Goal: Task Accomplishment & Management: Manage account settings

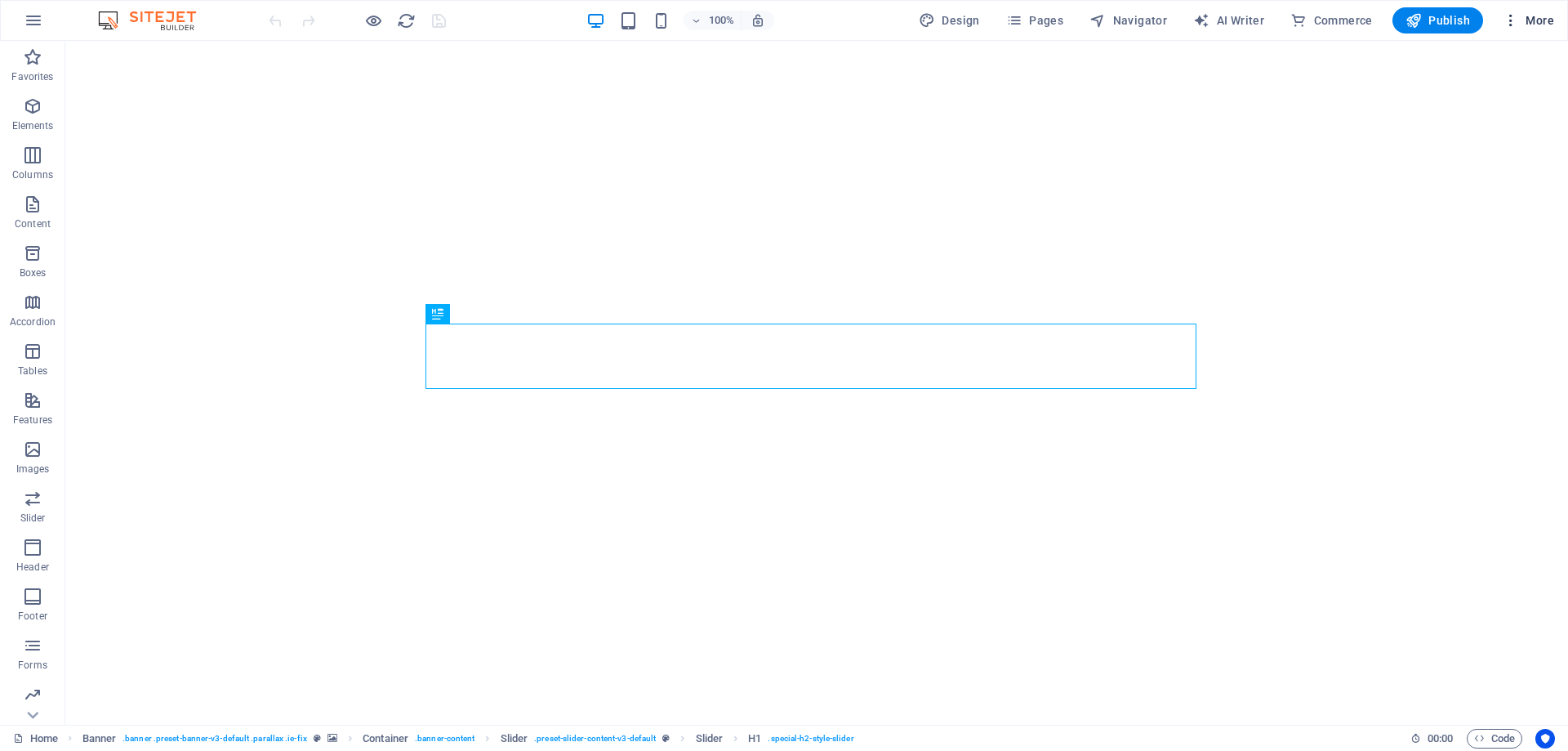
click at [1520, 8] on button "More" at bounding box center [1528, 21] width 65 height 26
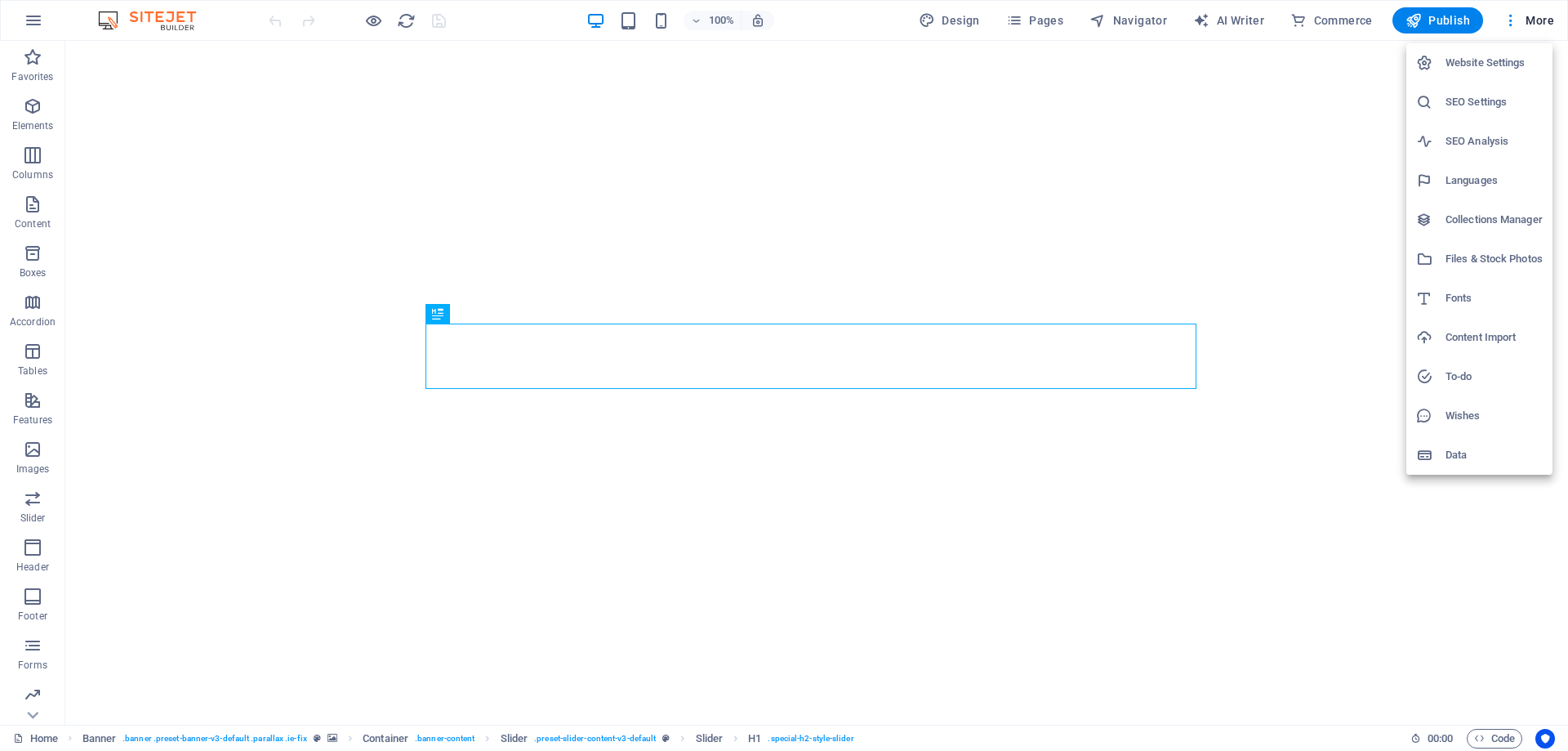
click at [1476, 104] on h6 "SEO Settings" at bounding box center [1494, 102] width 98 height 20
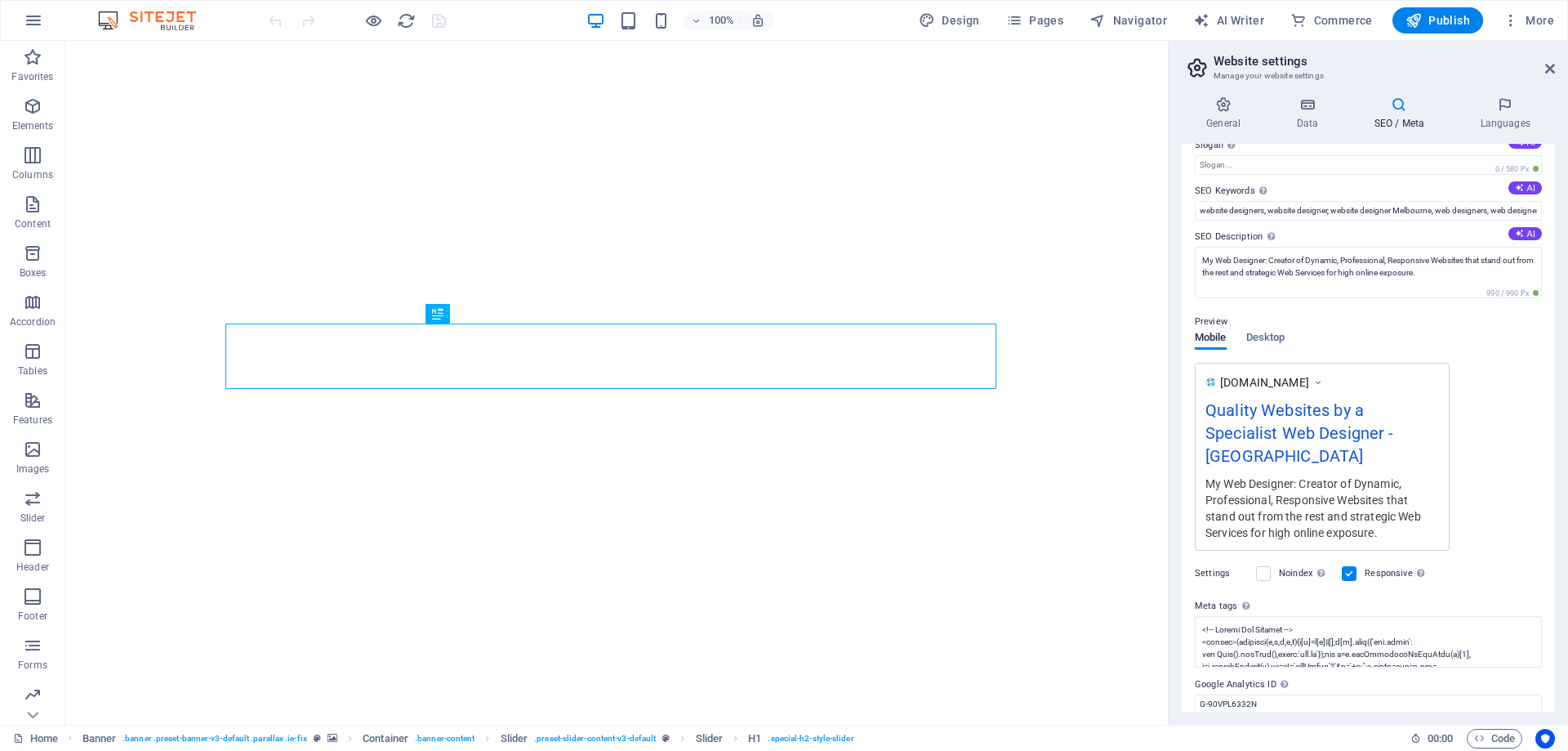
scroll to position [105, 0]
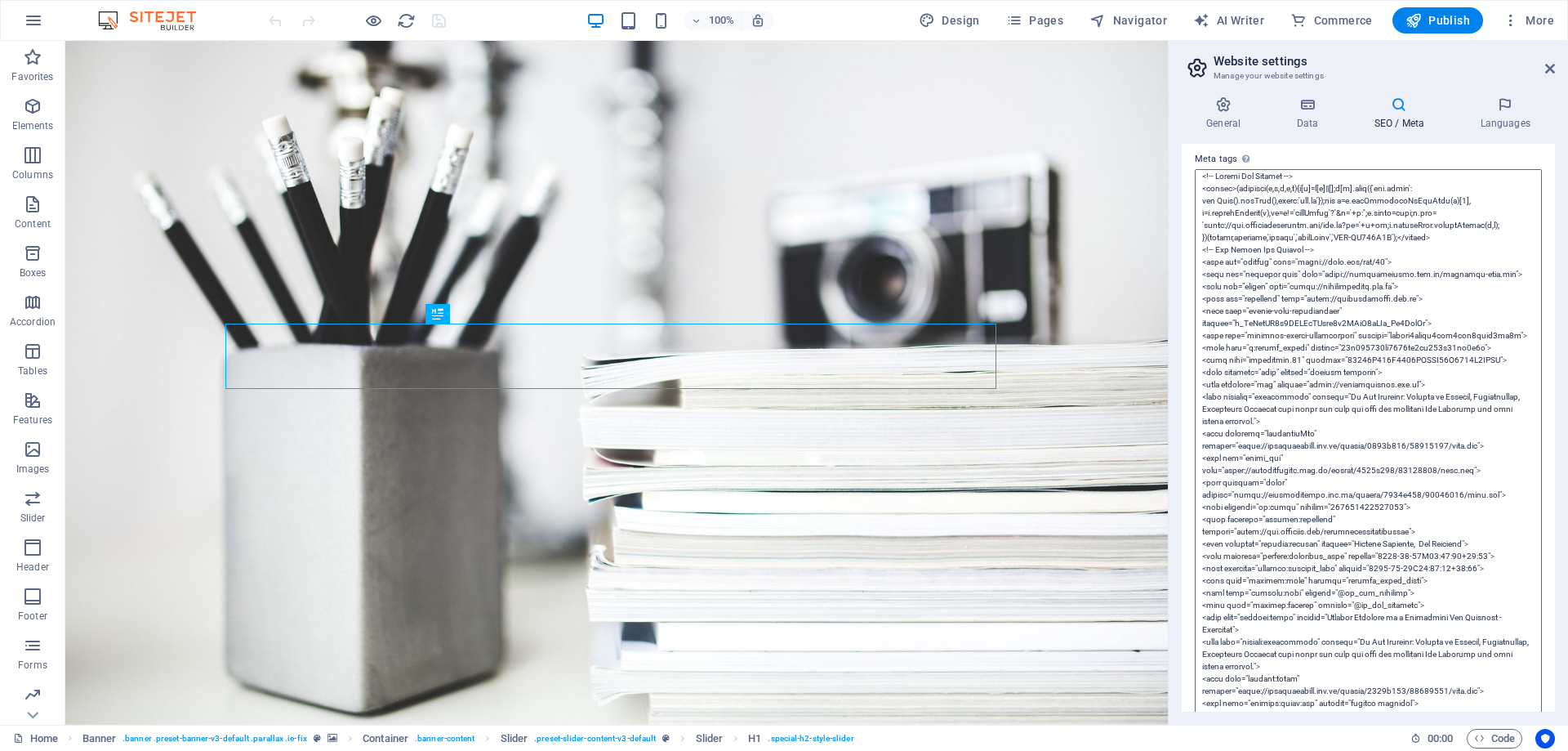
scroll to position [0, 0]
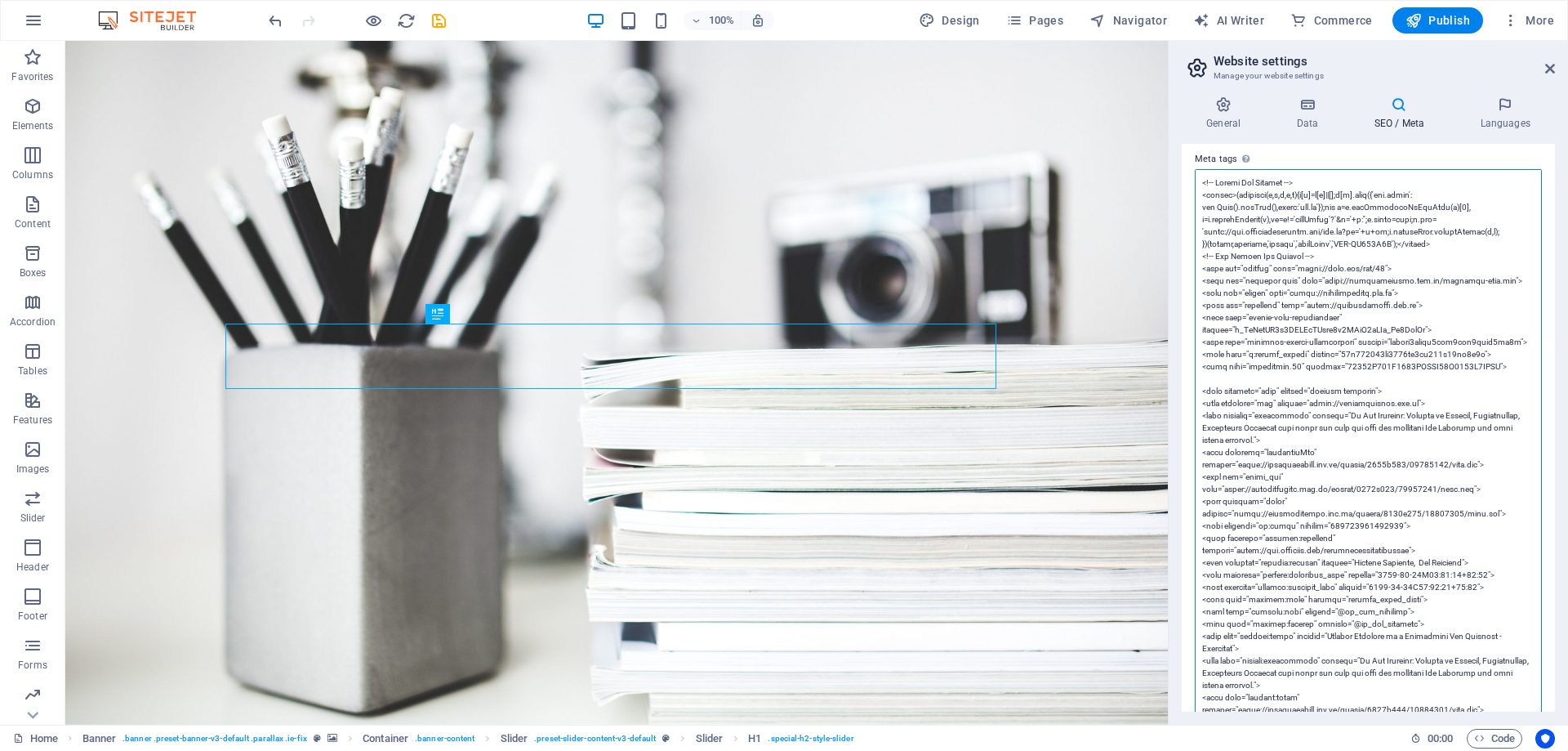
paste textarea "<meta property="og:site_name" content="My Web Designer"> <meta property="og:ima…"
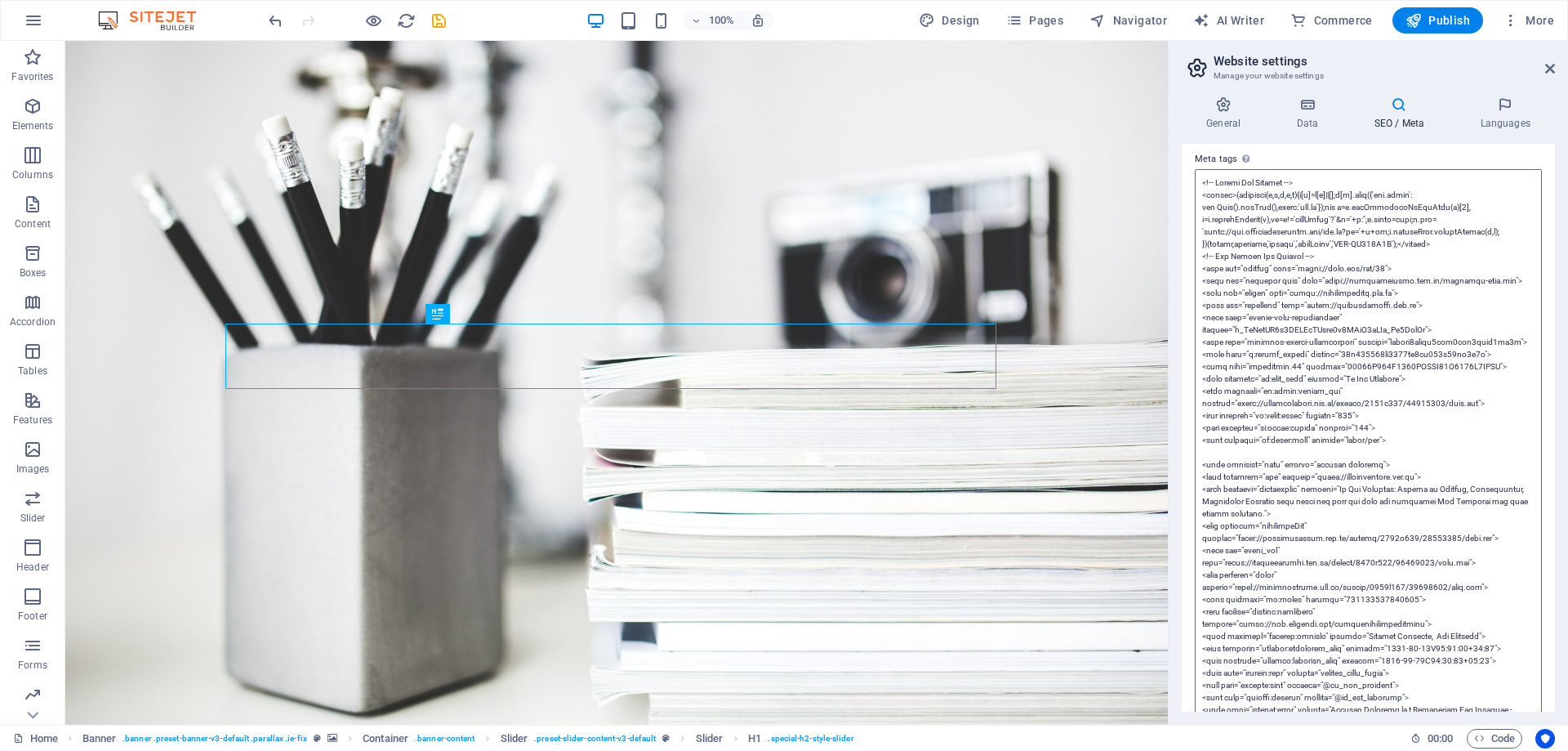
scroll to position [514, 0]
paste textarea "<meta property="og:image:alt" content="website designer">"
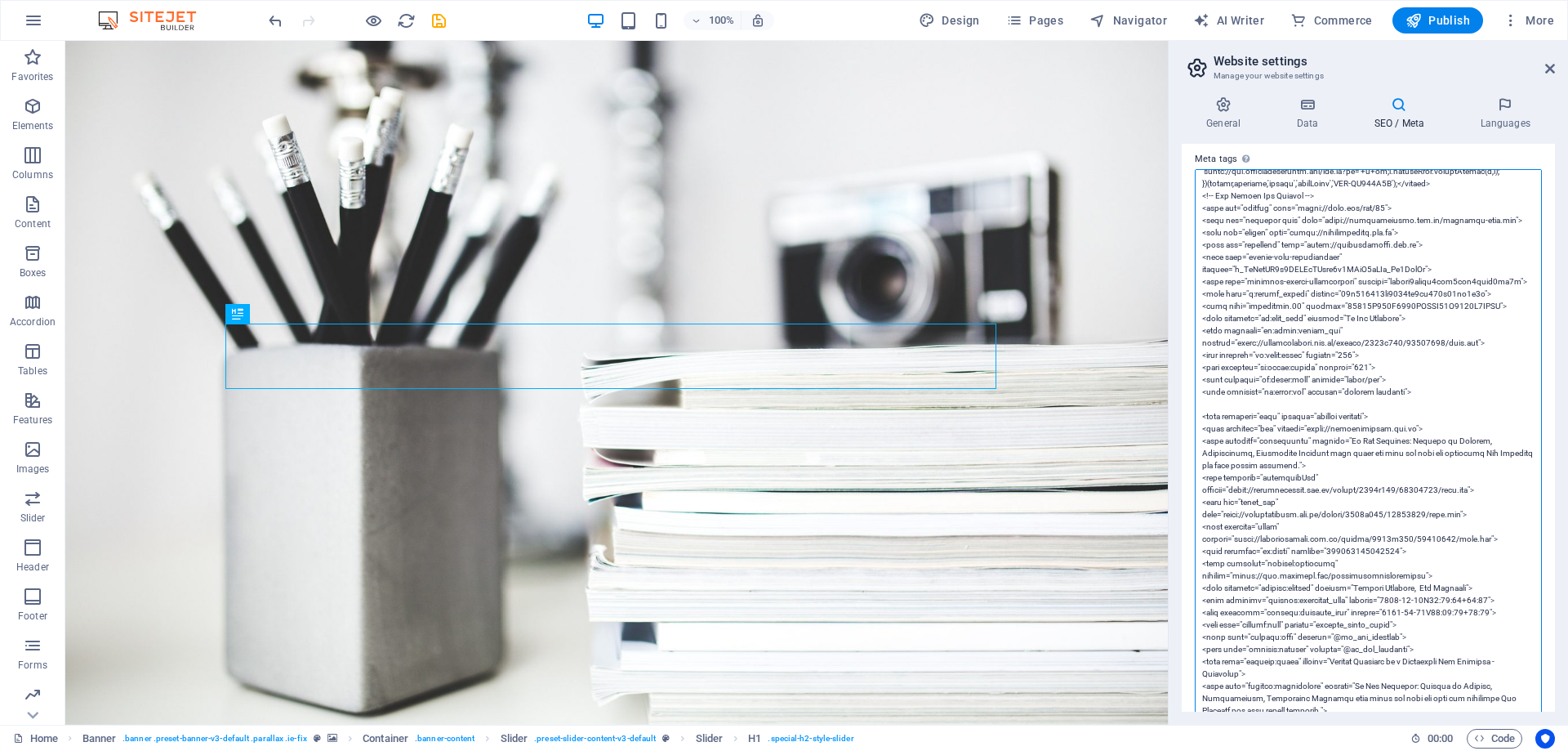
scroll to position [82, 0]
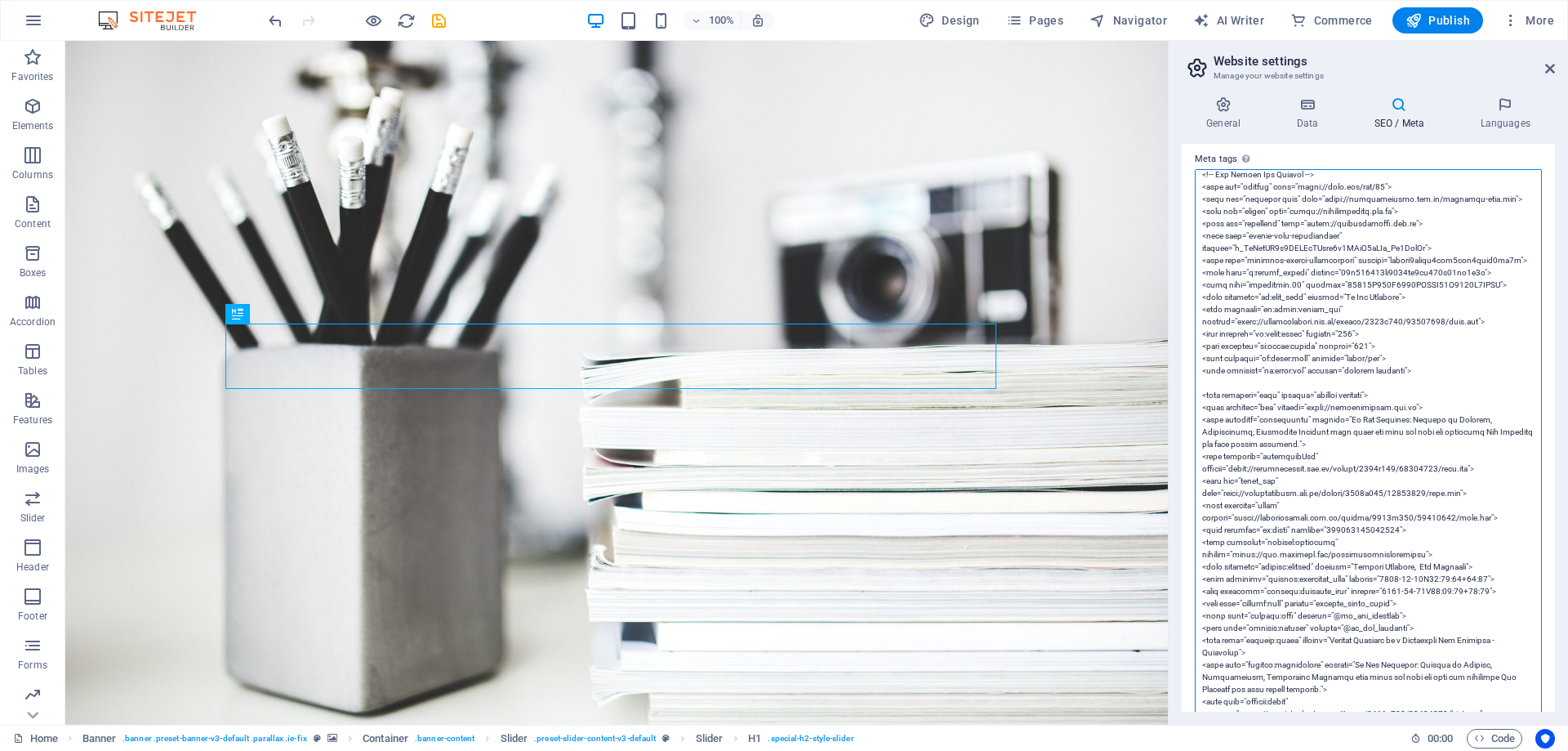
drag, startPoint x: 1200, startPoint y: 521, endPoint x: 1492, endPoint y: 578, distance: 297.5
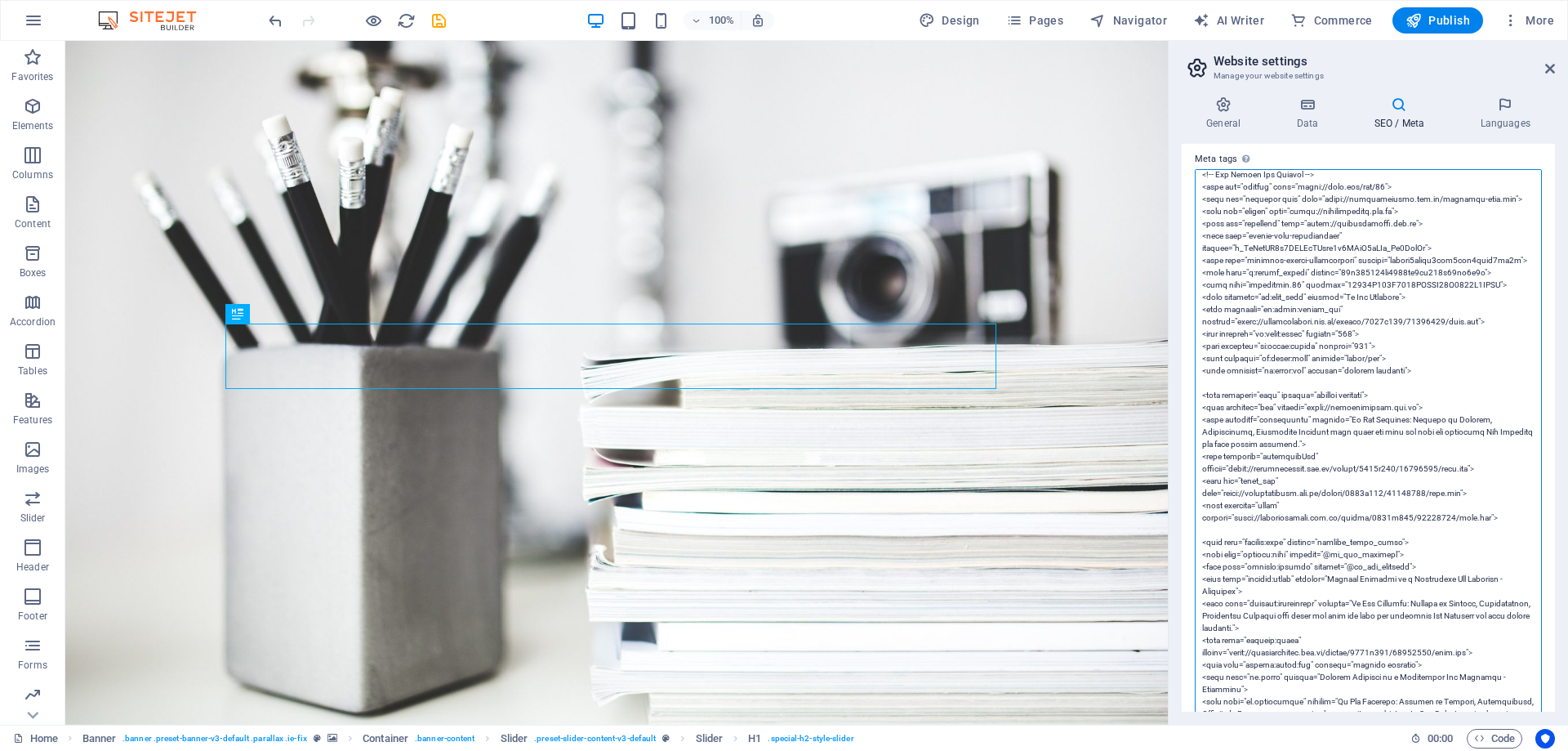
paste textarea "<meta property="fb:pages" content="106489121503608"> <meta property="article:pu…"
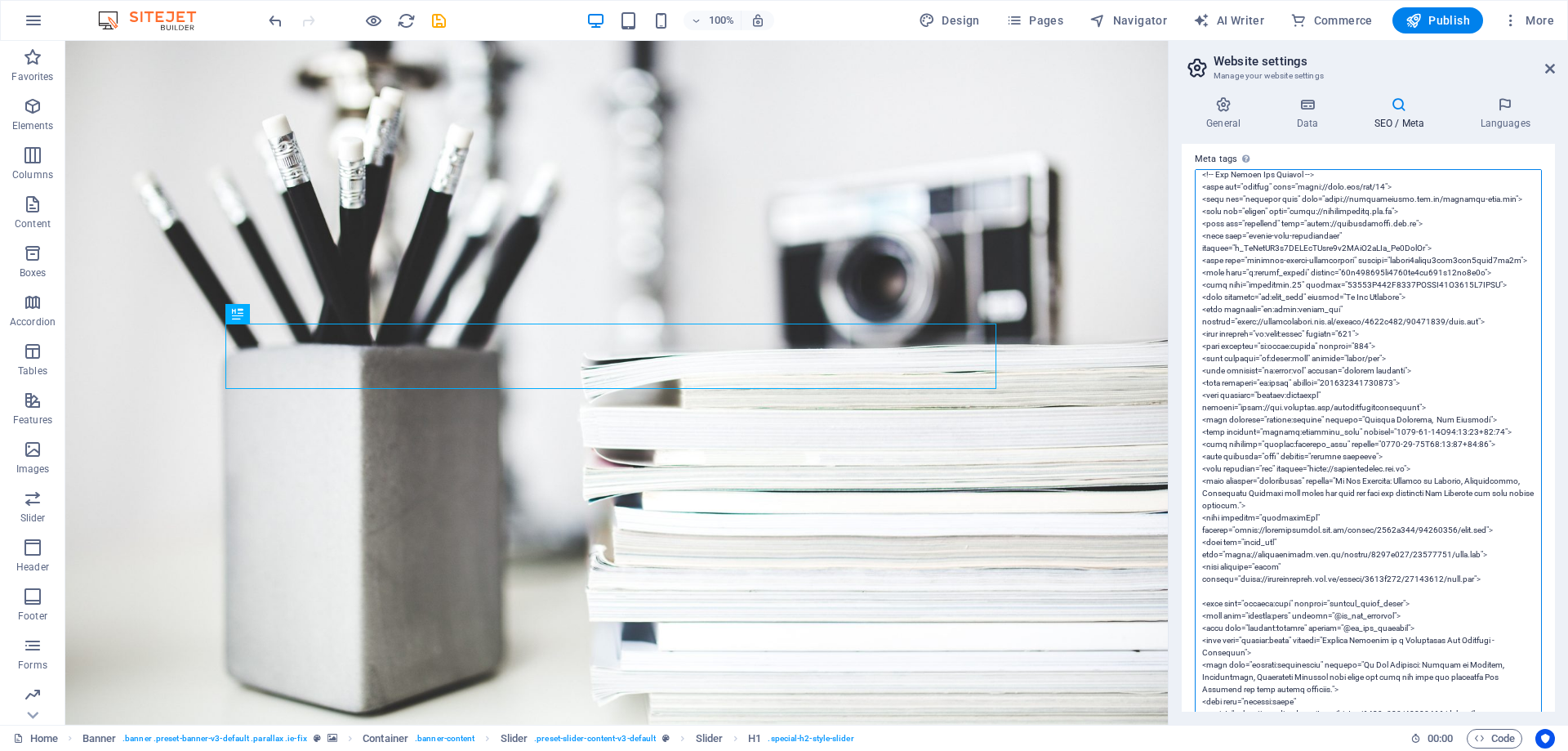
drag, startPoint x: 1415, startPoint y: 376, endPoint x: 1201, endPoint y: 374, distance: 214.0
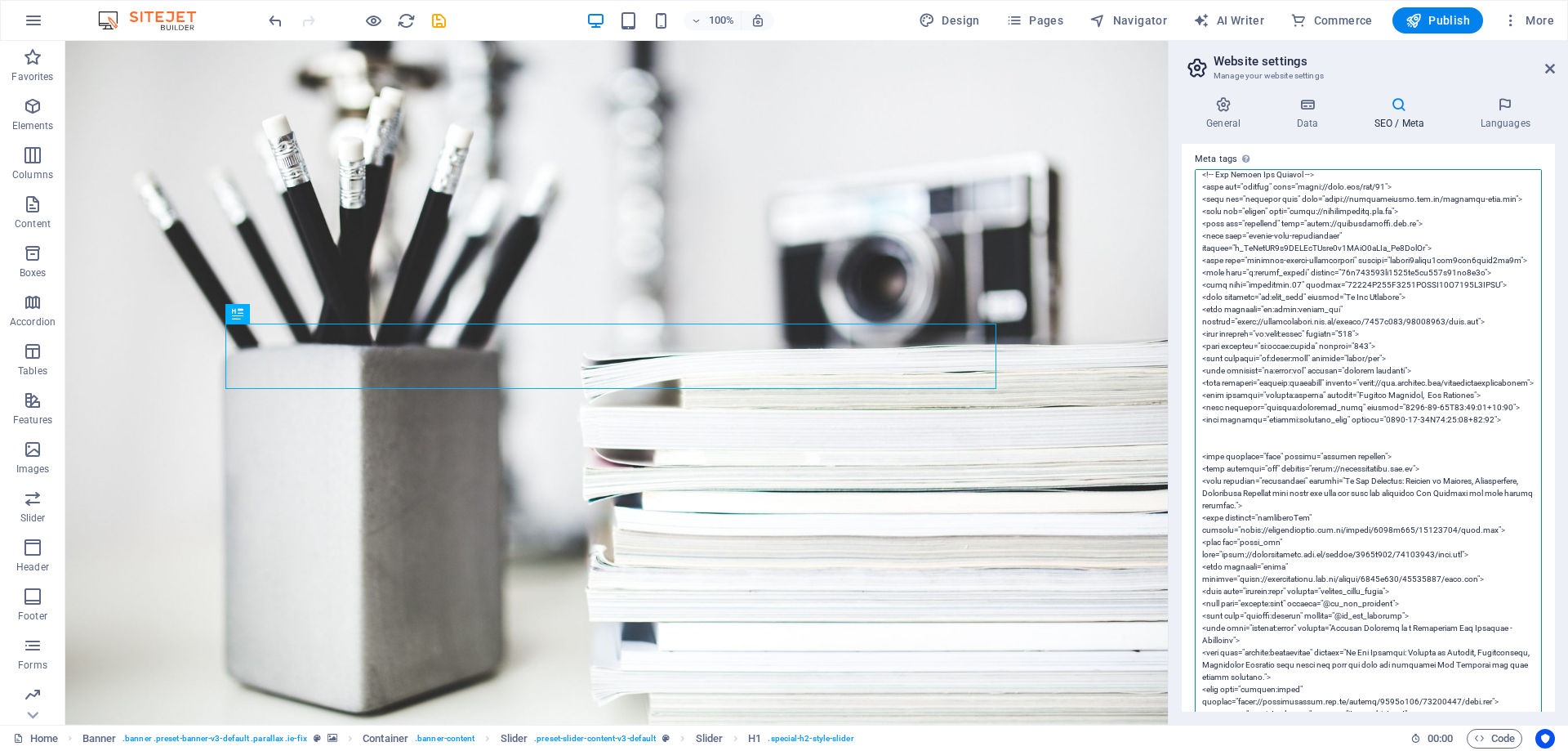
paste textarea "<meta property="fb:pages" content="106489121503608">"
type textarea "<!-- Google Tag Manager --> <script>(function(w,d,s,l,i){w[l]=w[l]||[];w[l].pus…"
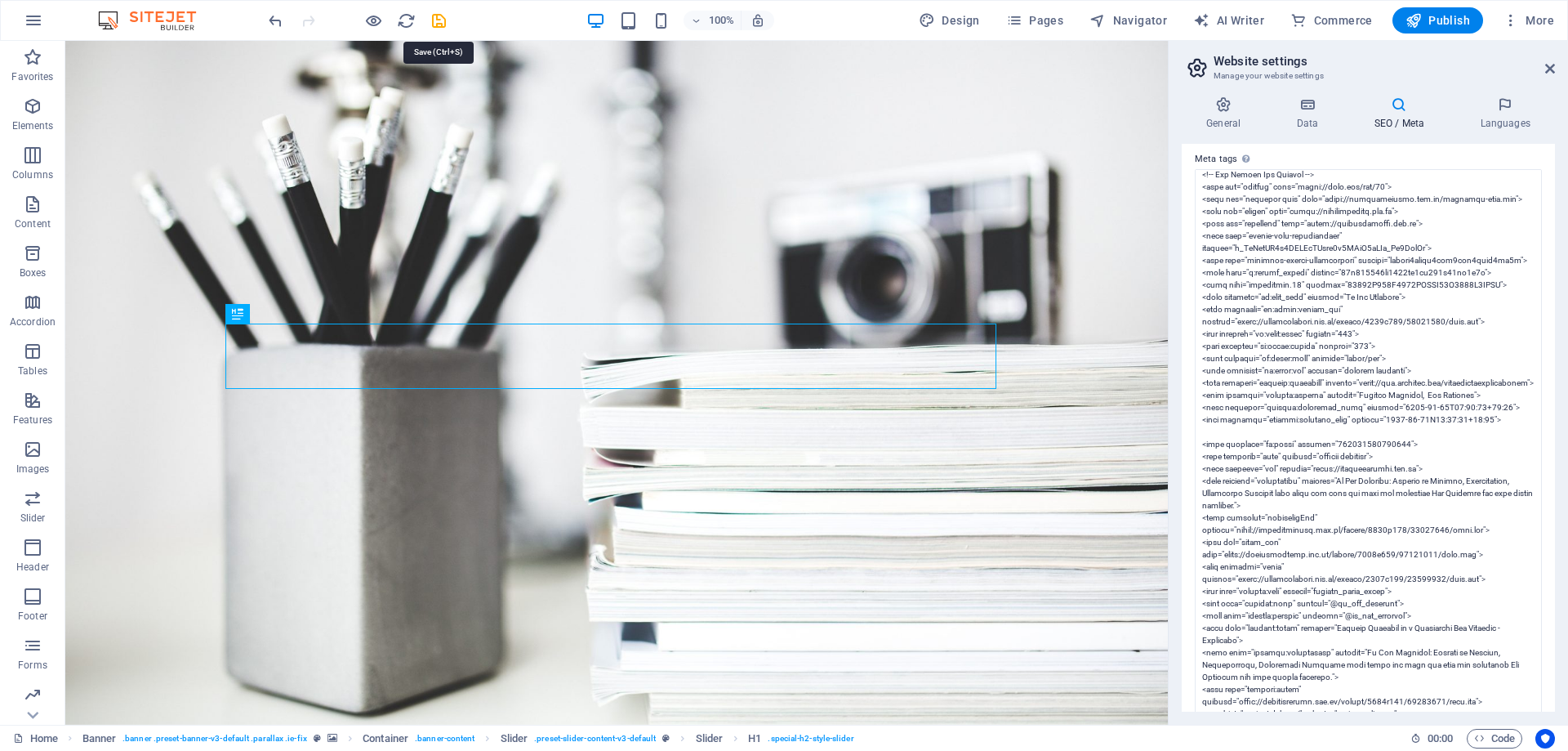
click at [441, 21] on icon "save" at bounding box center [439, 21] width 19 height 19
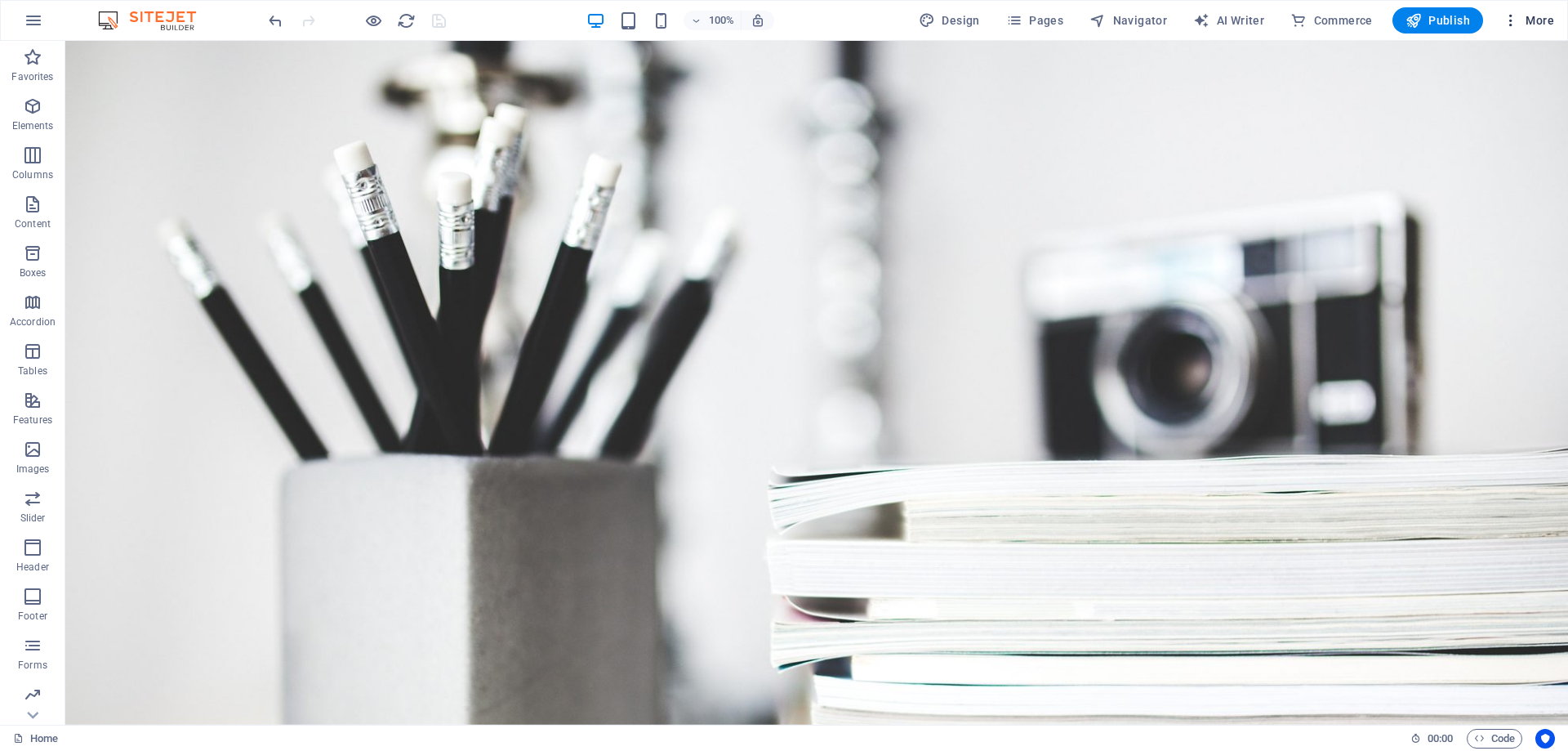
click at [1538, 22] on span "More" at bounding box center [1528, 20] width 52 height 16
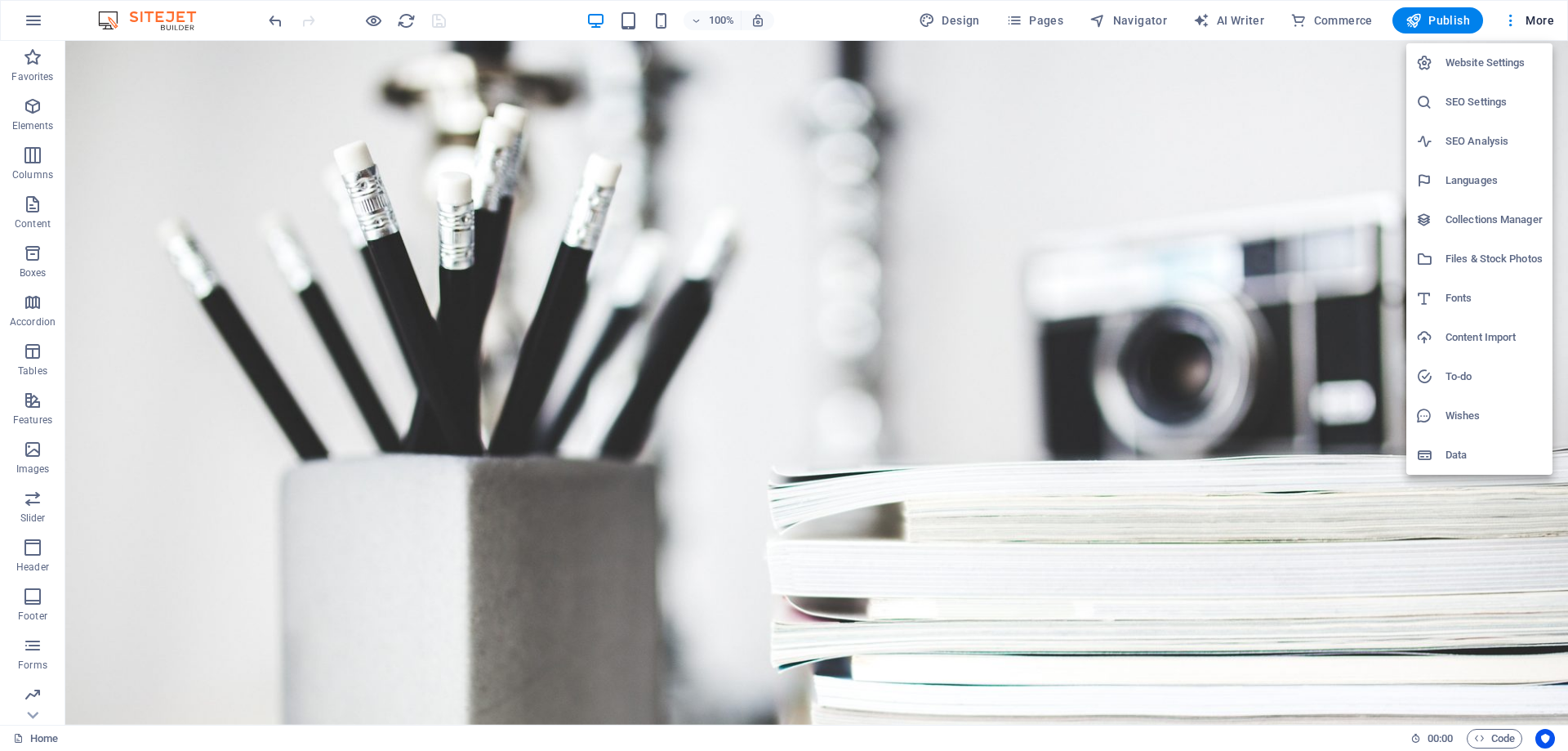
click at [1464, 102] on h6 "SEO Settings" at bounding box center [1494, 102] width 98 height 20
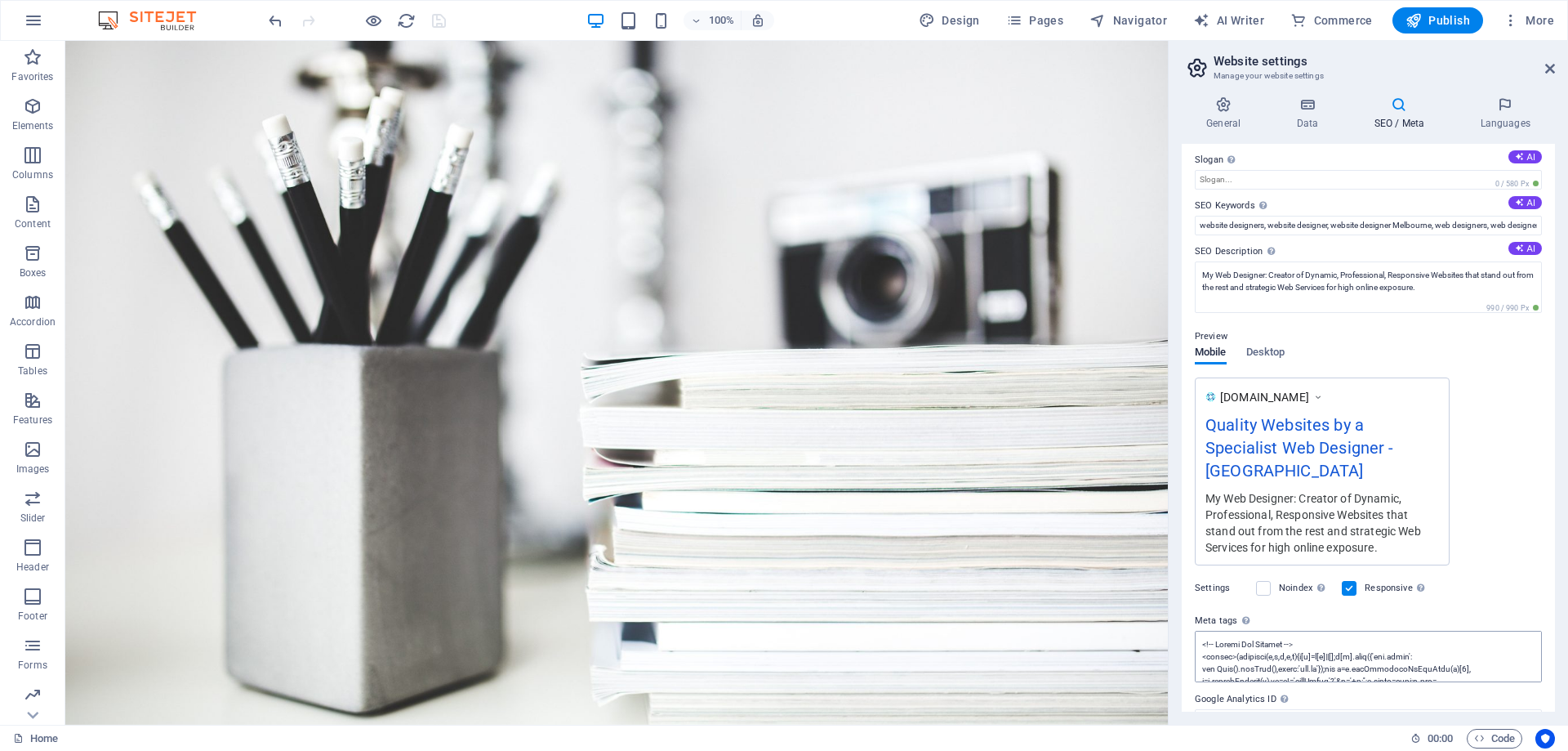
scroll to position [105, 0]
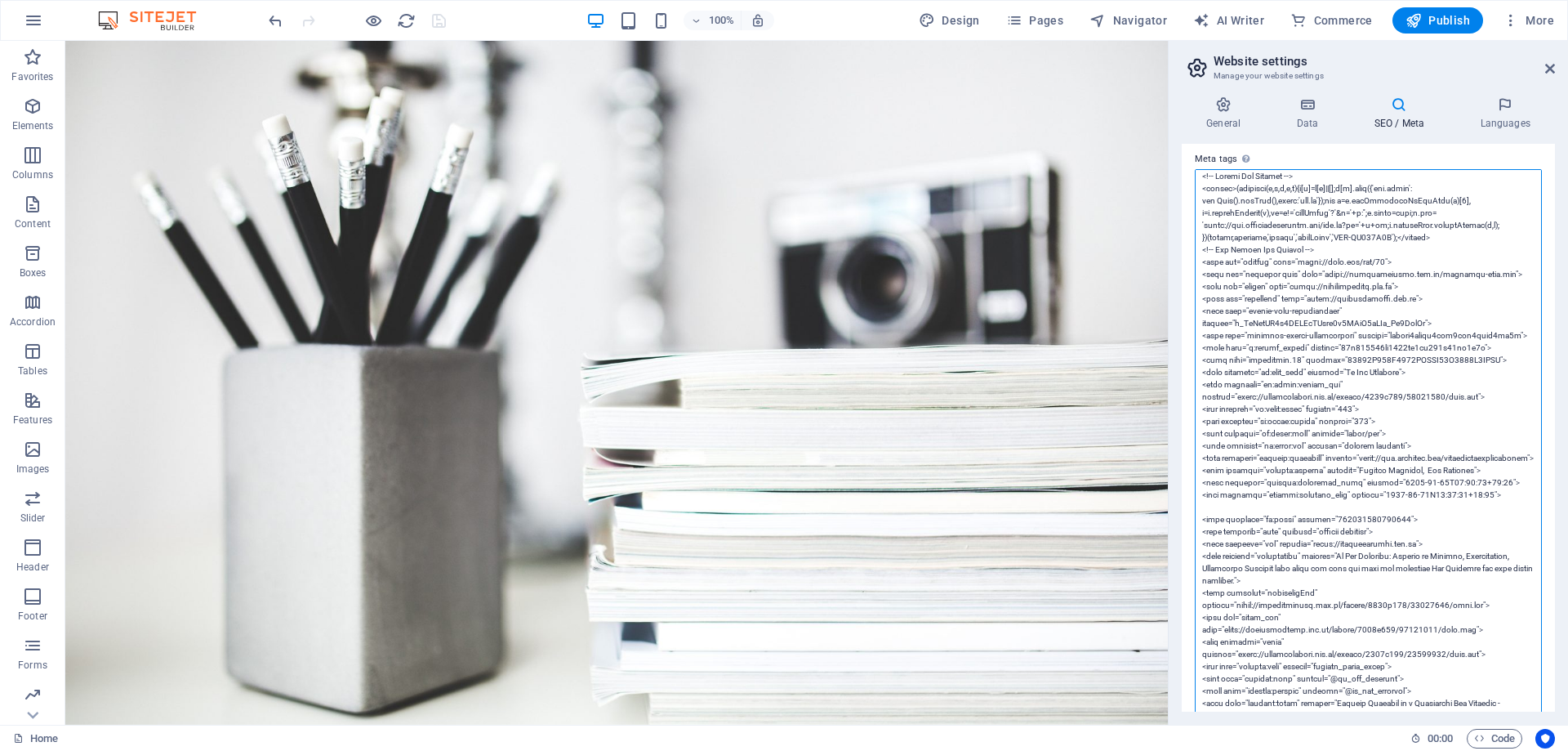
scroll to position [0, 0]
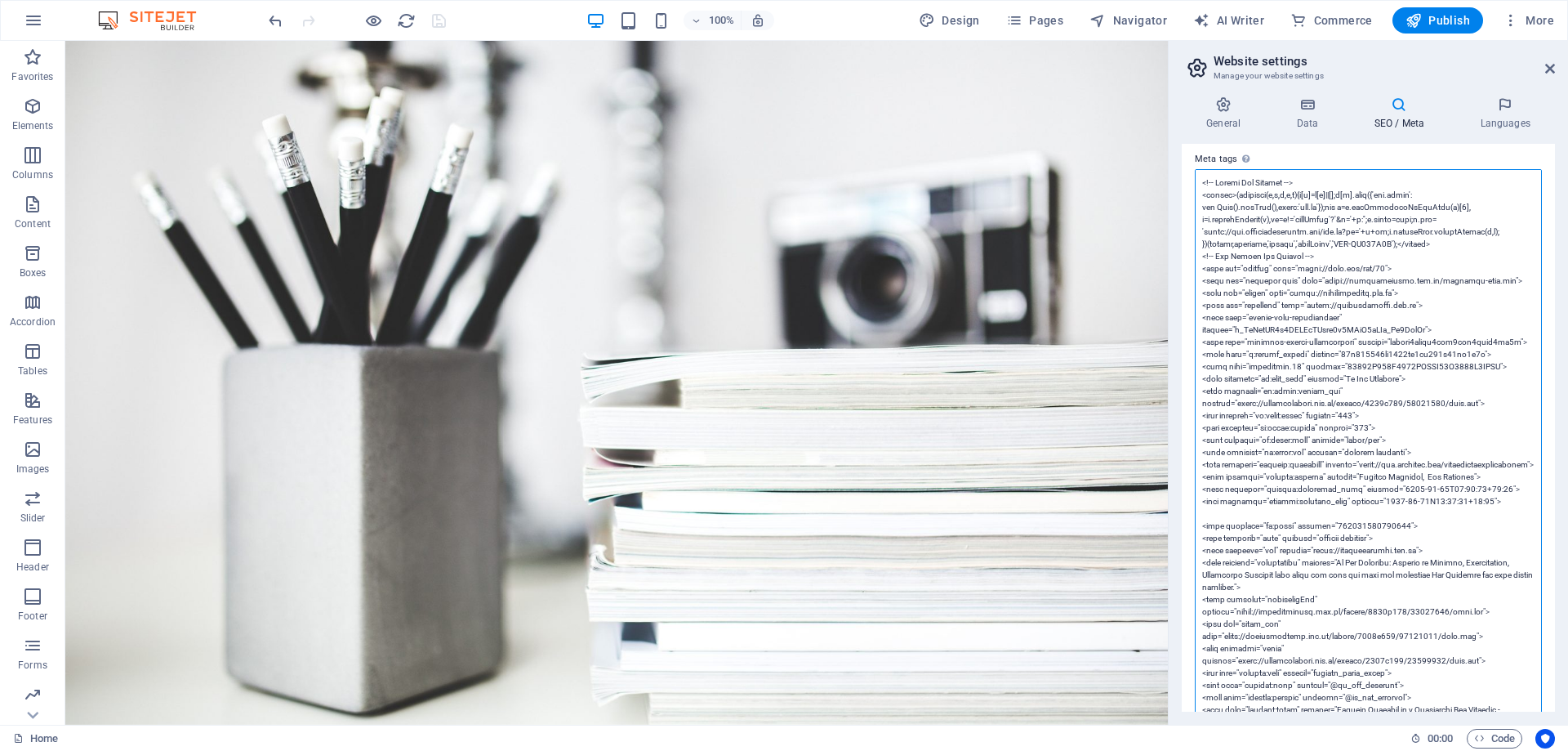
paste textarea "<meta property="fb:admins" content="[URL][DOMAIN_NAME]">"
type textarea "<!-- Google Tag Manager --> <script>(function(w,d,s,l,i){w[l]=w[l]||[];w[l].pus…"
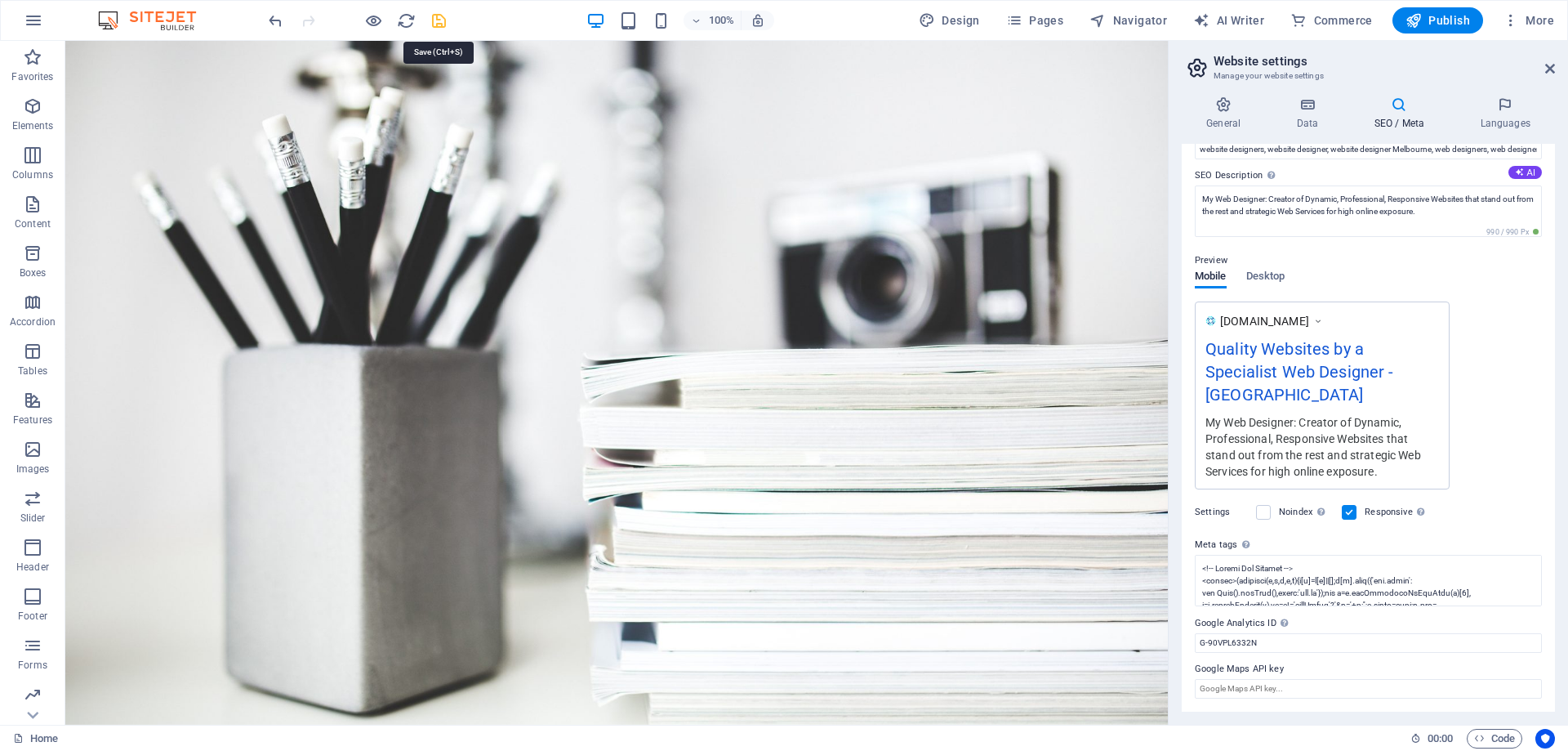
click at [441, 19] on icon "save" at bounding box center [439, 21] width 19 height 19
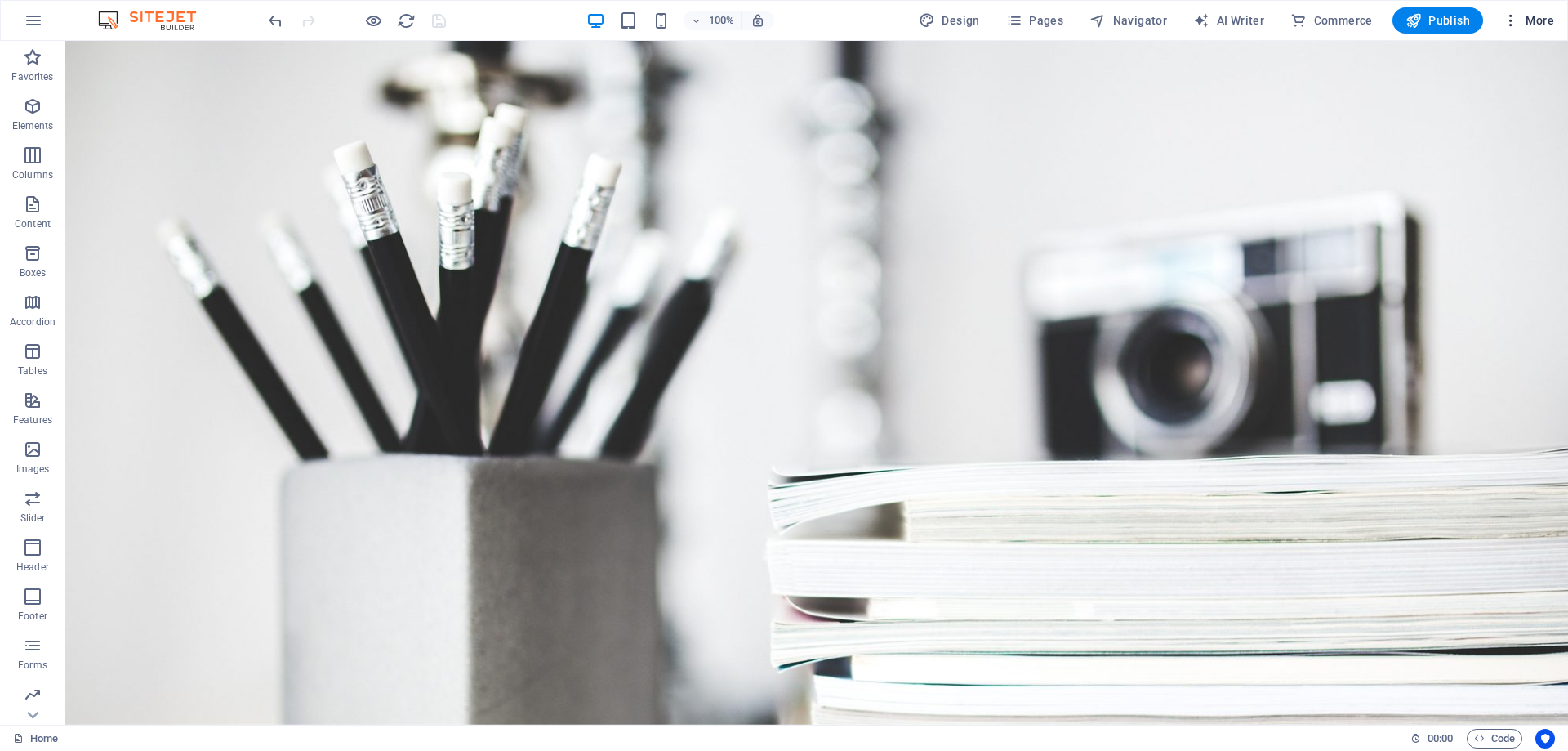
click at [1536, 15] on span "More" at bounding box center [1528, 20] width 52 height 16
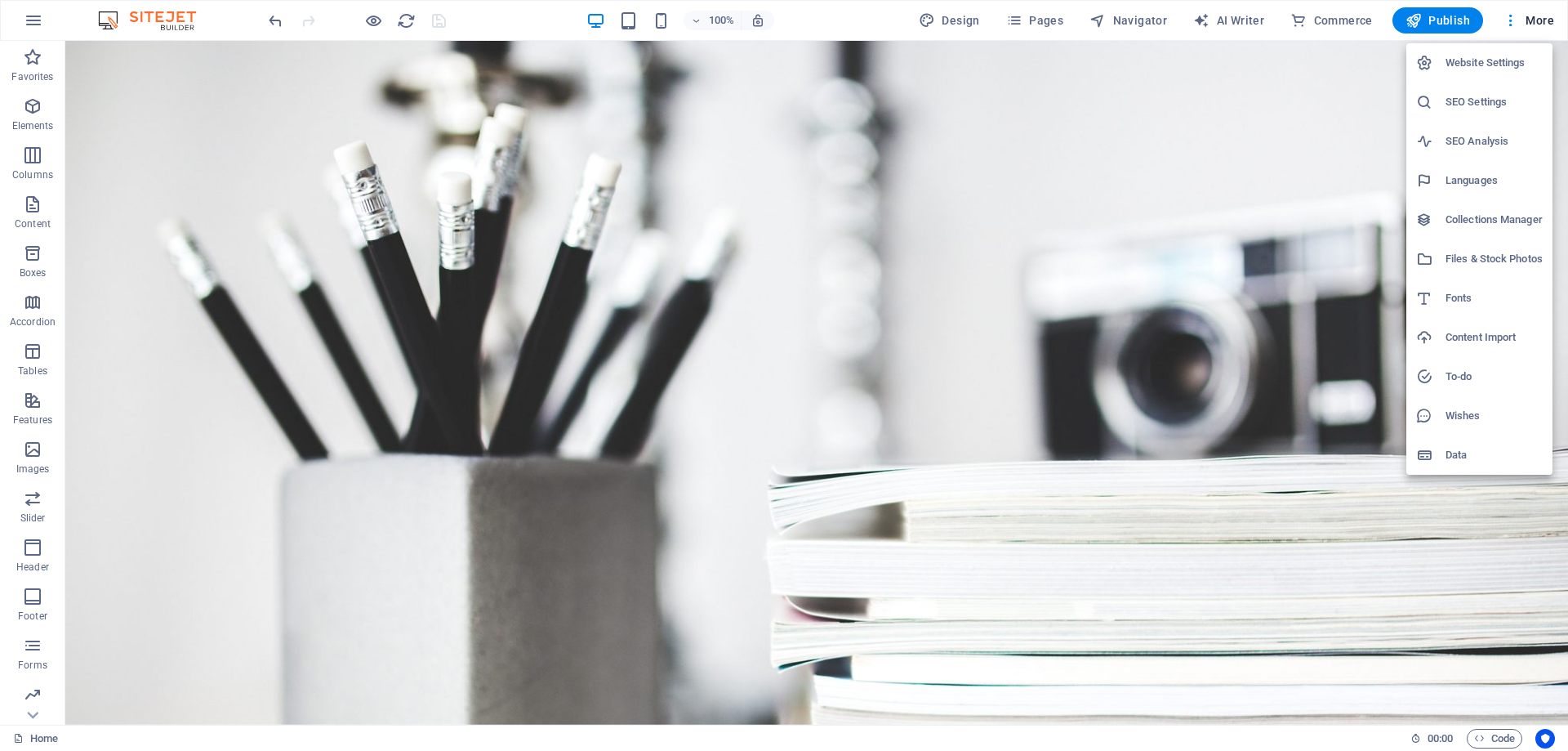
click at [1466, 95] on h6 "SEO Settings" at bounding box center [1494, 102] width 98 height 20
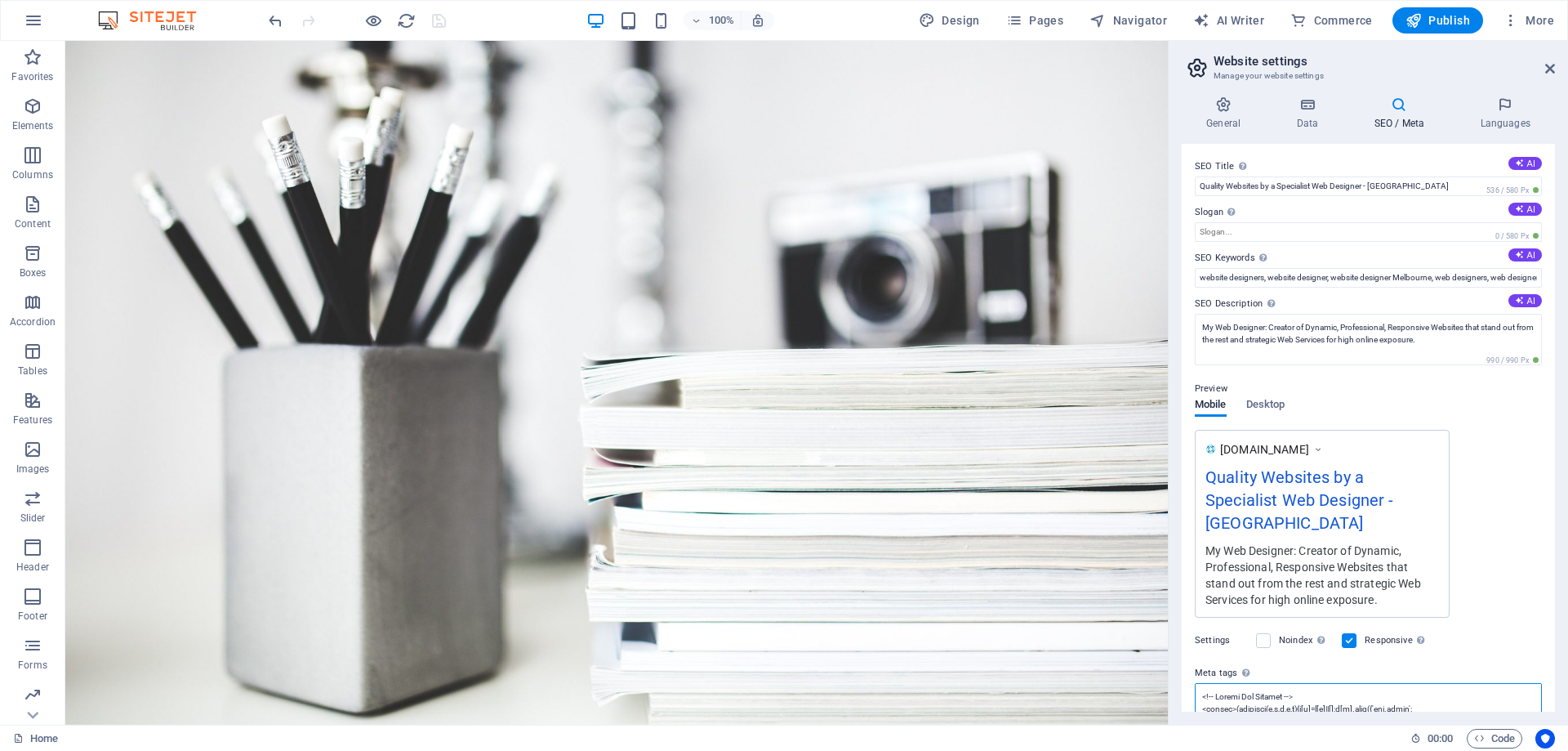
drag, startPoint x: 1200, startPoint y: 277, endPoint x: 1559, endPoint y: 278, distance: 359.0
click at [1559, 278] on div "General Data SEO / Meta Languages Website name My Web Designer Logo Drag files …" at bounding box center [1368, 404] width 400 height 641
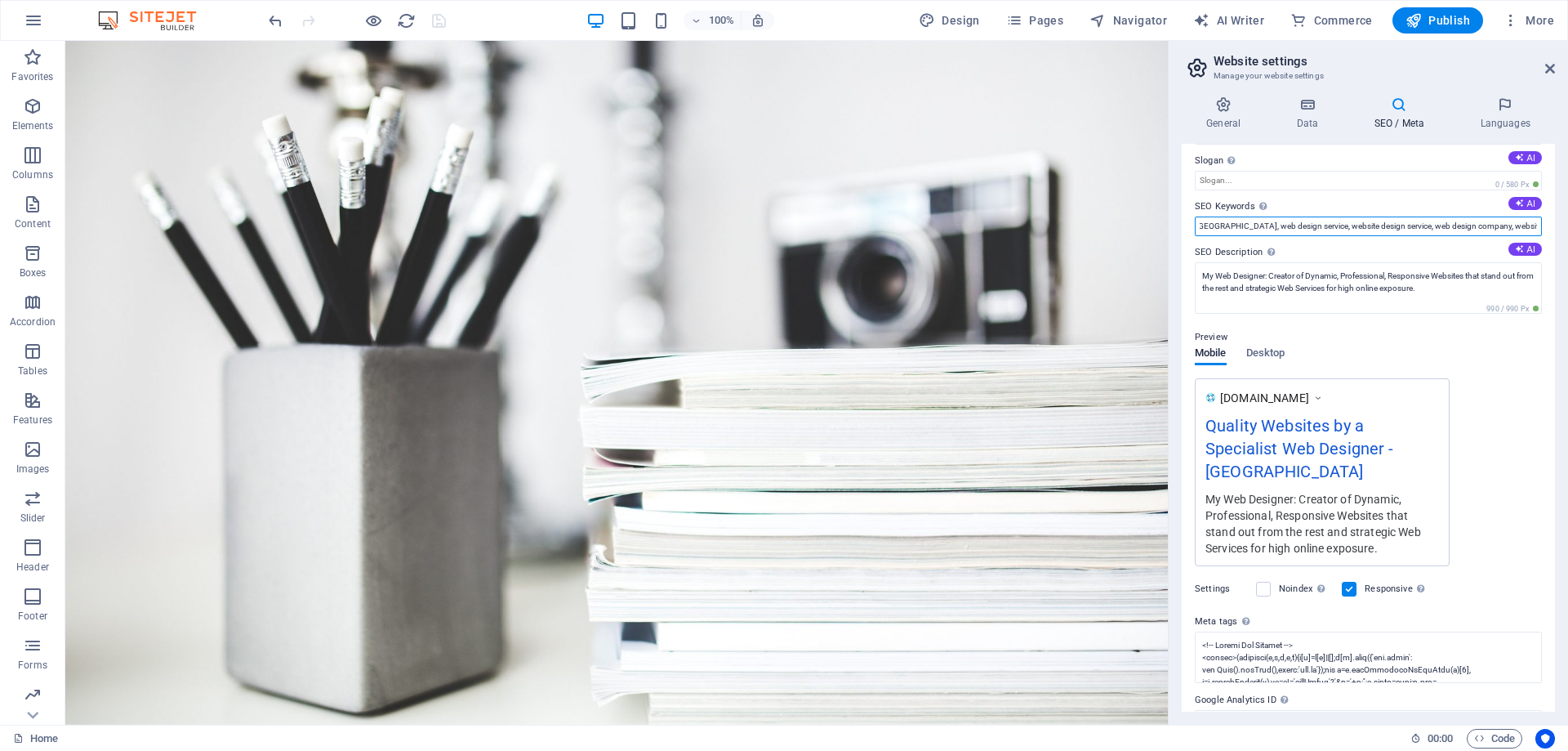
scroll to position [105, 0]
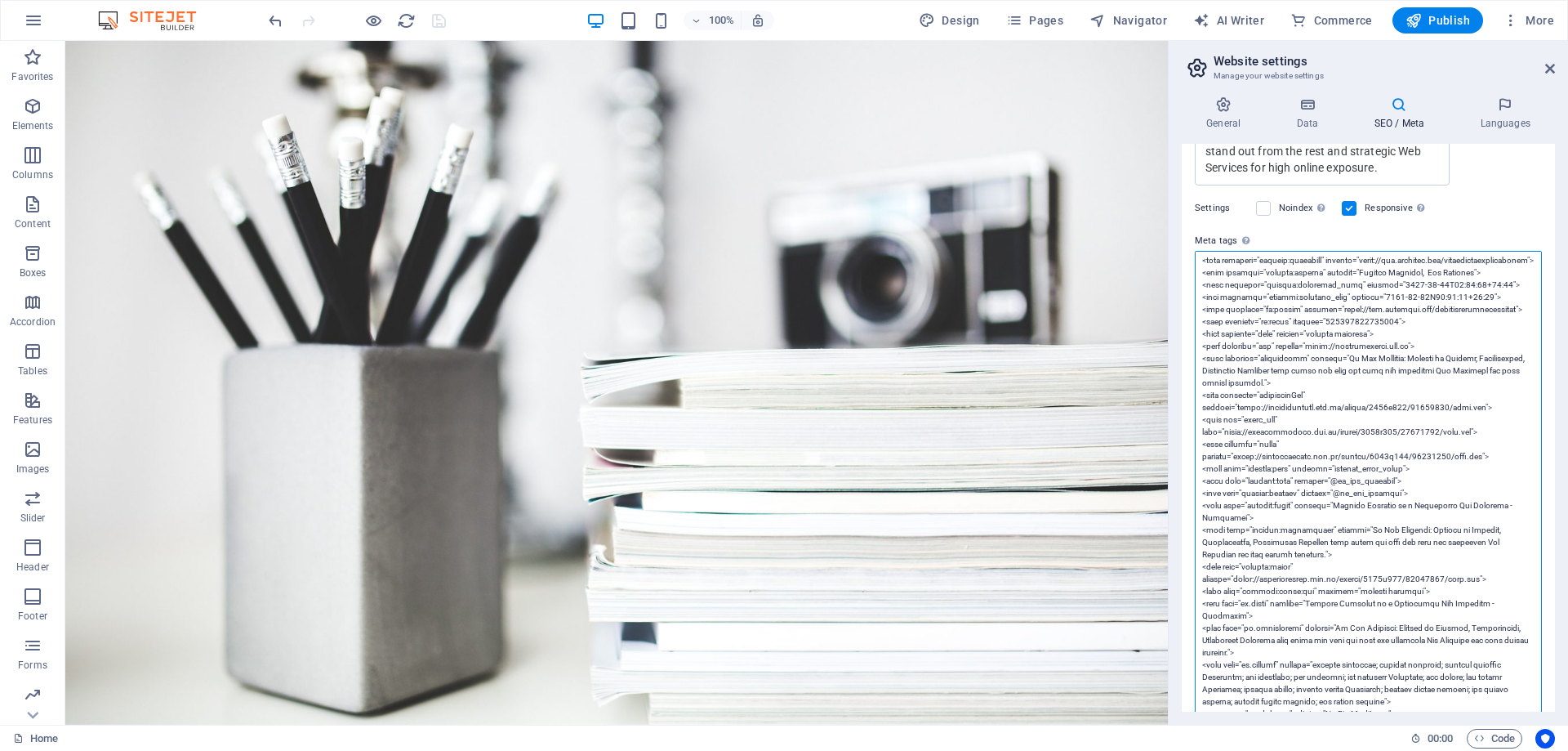
scroll to position [205, 0]
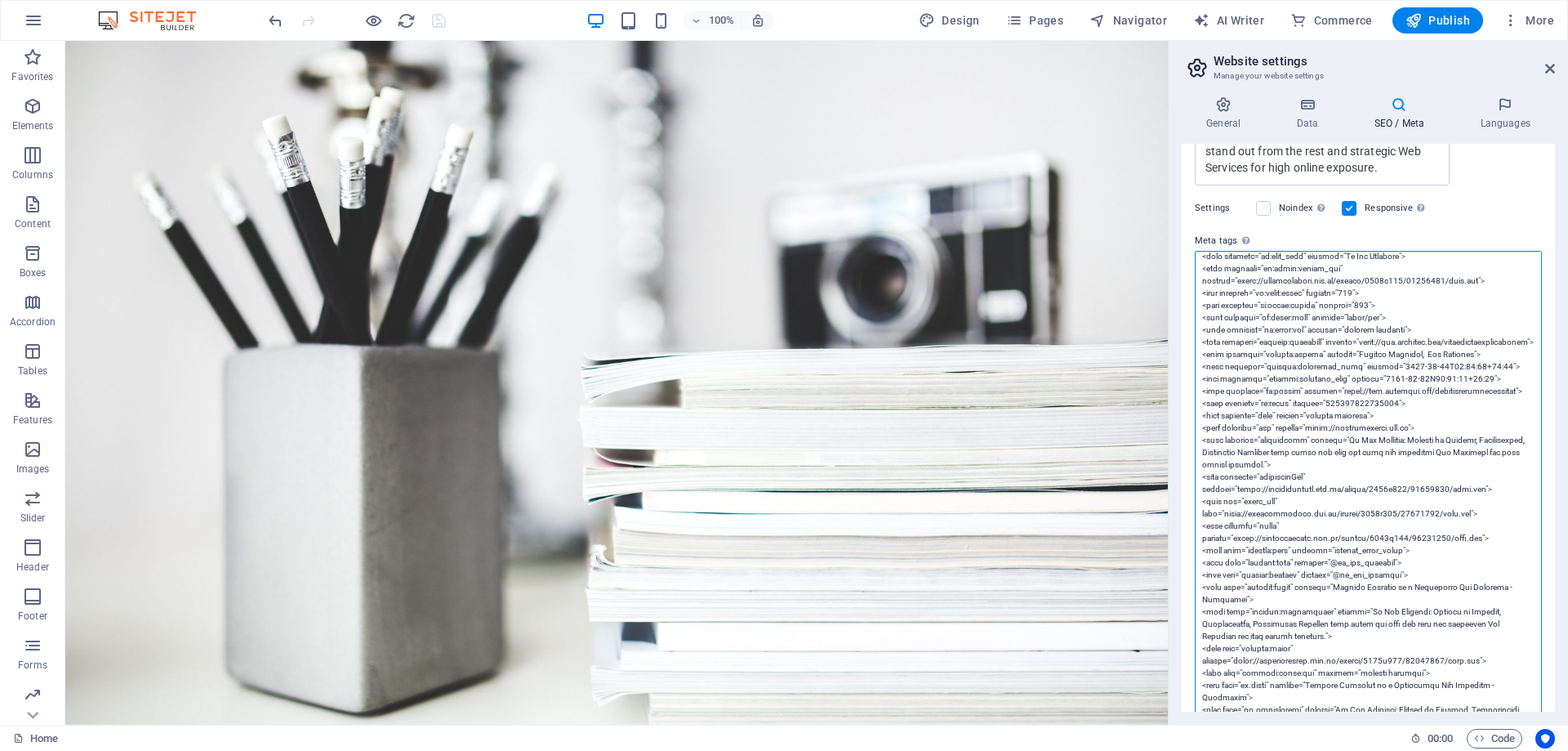
drag, startPoint x: 1356, startPoint y: 354, endPoint x: 1473, endPoint y: 357, distance: 117.0
paste textarea "website designers, website designer, website designer Melbourne, web designers,…"
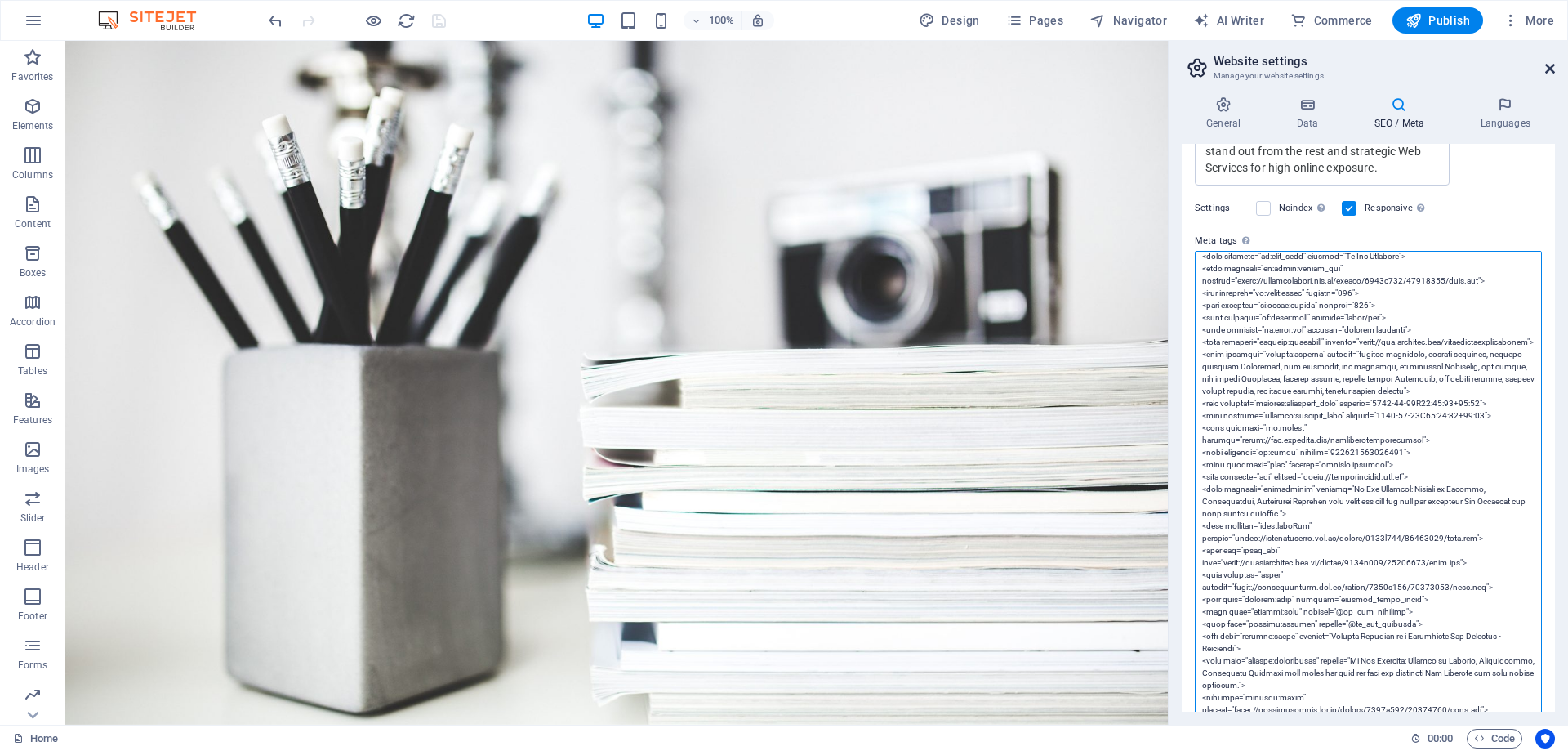
type textarea "<!-- Google Tag Manager --> <script>(function(w,d,s,l,i){w[l]=w[l]||[];w[l].pus…"
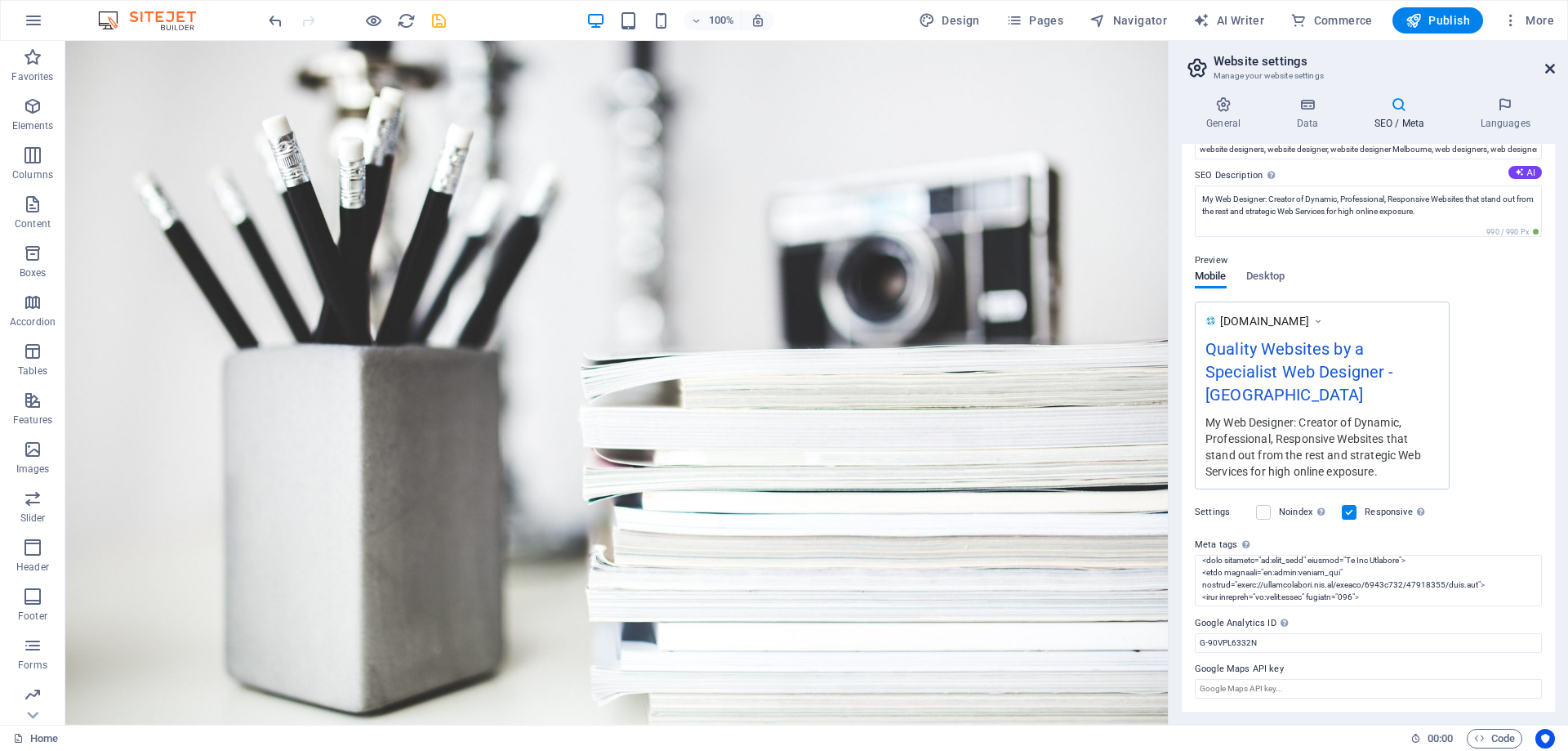
click at [1547, 71] on icon at bounding box center [1549, 68] width 9 height 13
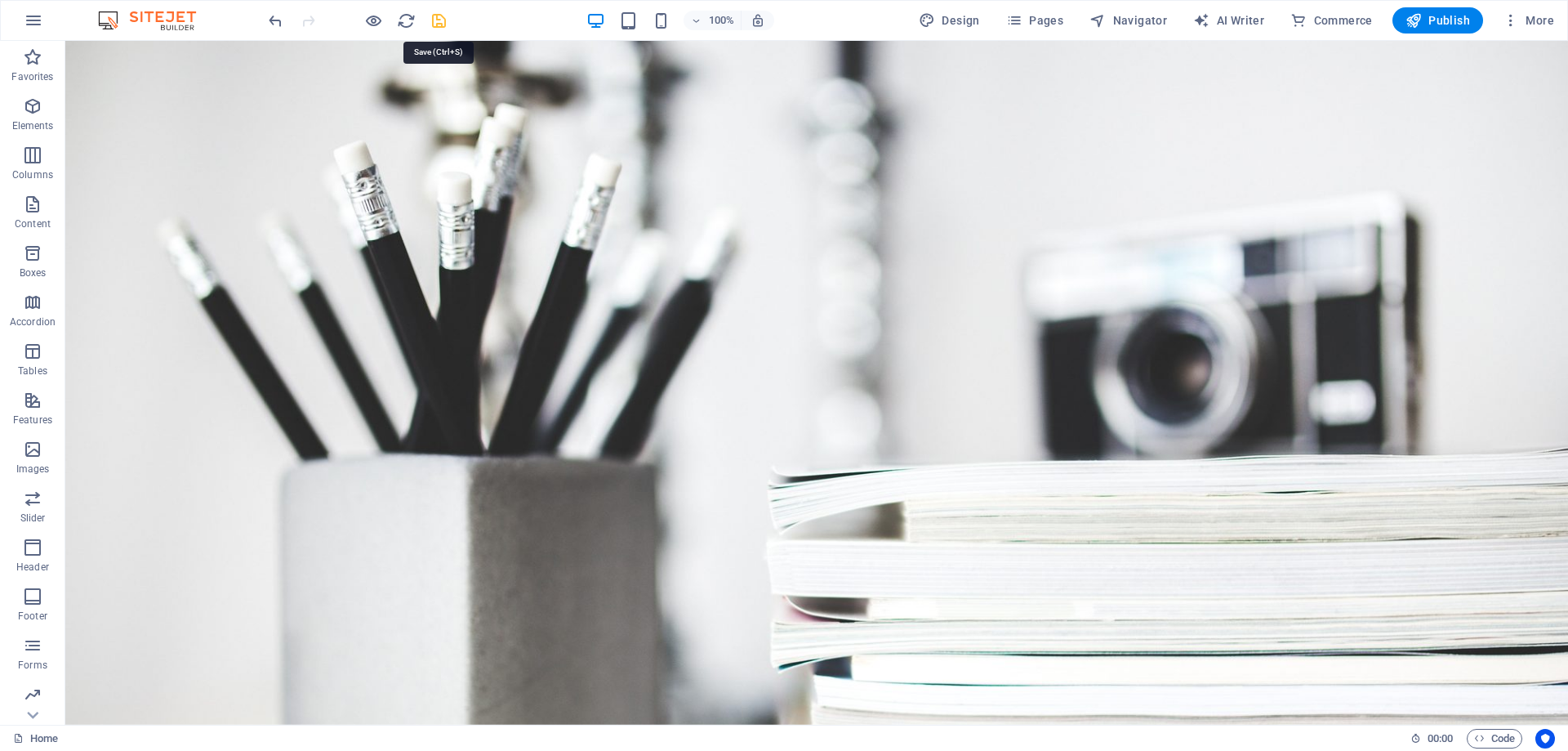
click at [446, 23] on icon "save" at bounding box center [439, 21] width 19 height 19
click at [1534, 14] on span "More" at bounding box center [1528, 20] width 52 height 16
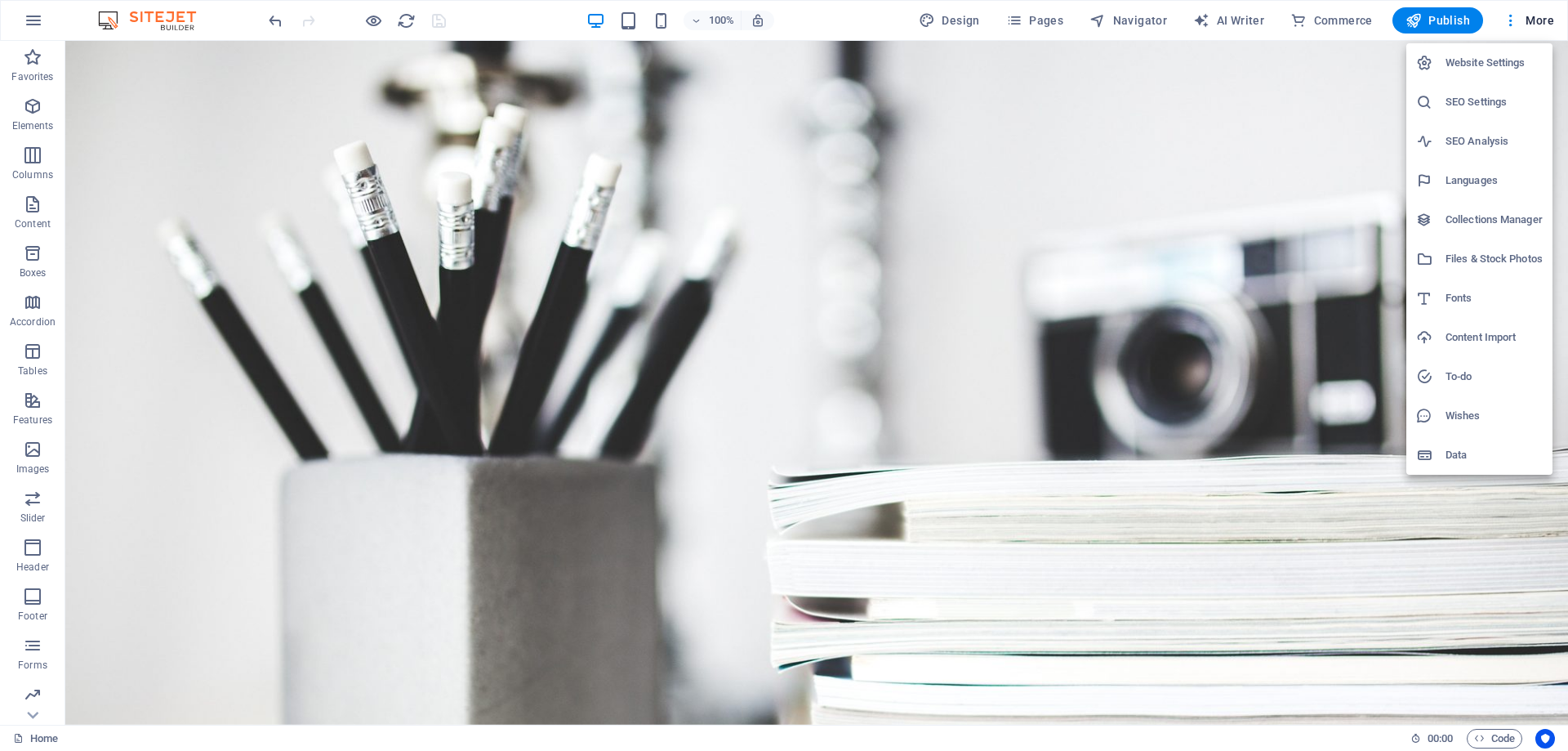
click at [1464, 105] on h6 "SEO Settings" at bounding box center [1494, 102] width 98 height 20
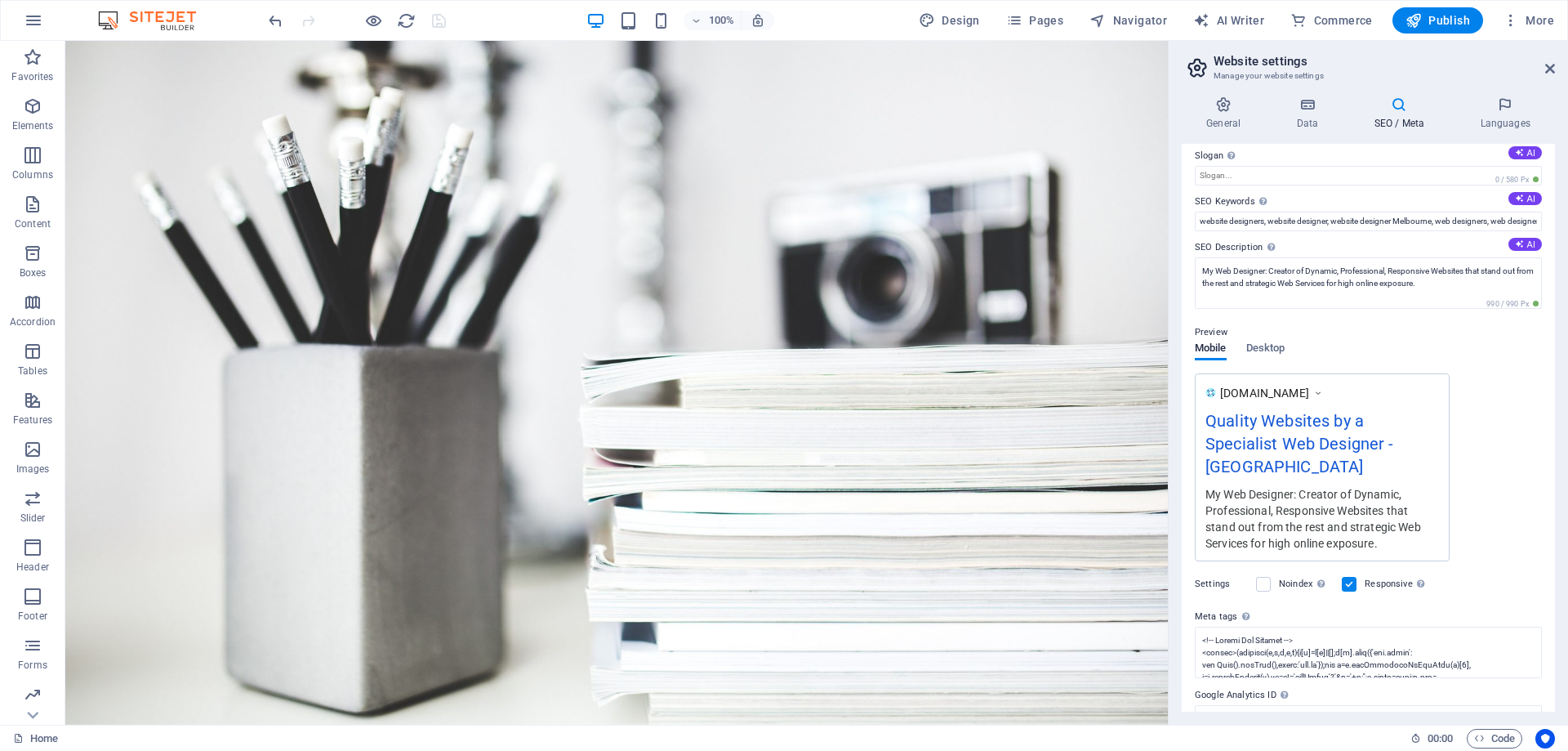
scroll to position [105, 0]
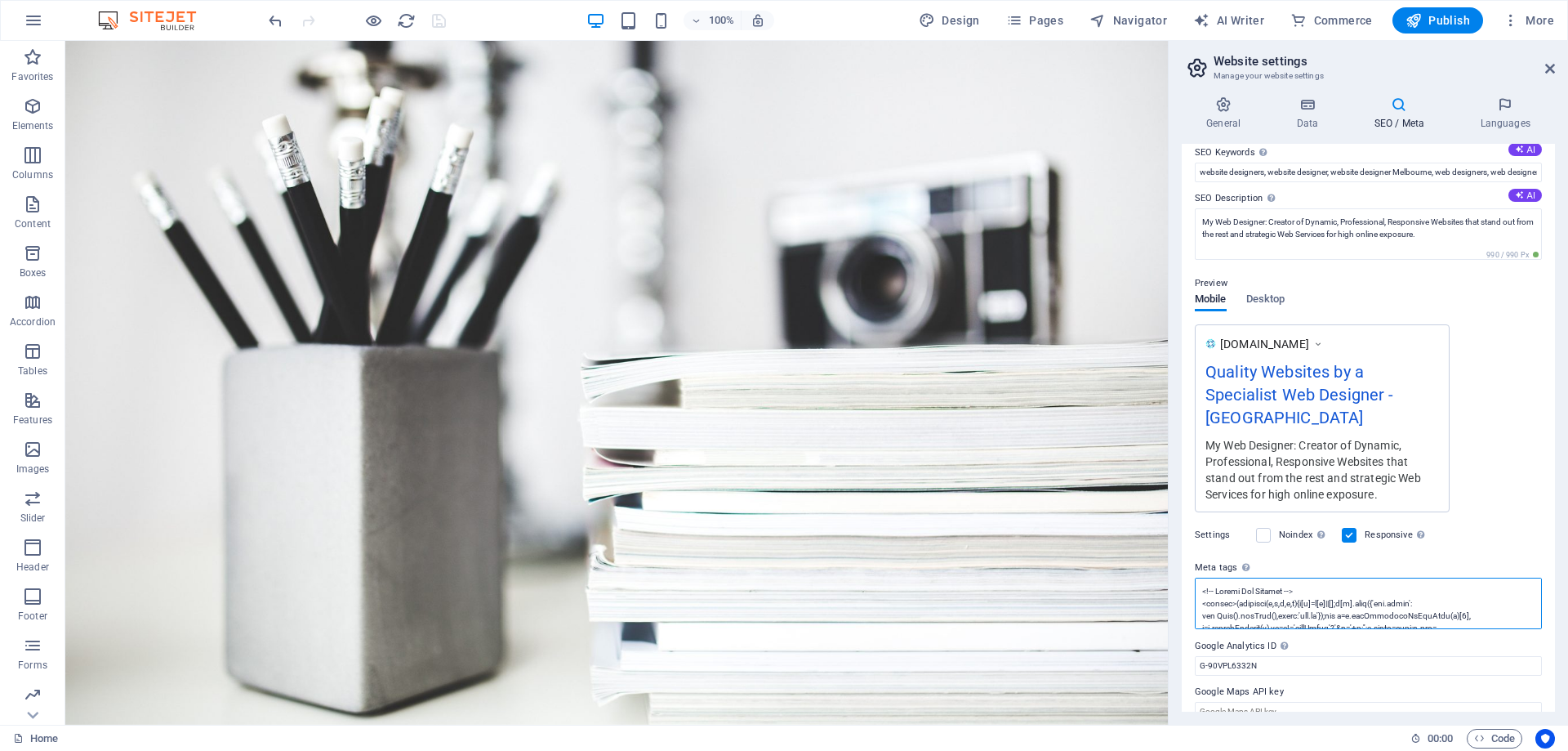
click at [1254, 596] on textarea "Meta tags Enter HTML code here that will be placed inside the tags of your webs…" at bounding box center [1368, 603] width 347 height 52
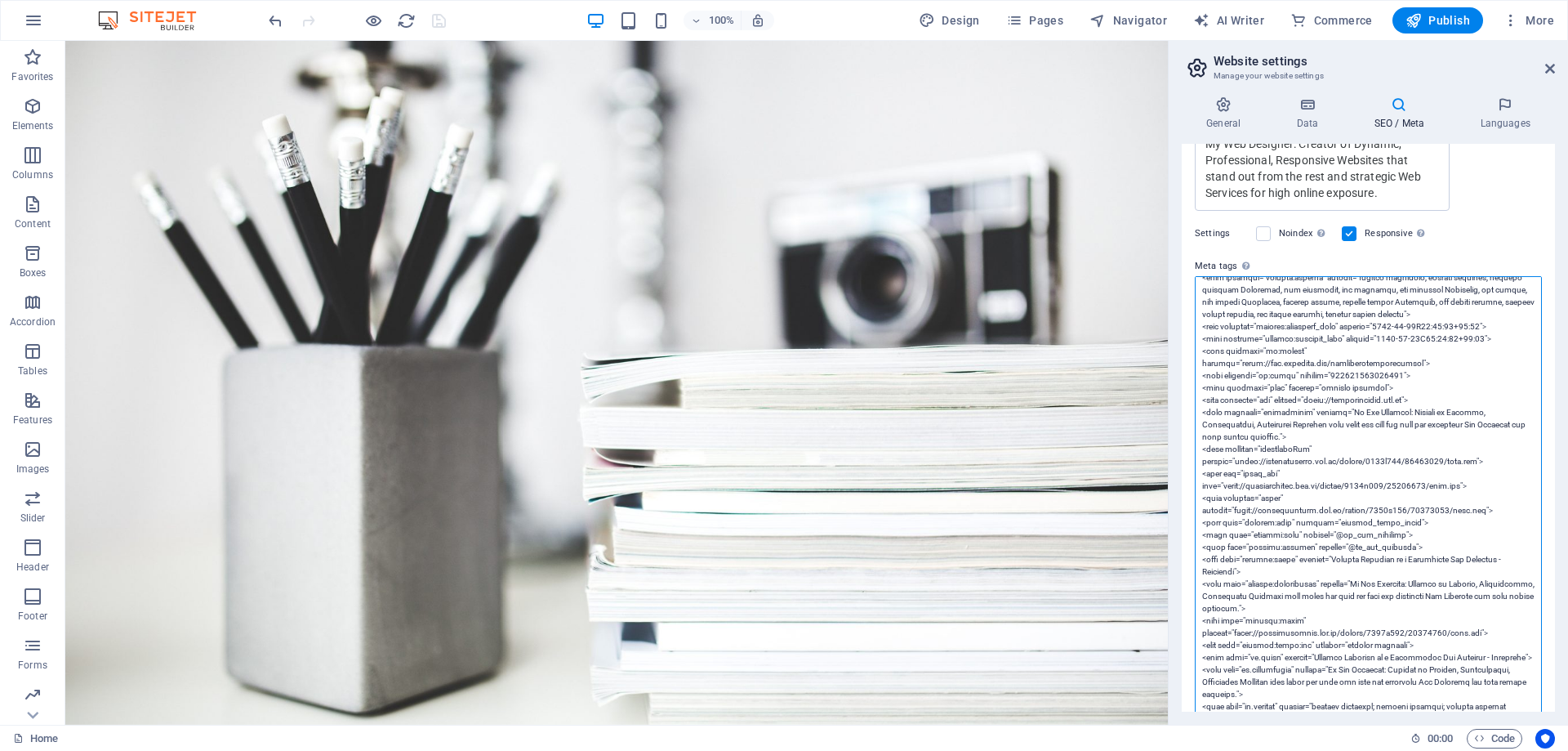
scroll to position [432, 0]
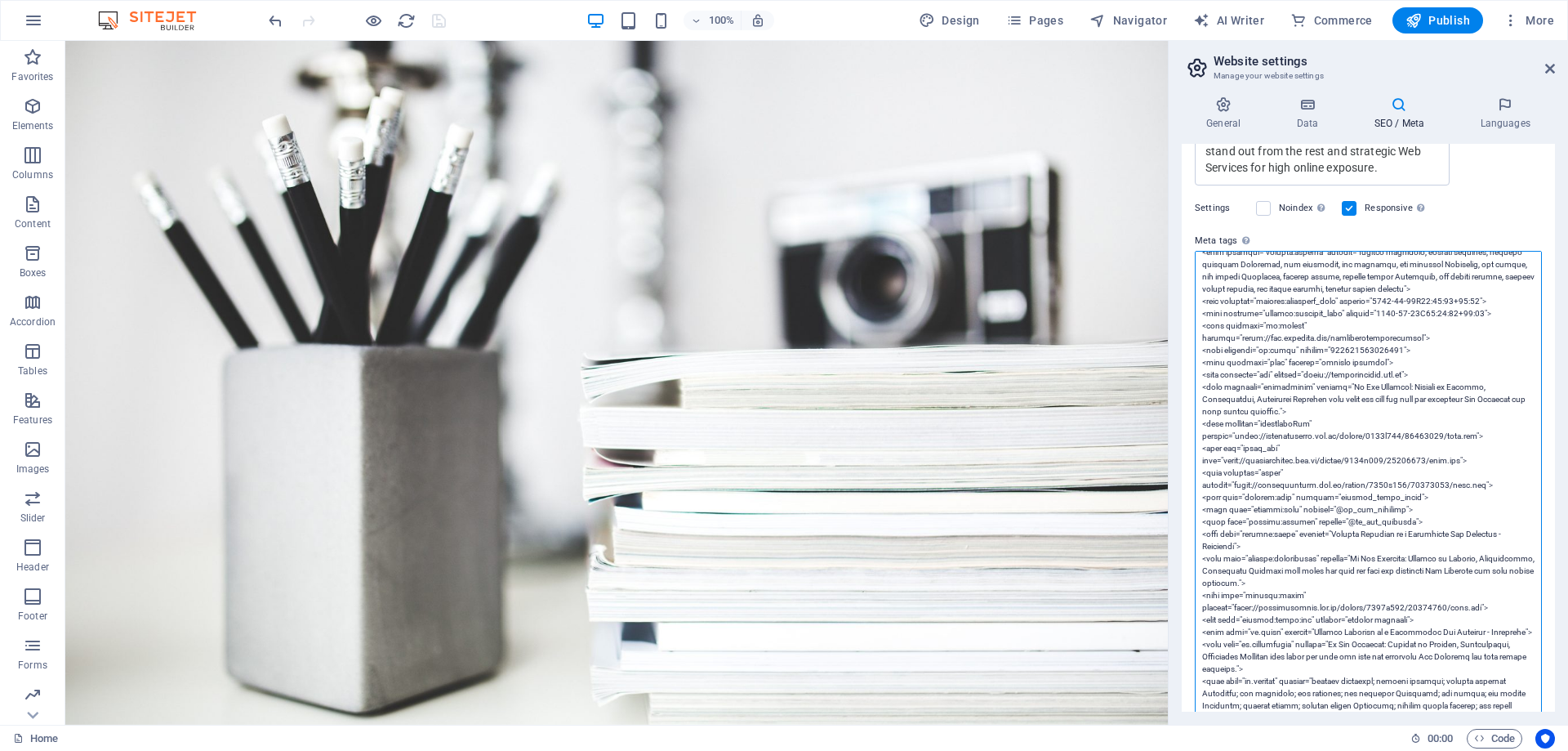
paste textarea "<meta property="twitter:label2" content="Est. reading time"> <meta property="tw…"
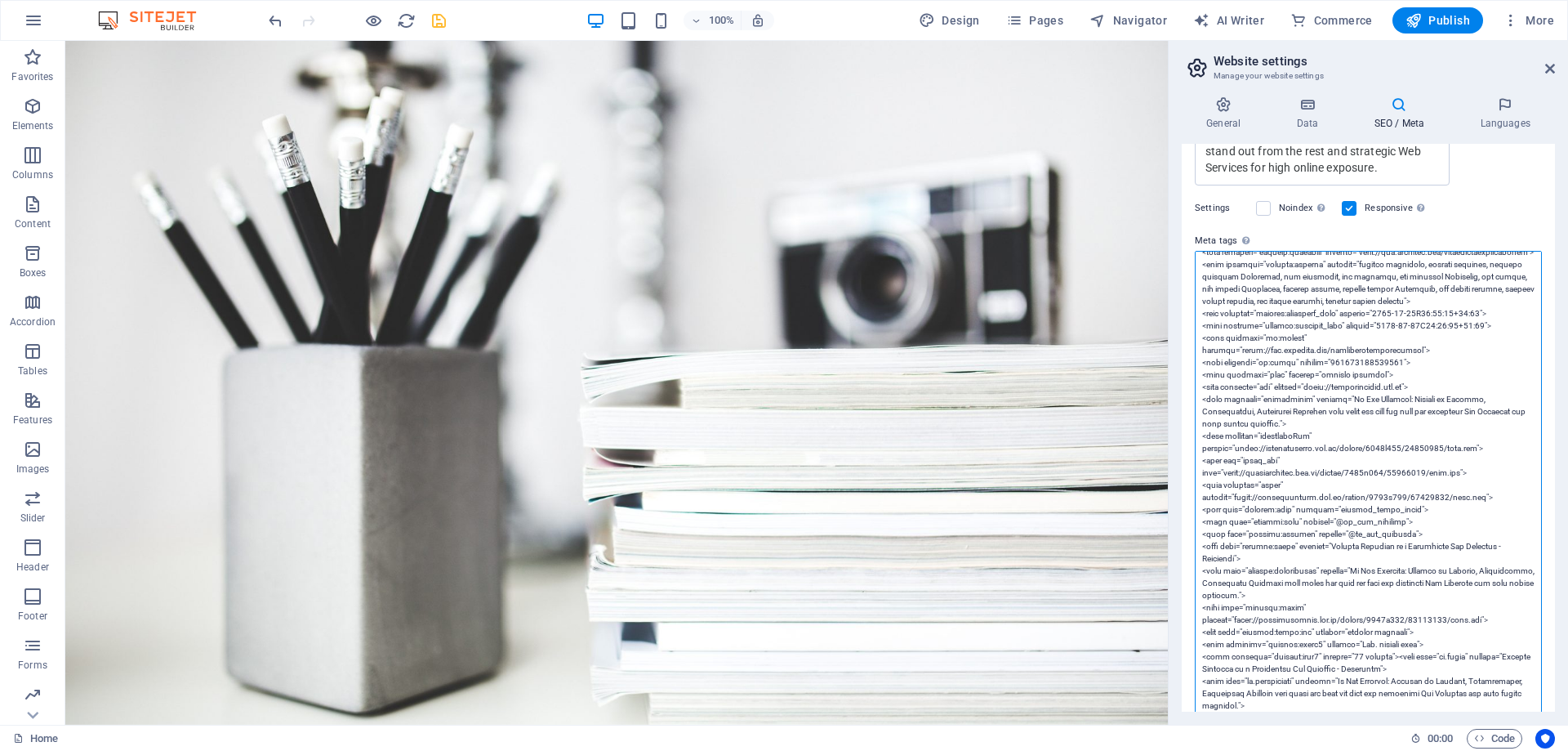
scroll to position [368, 0]
drag, startPoint x: 1246, startPoint y: 560, endPoint x: 1228, endPoint y: 559, distance: 18.0
drag, startPoint x: 1256, startPoint y: 572, endPoint x: 1226, endPoint y: 577, distance: 30.4
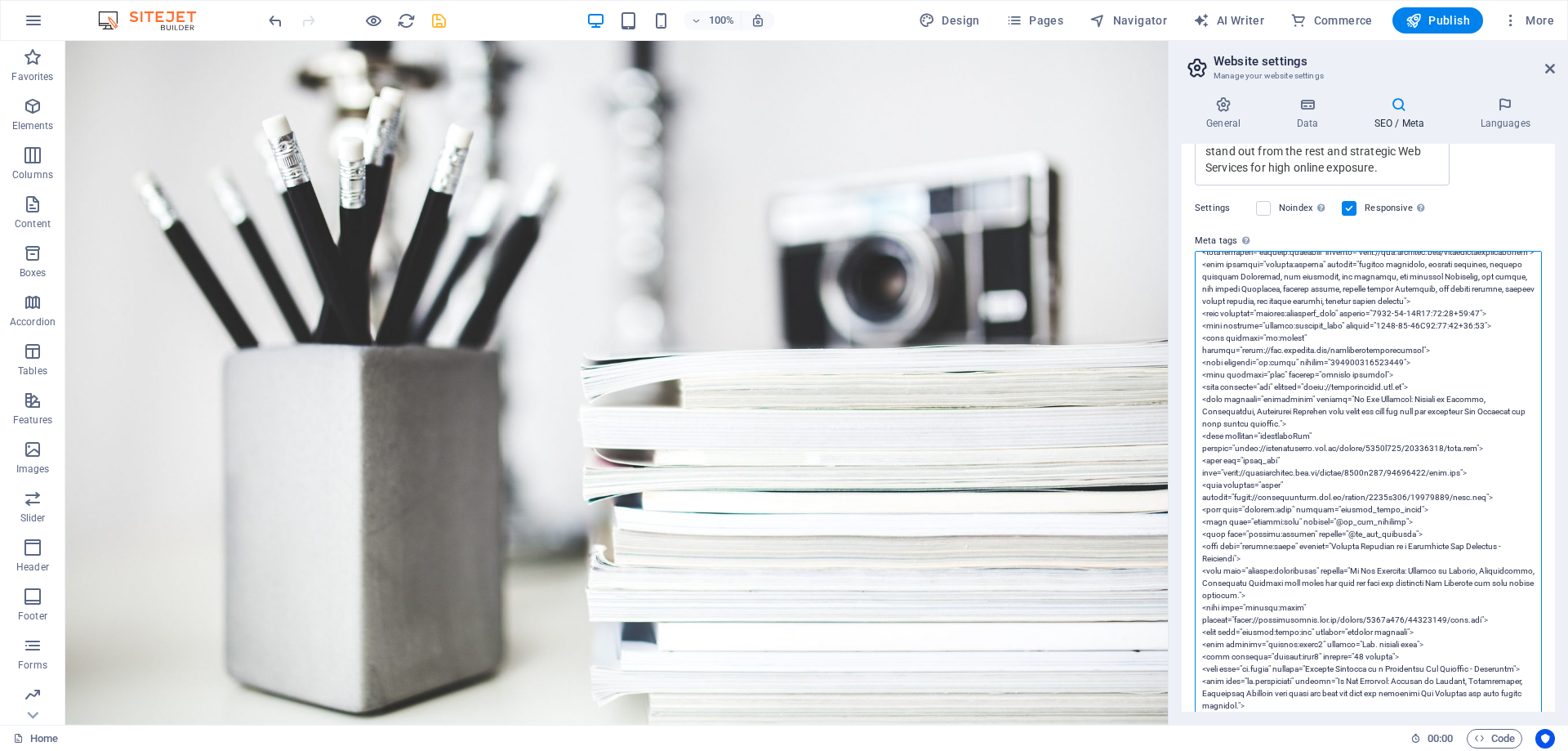
paste textarea "name"
drag, startPoint x: 1256, startPoint y: 585, endPoint x: 1226, endPoint y: 587, distance: 30.1
paste textarea "name"
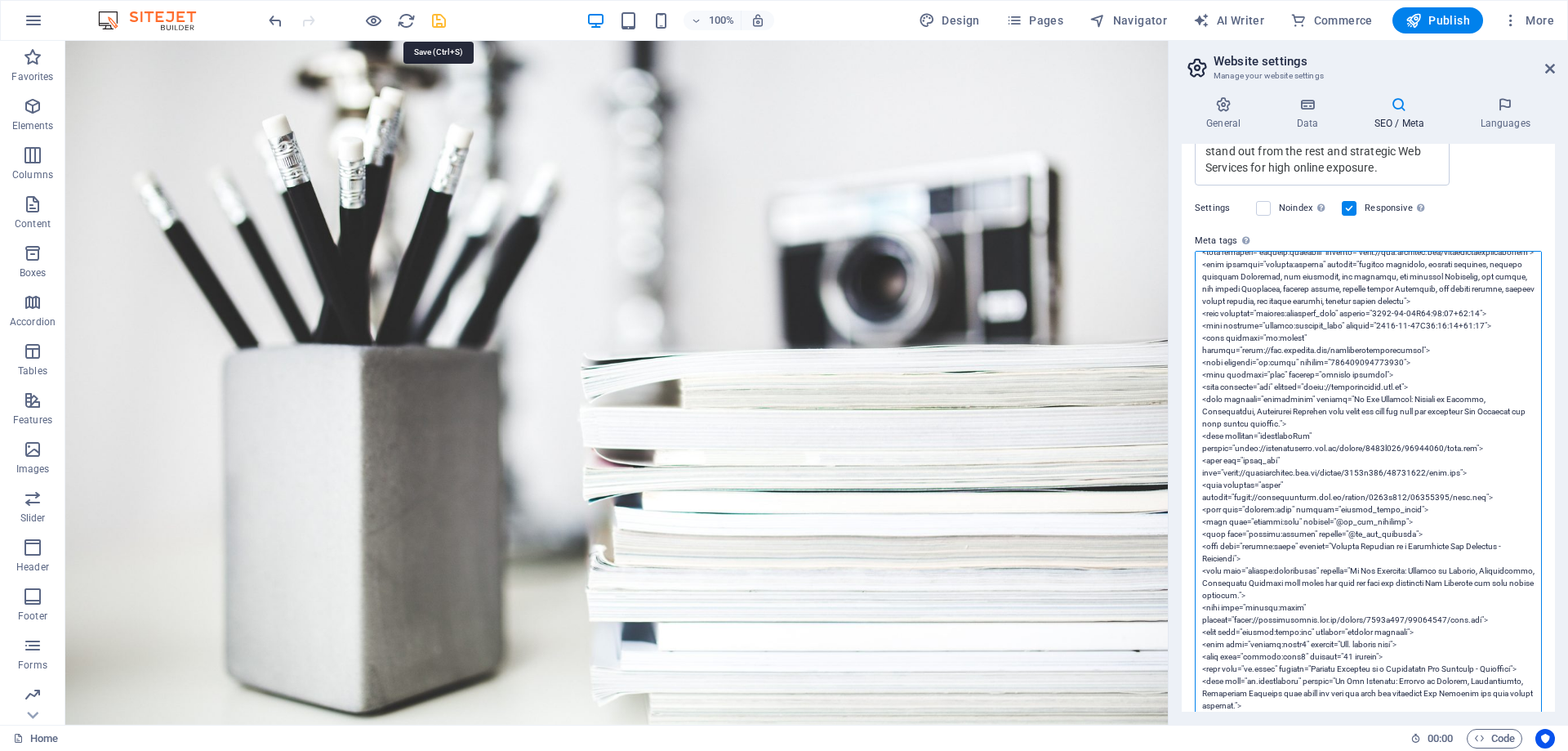
type textarea "<!-- Google Tag Manager --> <script>(function(w,d,s,l,i){w[l]=w[l]||[];w[l].pus…"
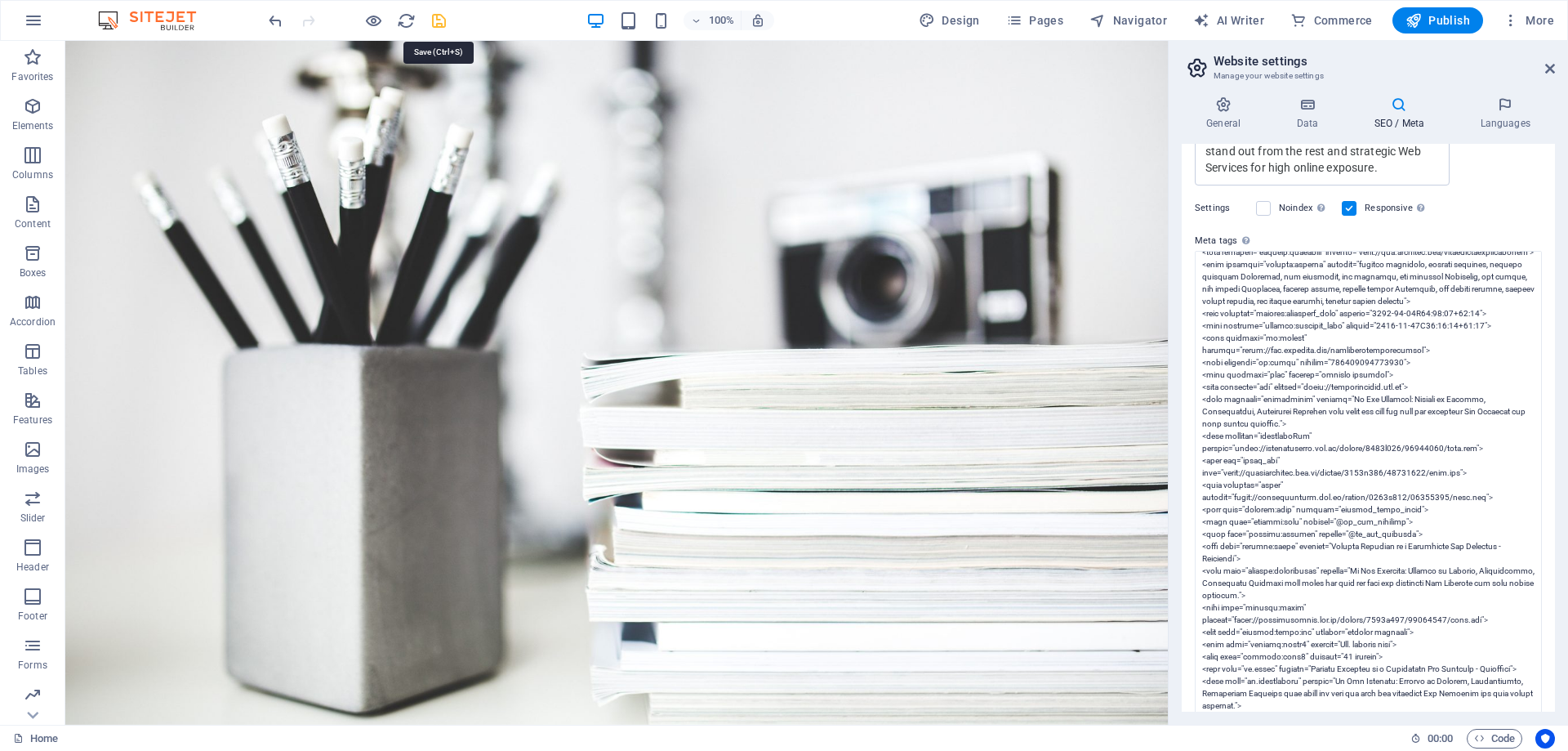
click at [438, 19] on icon "save" at bounding box center [439, 21] width 19 height 19
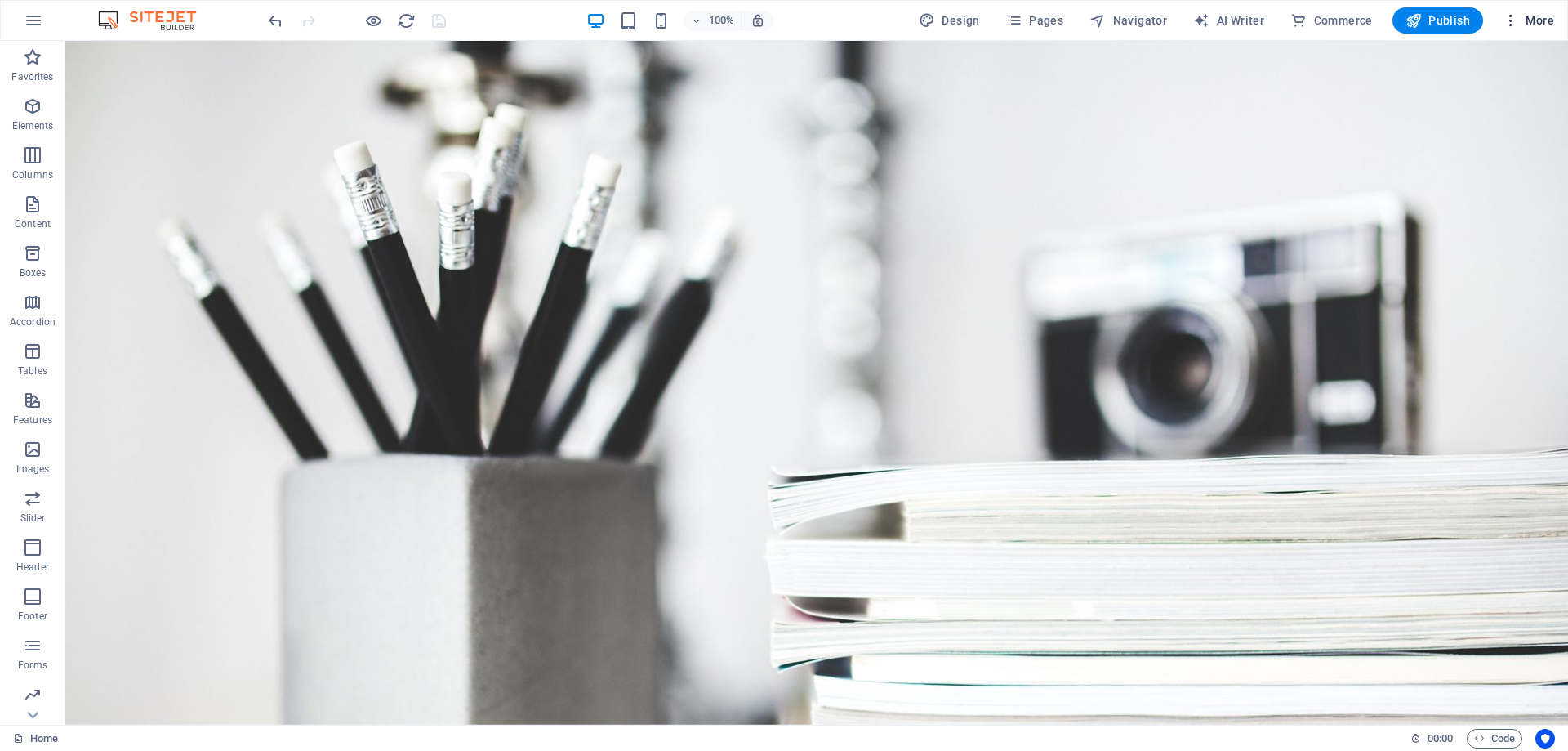
click at [1536, 22] on span "More" at bounding box center [1528, 20] width 52 height 16
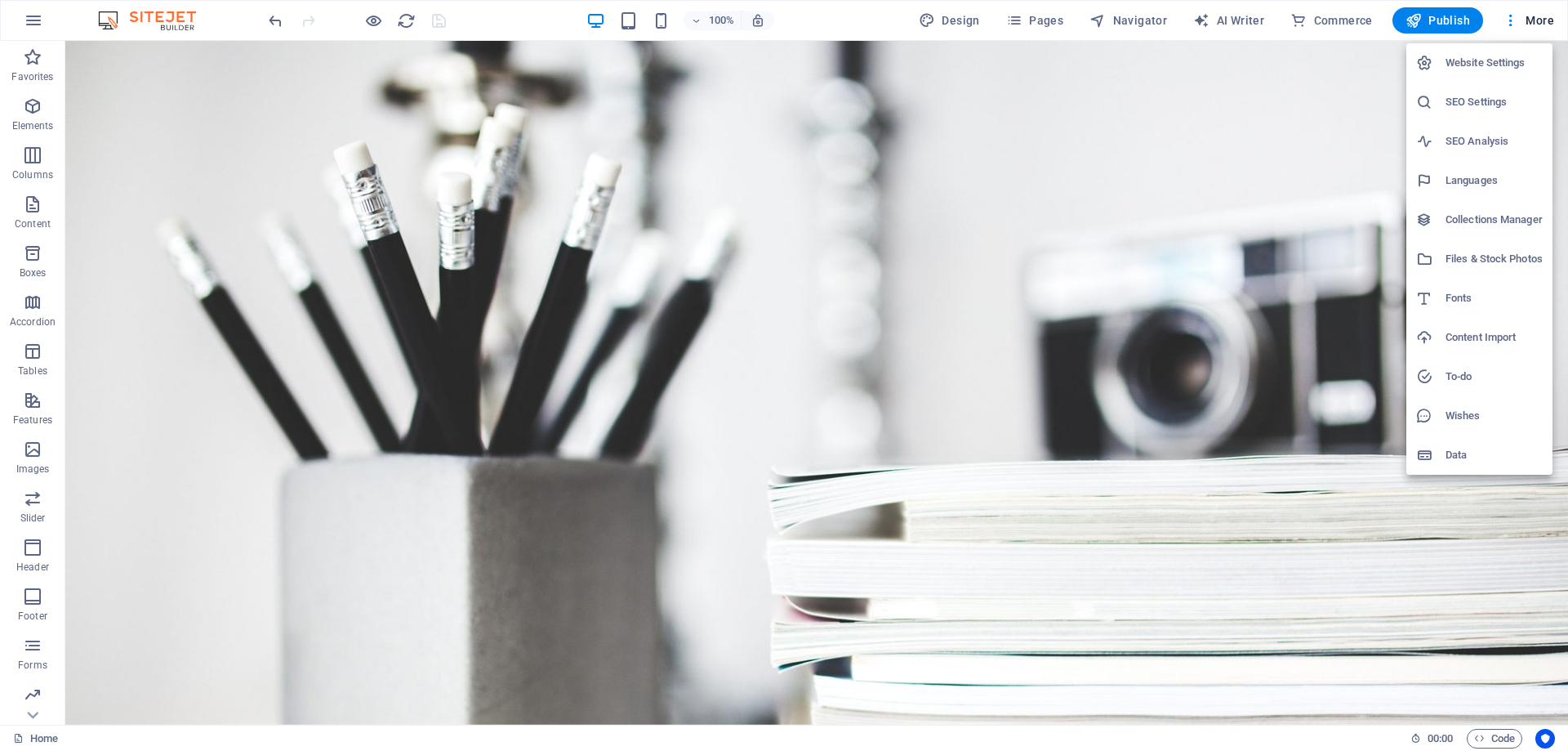
click at [1483, 97] on h6 "SEO Settings" at bounding box center [1494, 102] width 98 height 20
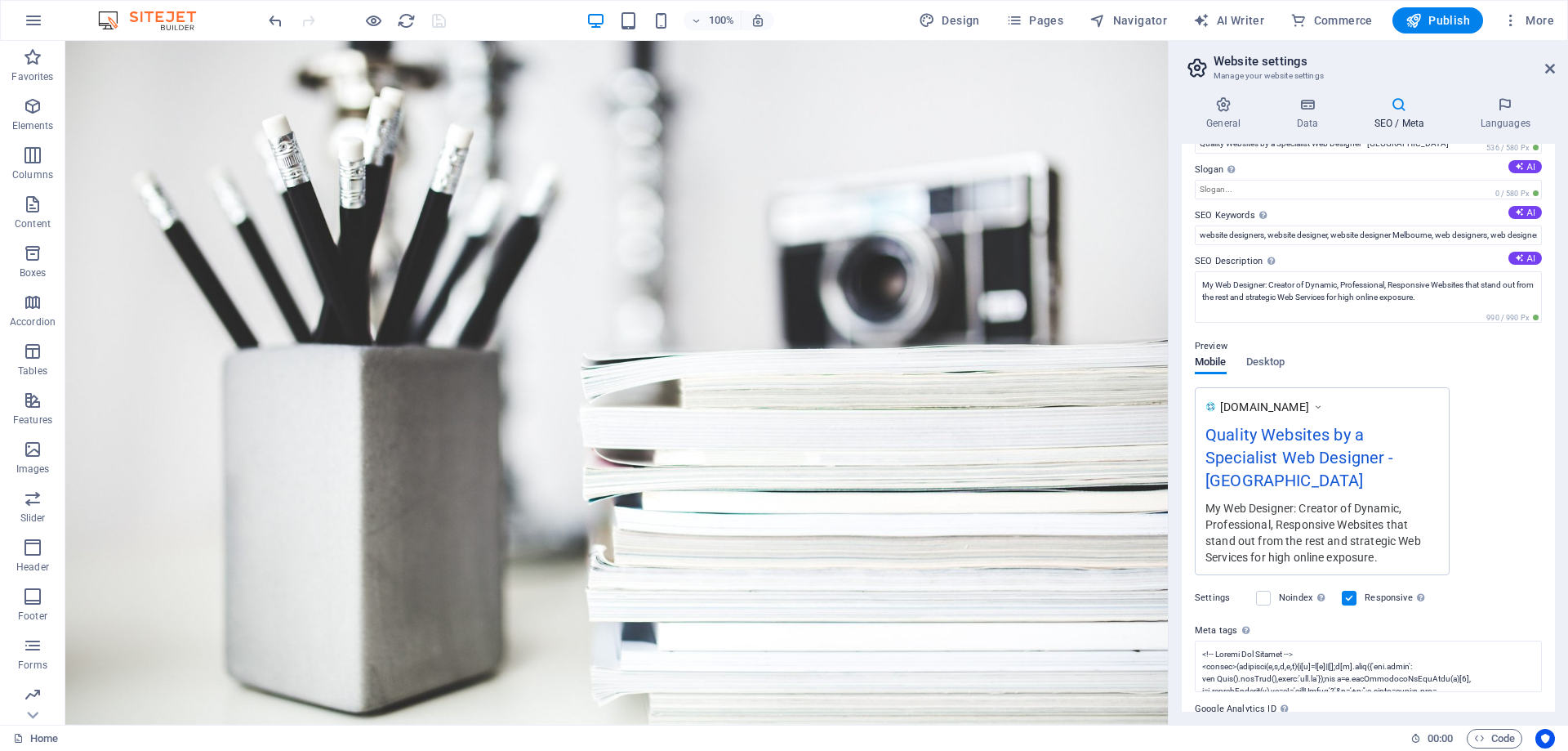
scroll to position [105, 0]
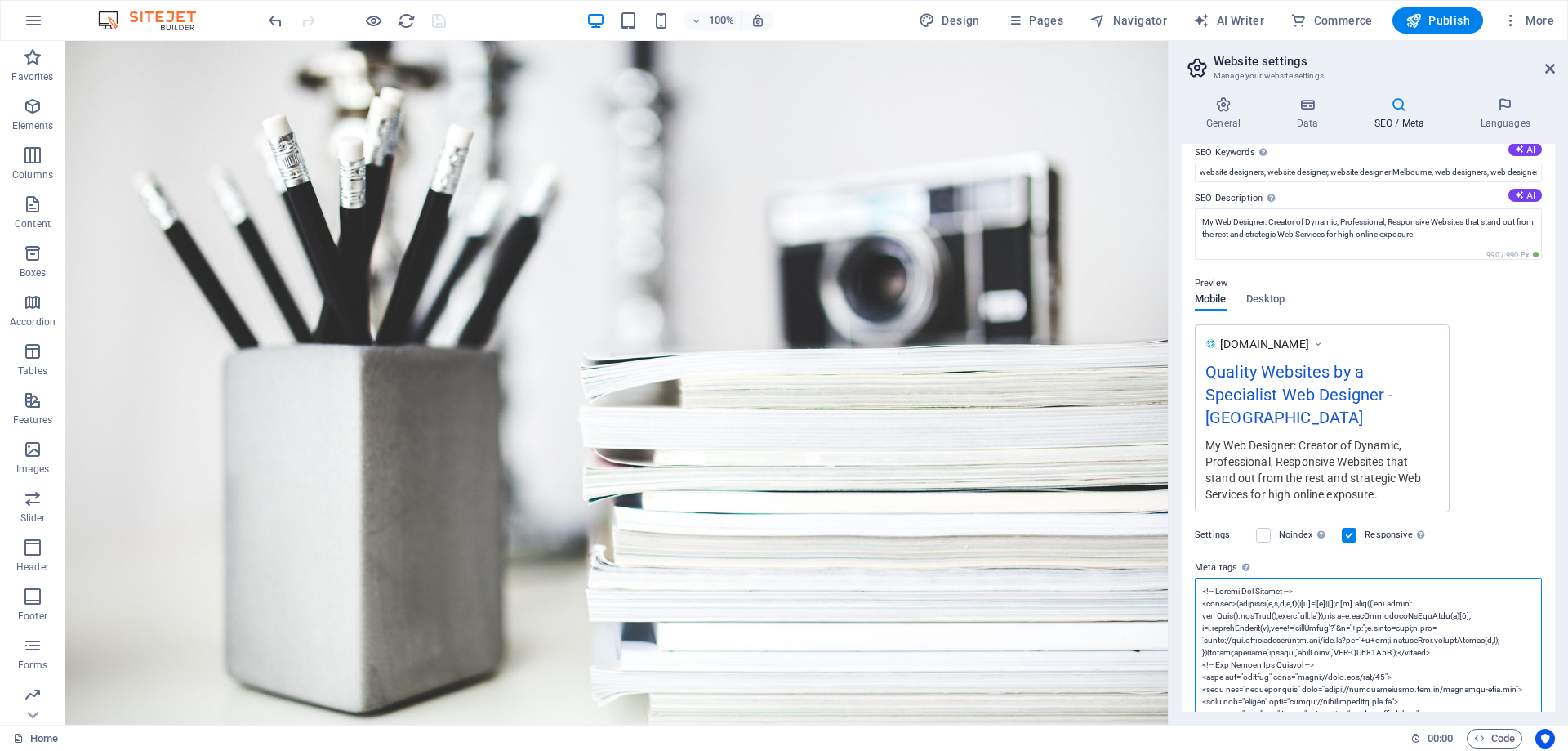
drag, startPoint x: 1209, startPoint y: 621, endPoint x: 1199, endPoint y: 634, distance: 16.4
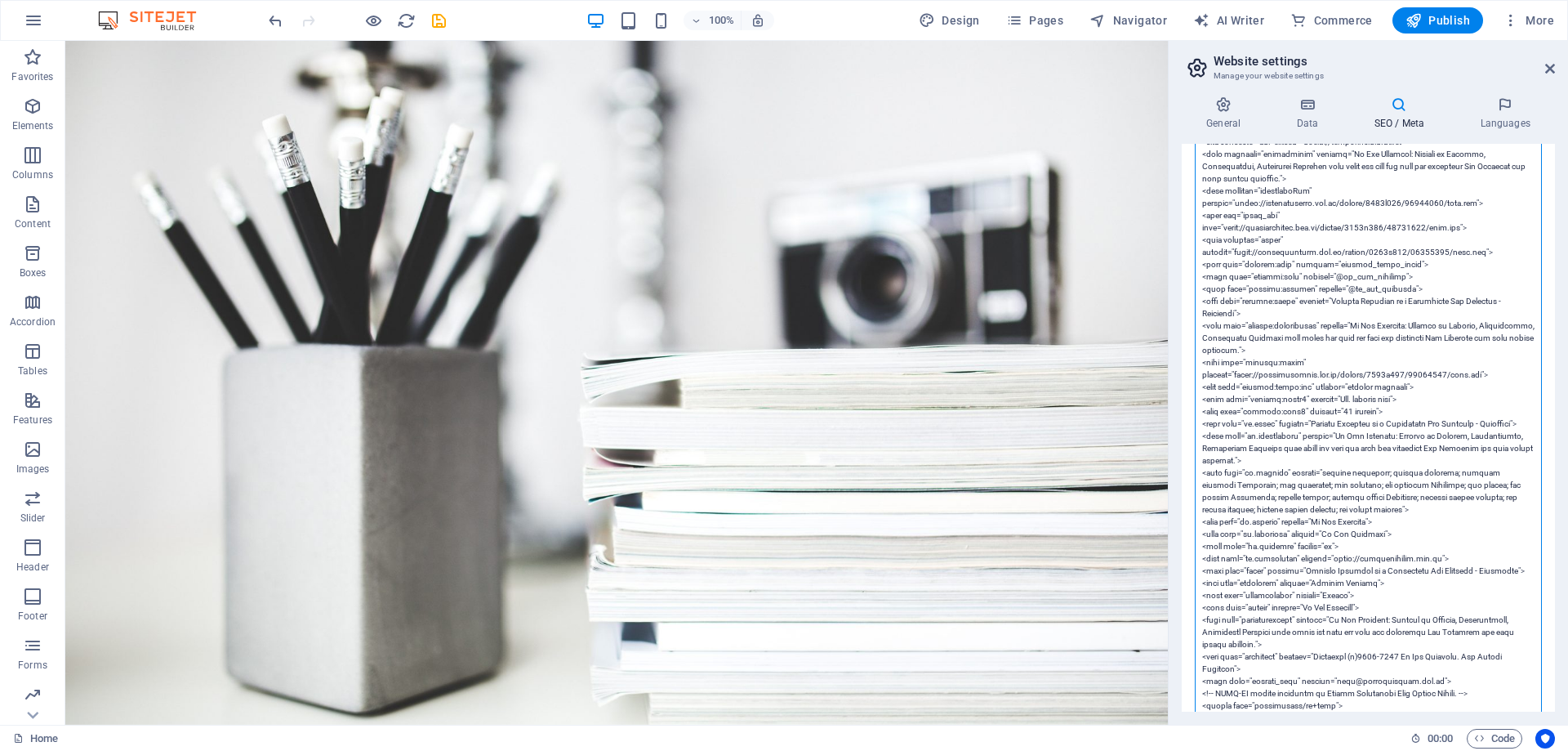
scroll to position [759, 0]
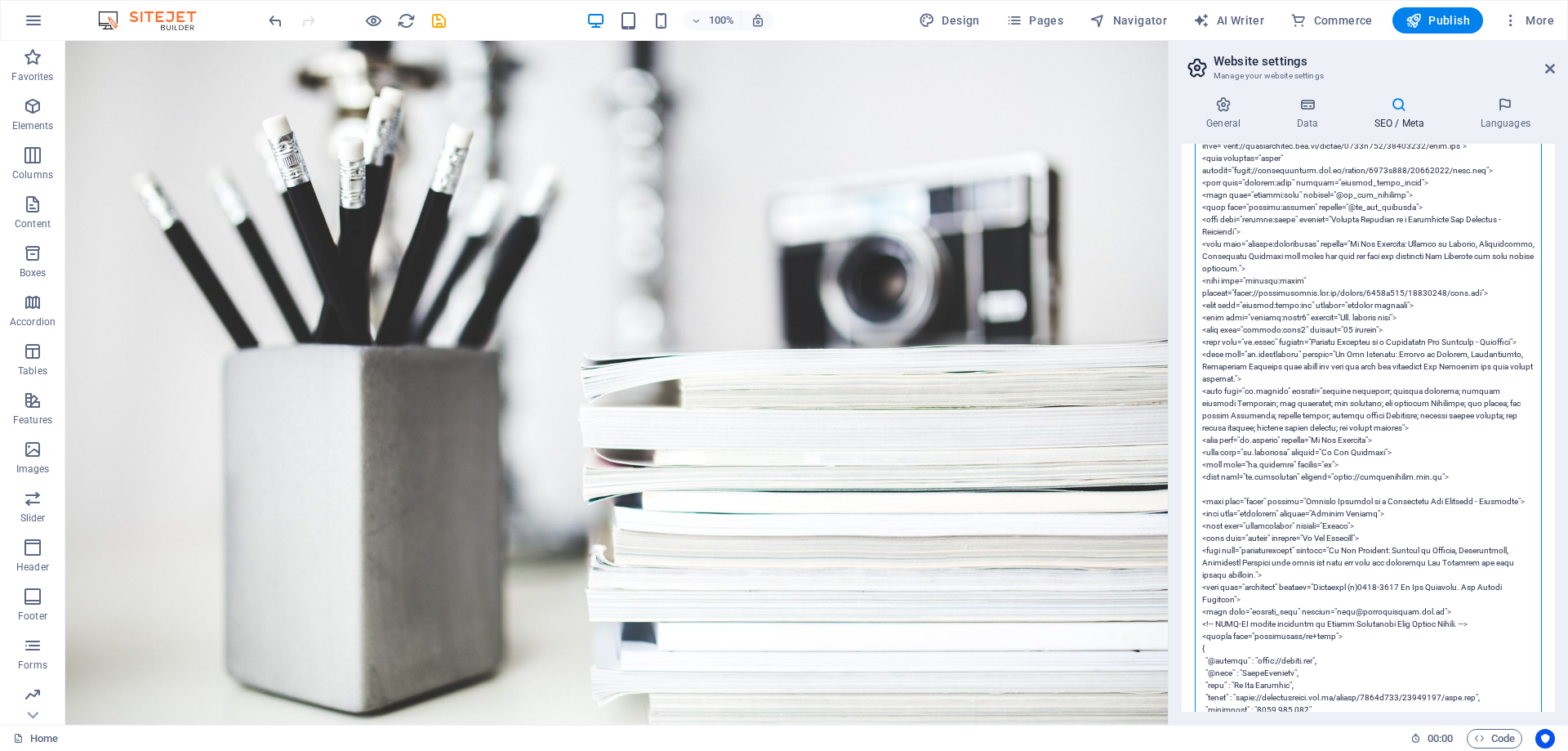
paste textarea "<link rel="alternate" type="application/rss+xml" title="My Web Designer Feed" h…"
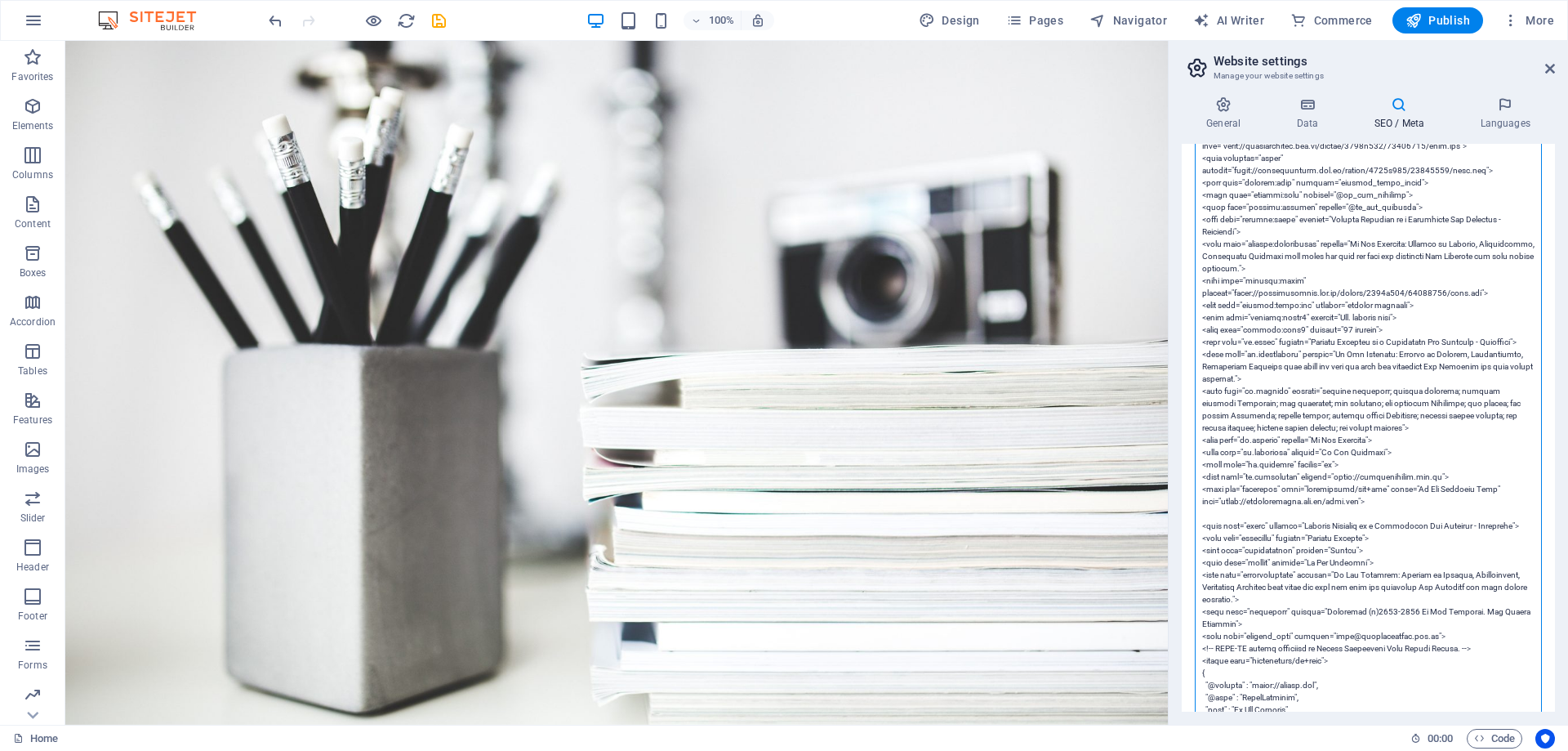
drag, startPoint x: 1376, startPoint y: 443, endPoint x: 1201, endPoint y: 432, distance: 175.3
paste textarea "<link rel="alternate" type="application/rss+xml" title="My Web Designer Feed" h…"
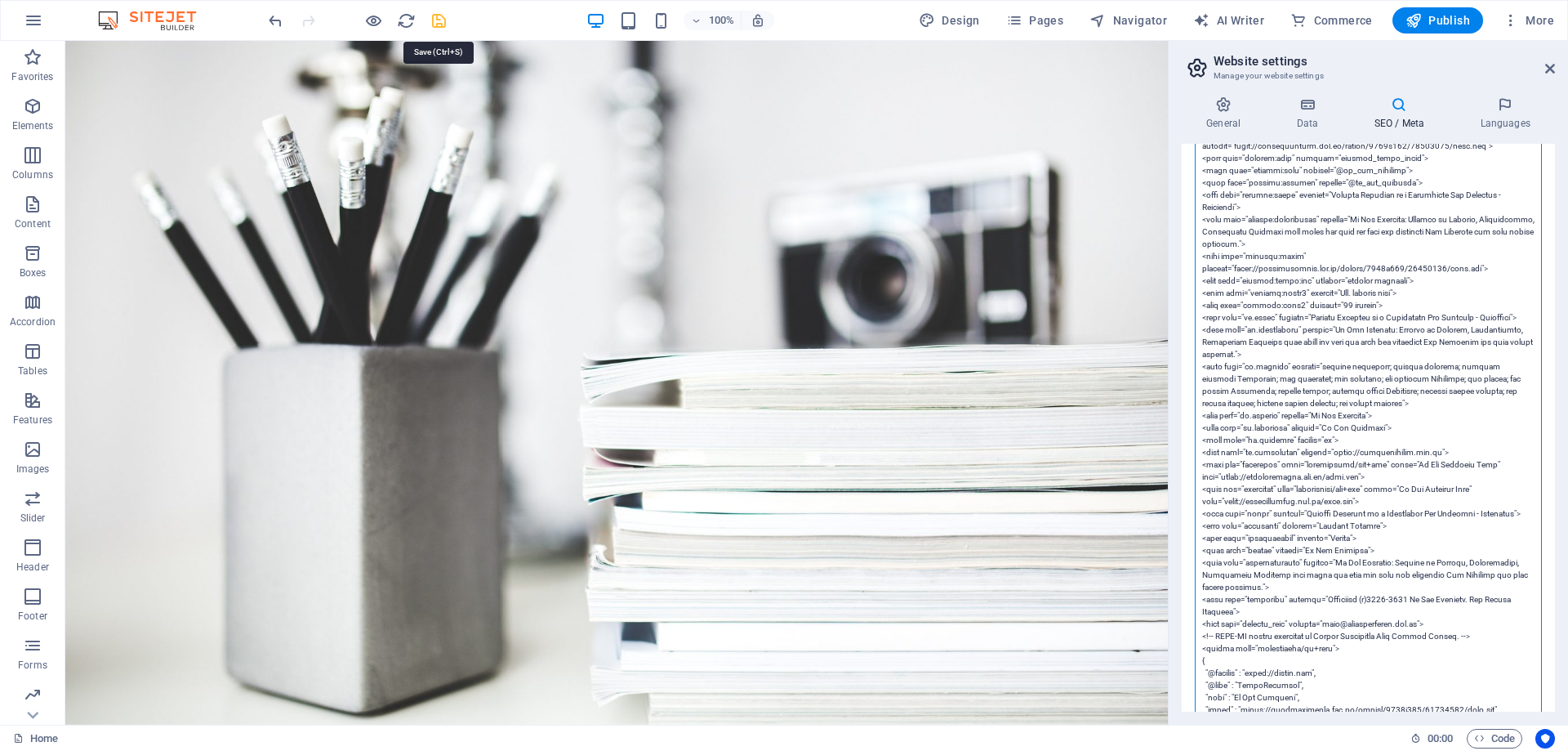
type textarea "<!-- Google Tag Manager --> <script>(function(w,d,s,l,i){w[l]=w[l]||[];w[l].pus…"
click at [443, 26] on icon "save" at bounding box center [439, 21] width 19 height 19
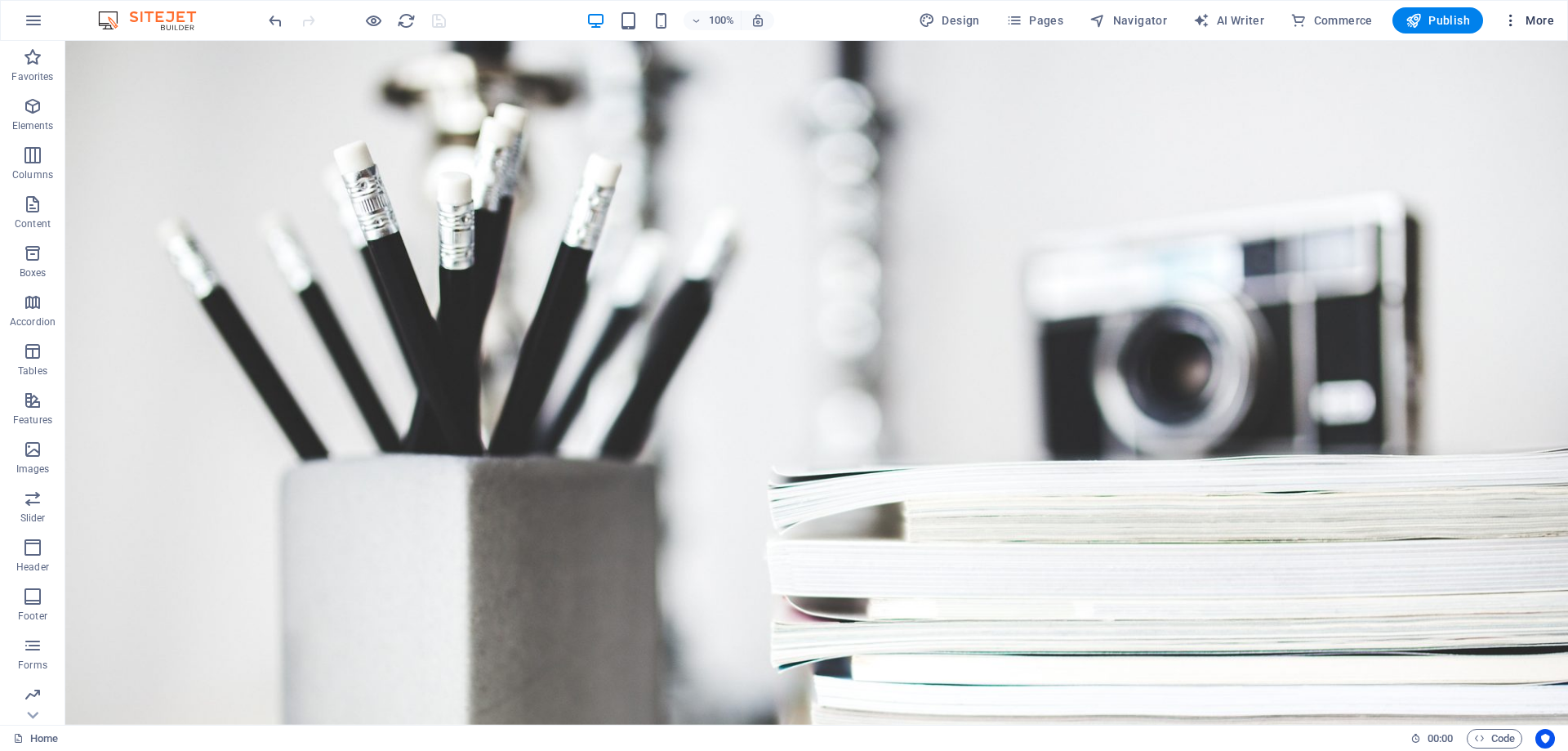
click at [1522, 27] on span "More" at bounding box center [1528, 20] width 52 height 16
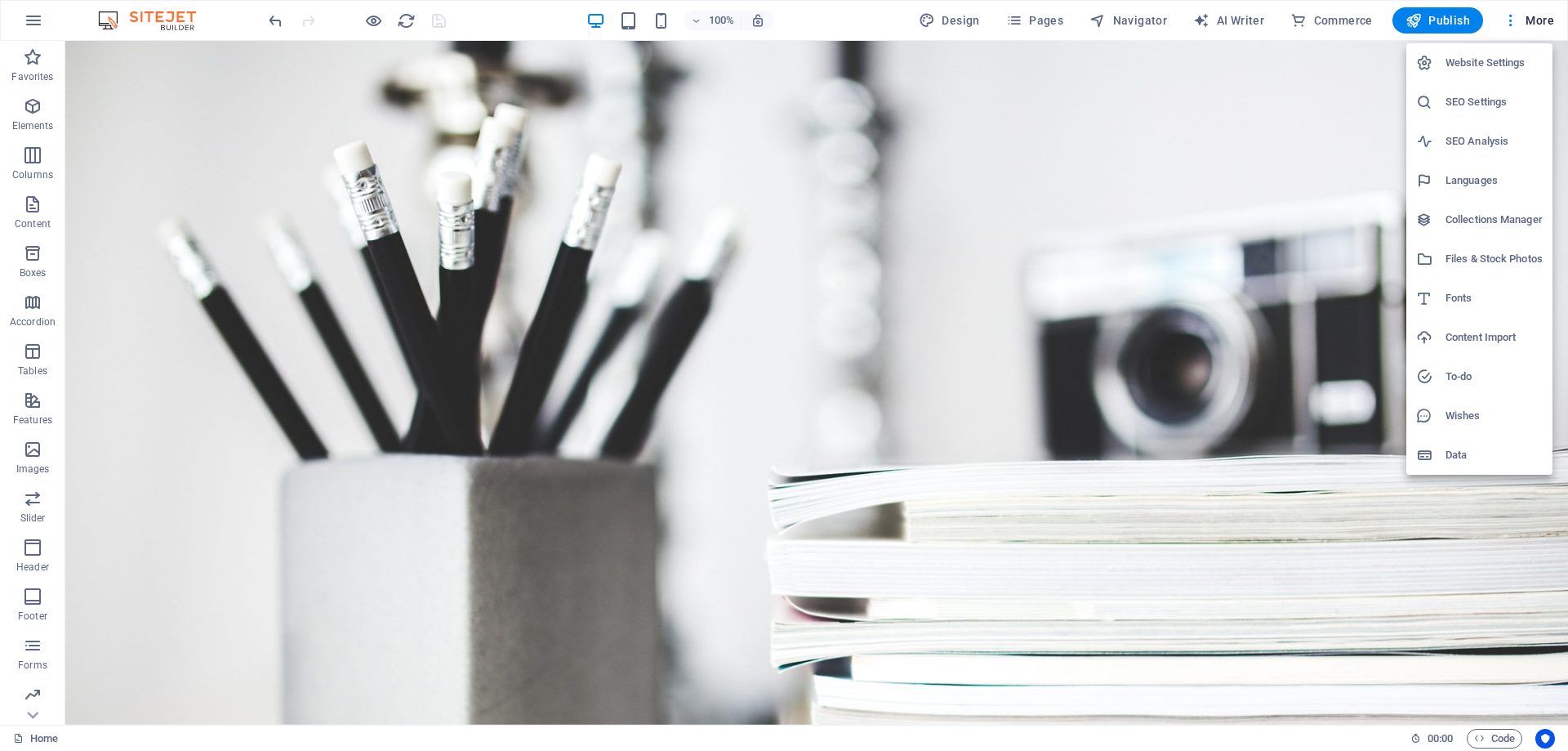
click at [1467, 104] on h6 "SEO Settings" at bounding box center [1494, 102] width 98 height 20
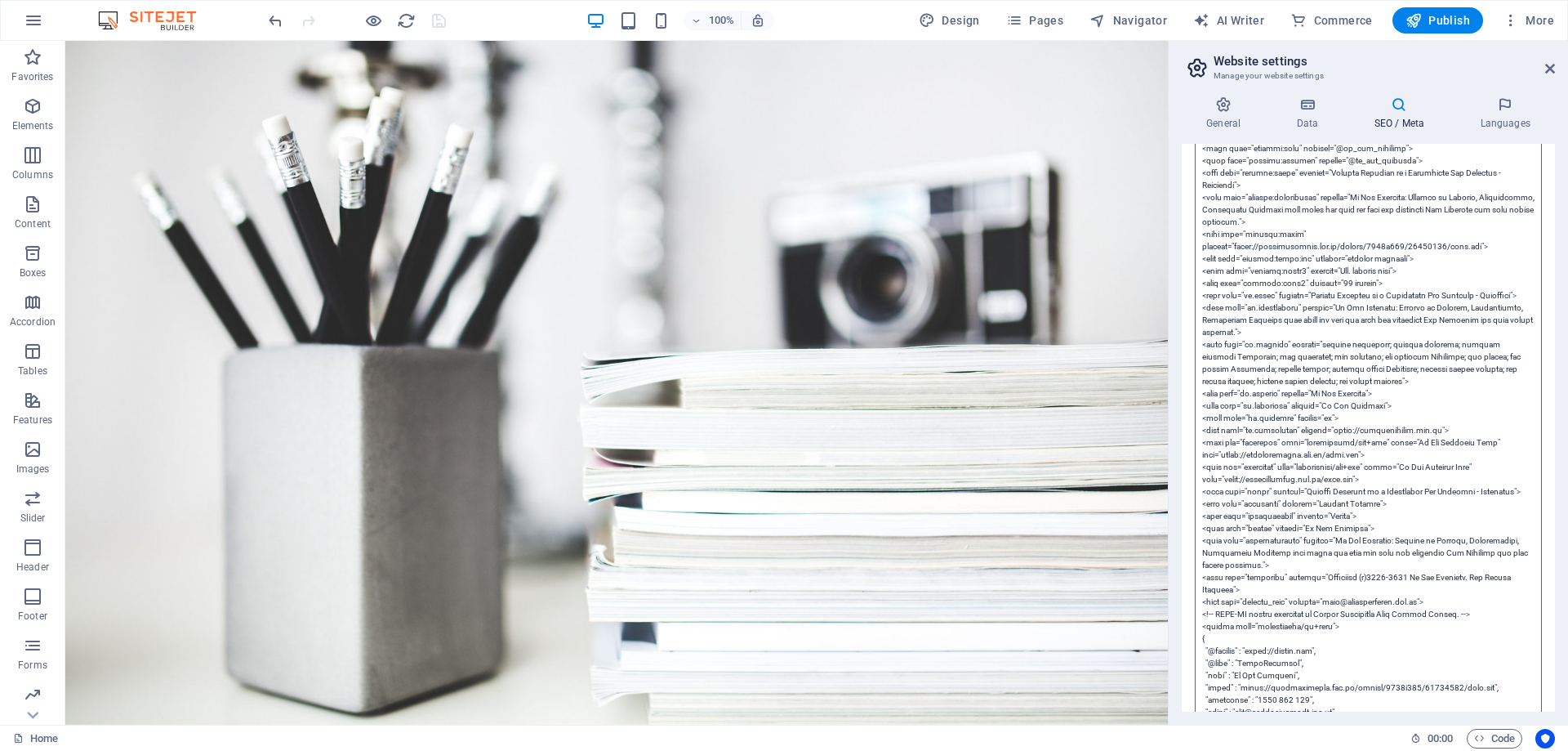
scroll to position [817, 0]
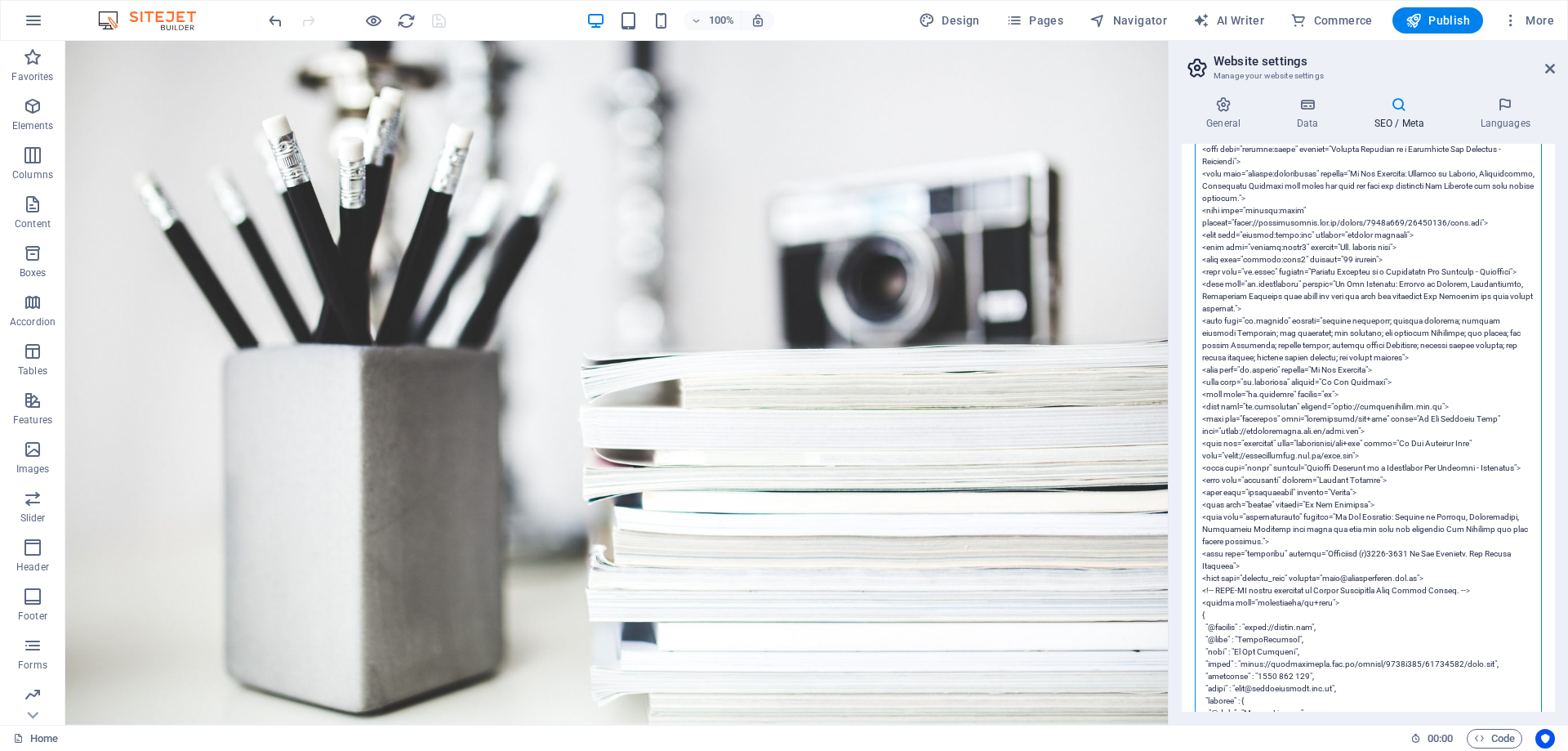
type textarea "<!-- Google Tag Manager --> <script>(function(w,d,s,l,i){w[l]=w[l]||[];w[l].pus…"
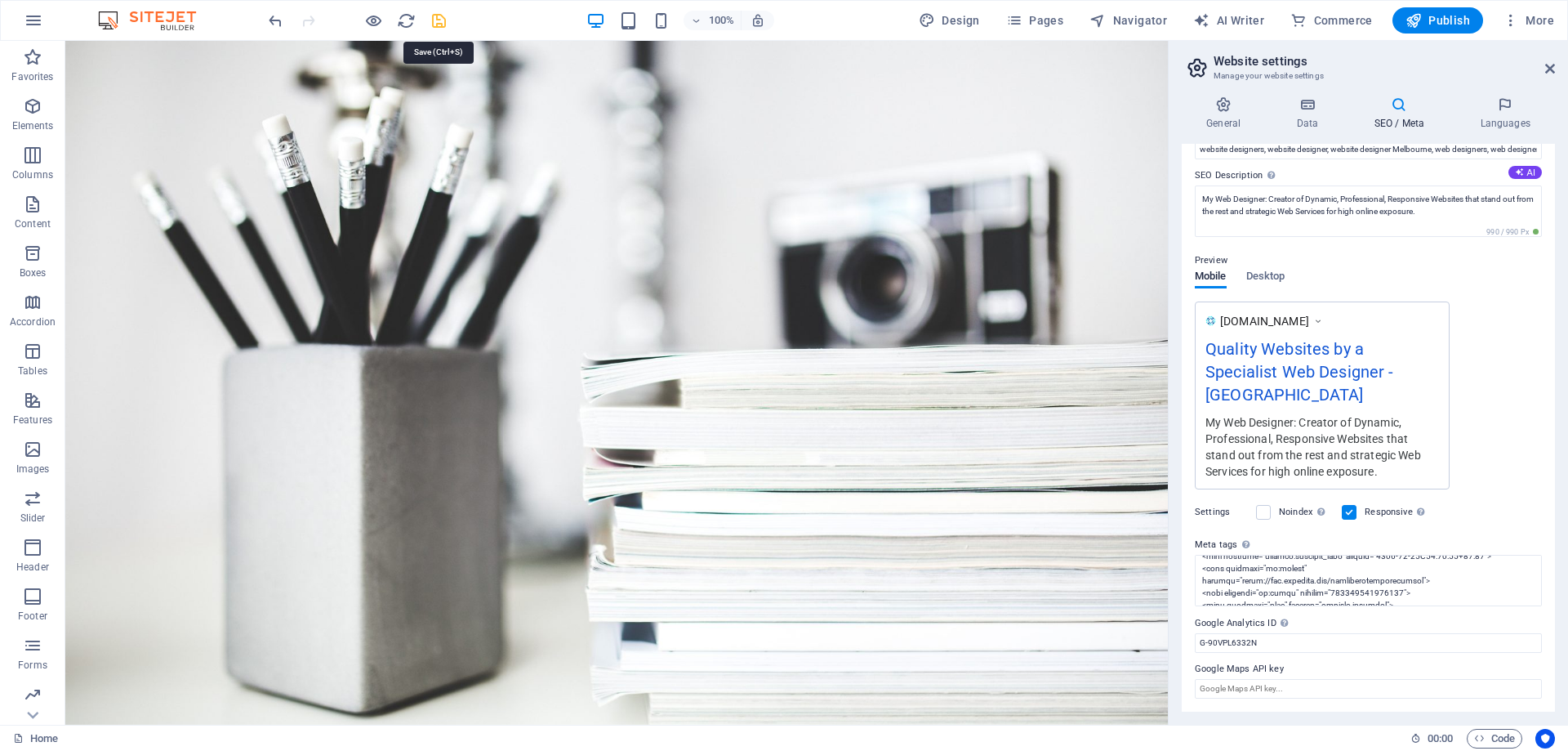
click at [436, 19] on icon "save" at bounding box center [439, 21] width 19 height 19
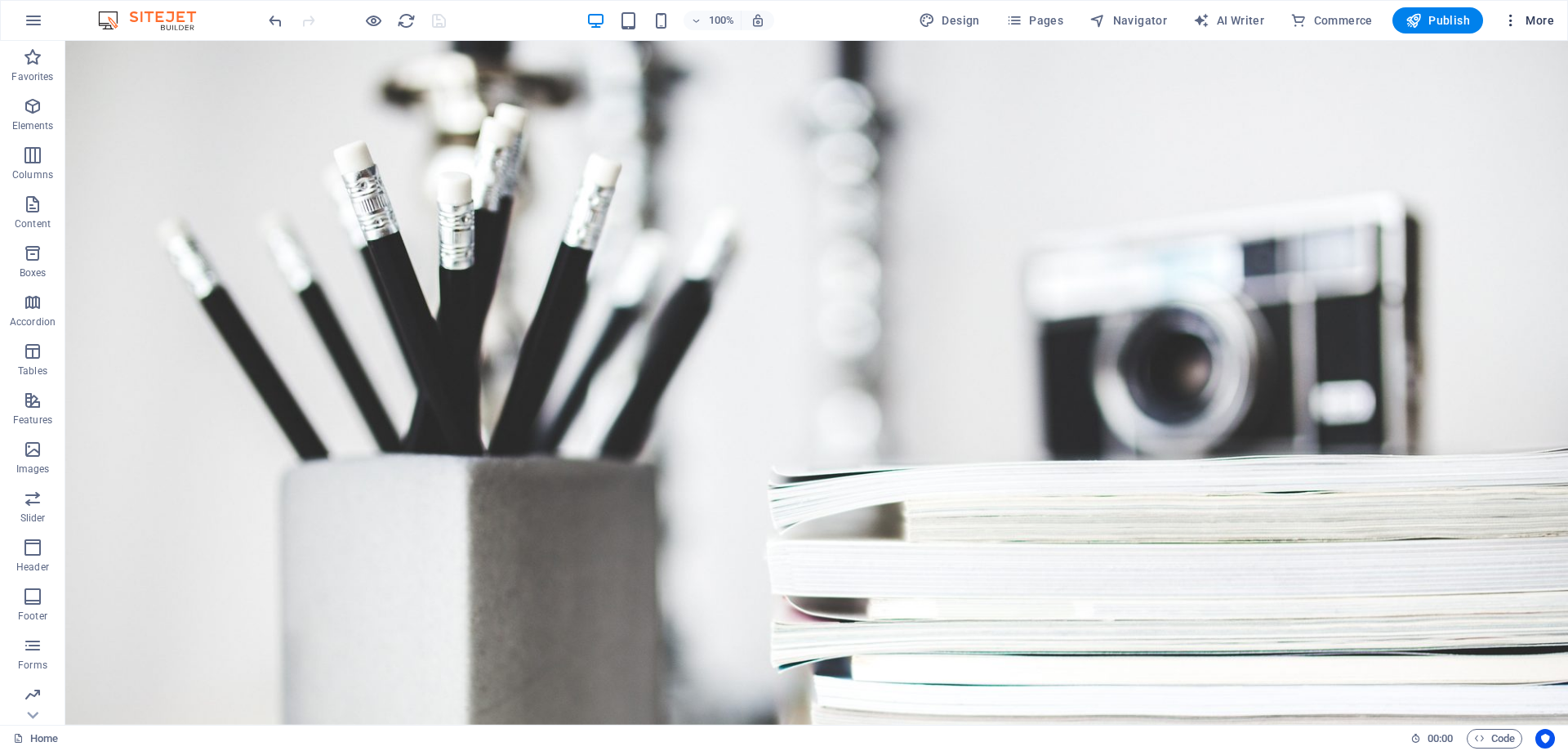
click at [1532, 24] on span "More" at bounding box center [1528, 20] width 52 height 16
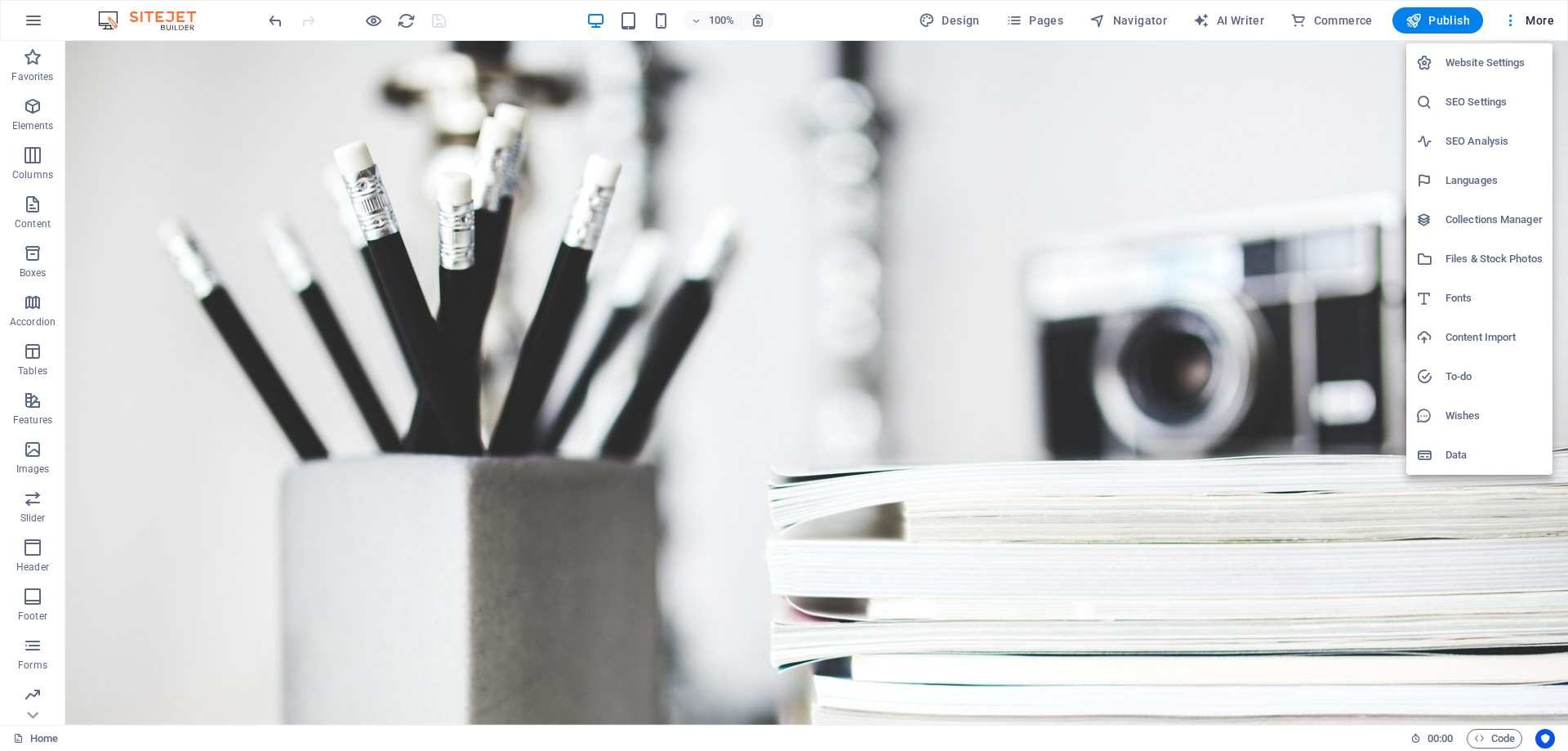
click at [1491, 103] on h6 "SEO Settings" at bounding box center [1494, 102] width 98 height 20
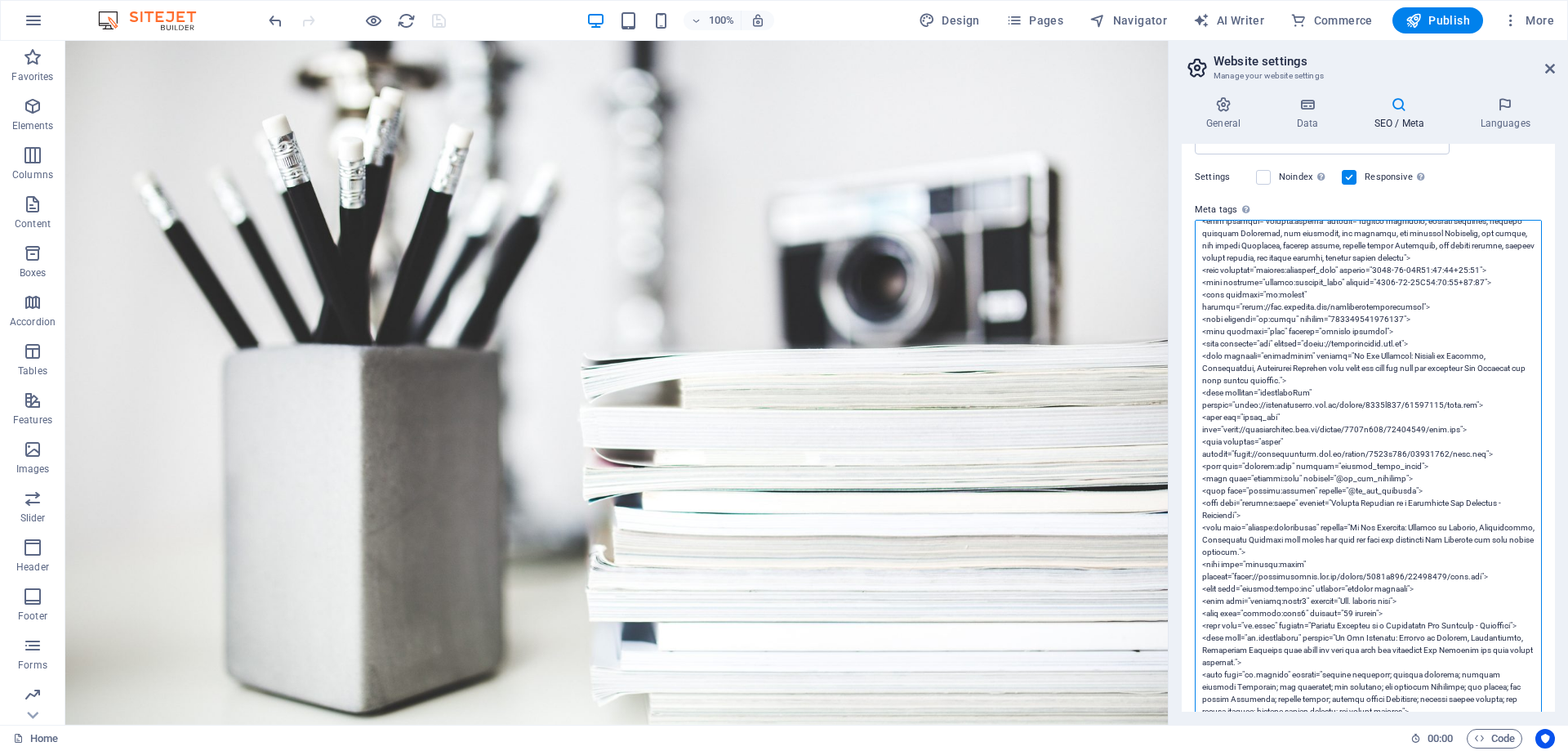
scroll to position [490, 0]
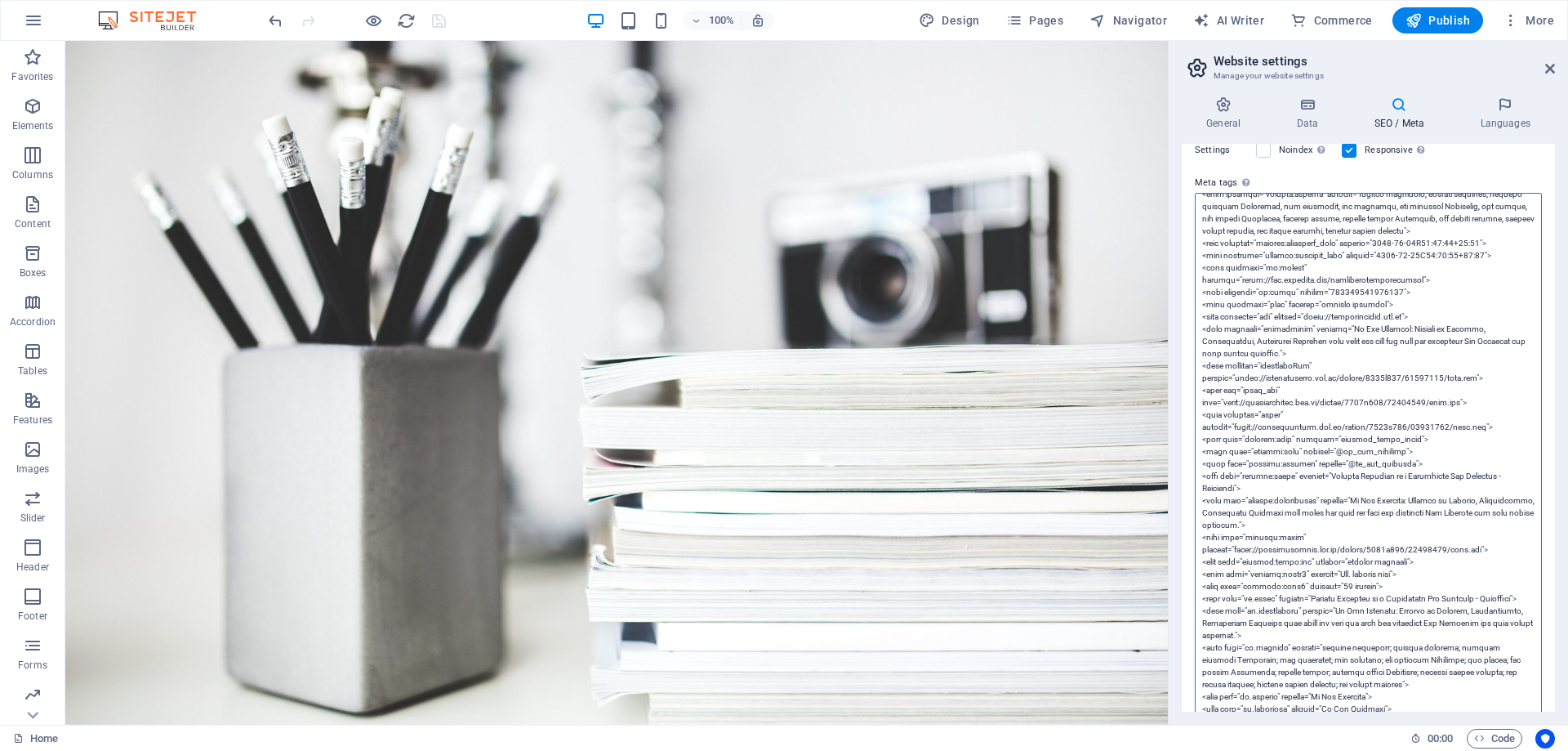
type textarea "<!-- Google Tag Manager --> <script>(function(w,d,s,l,i){w[l]=w[l]||[];w[l].pus…"
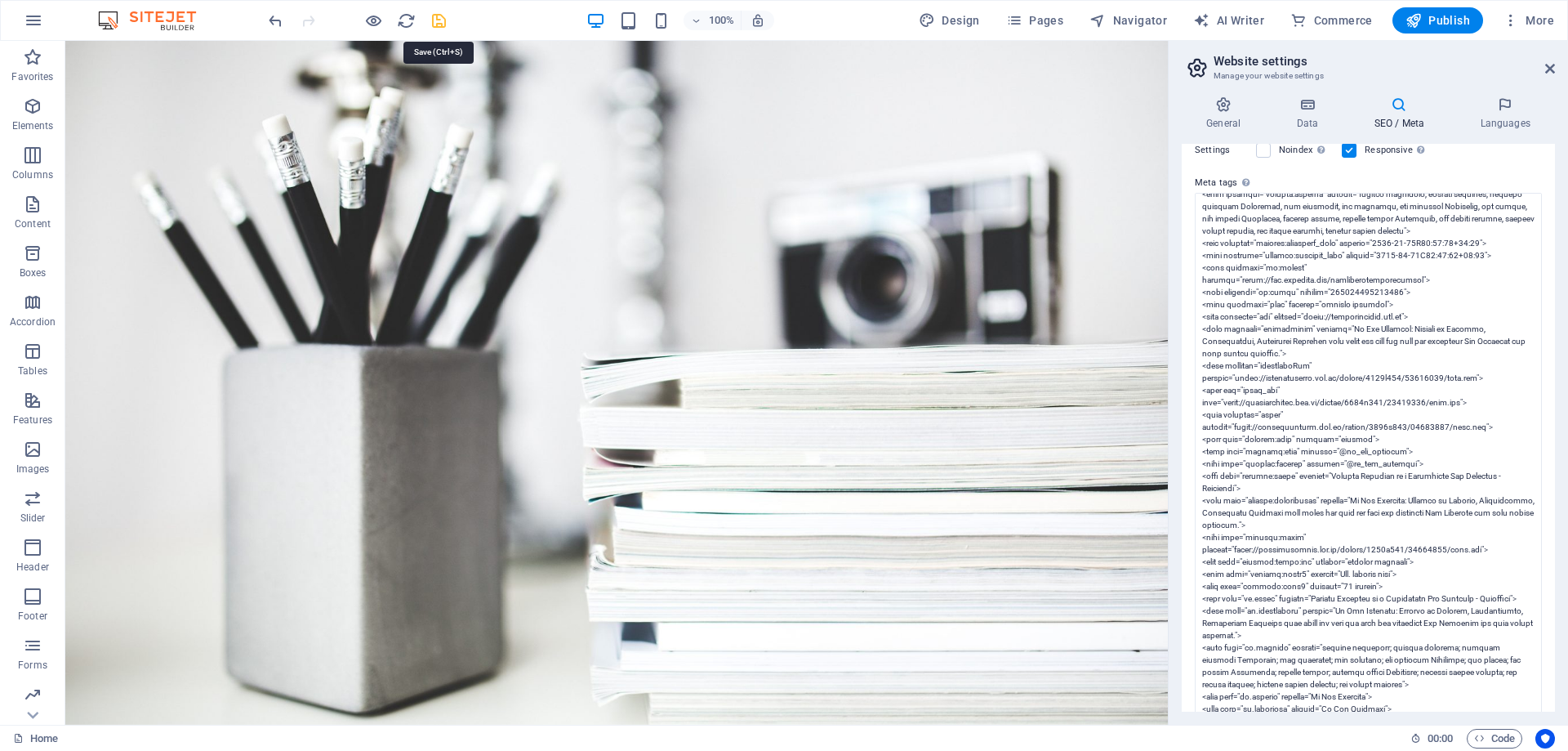
click at [439, 22] on icon "save" at bounding box center [439, 21] width 19 height 19
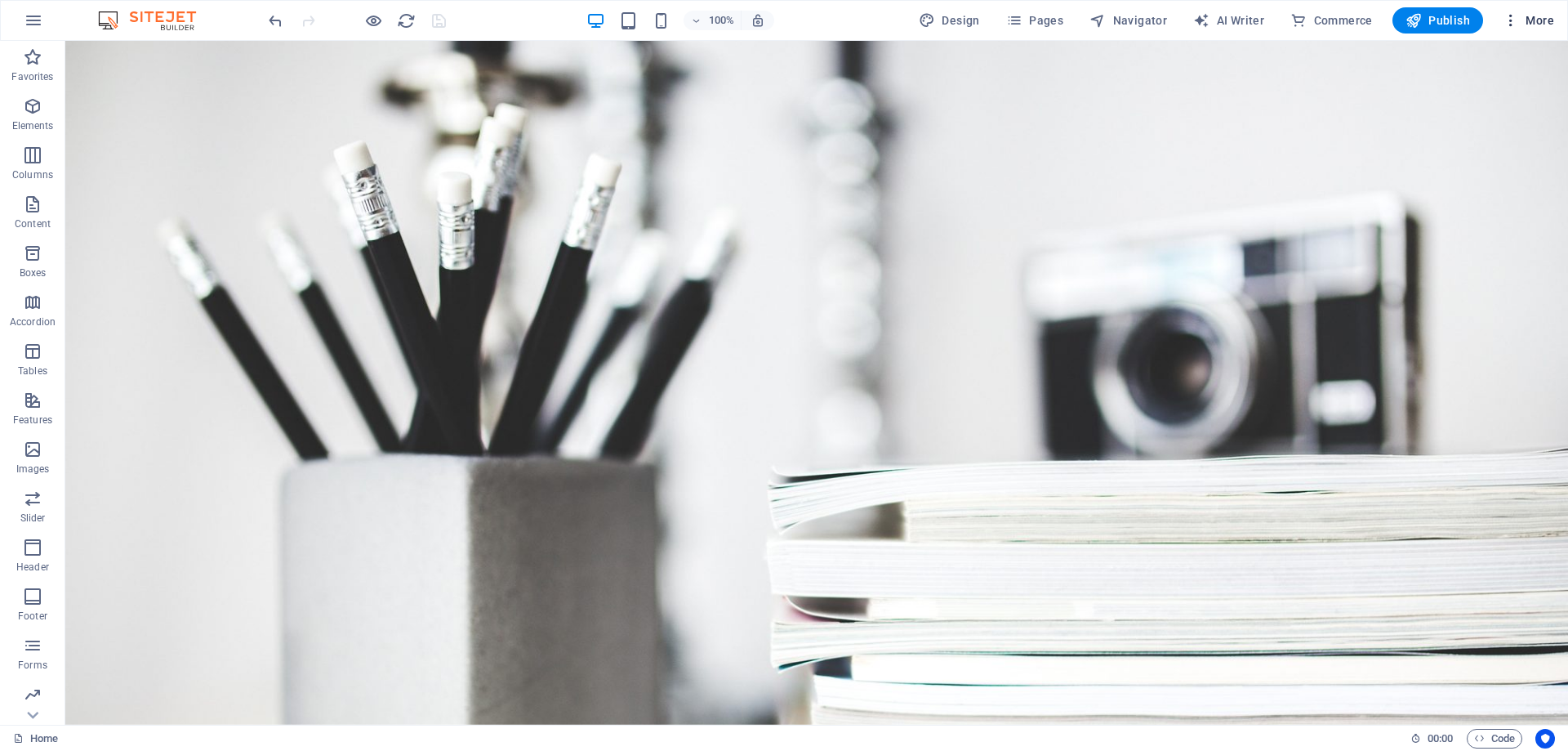
click at [1518, 21] on icon "button" at bounding box center [1510, 20] width 16 height 16
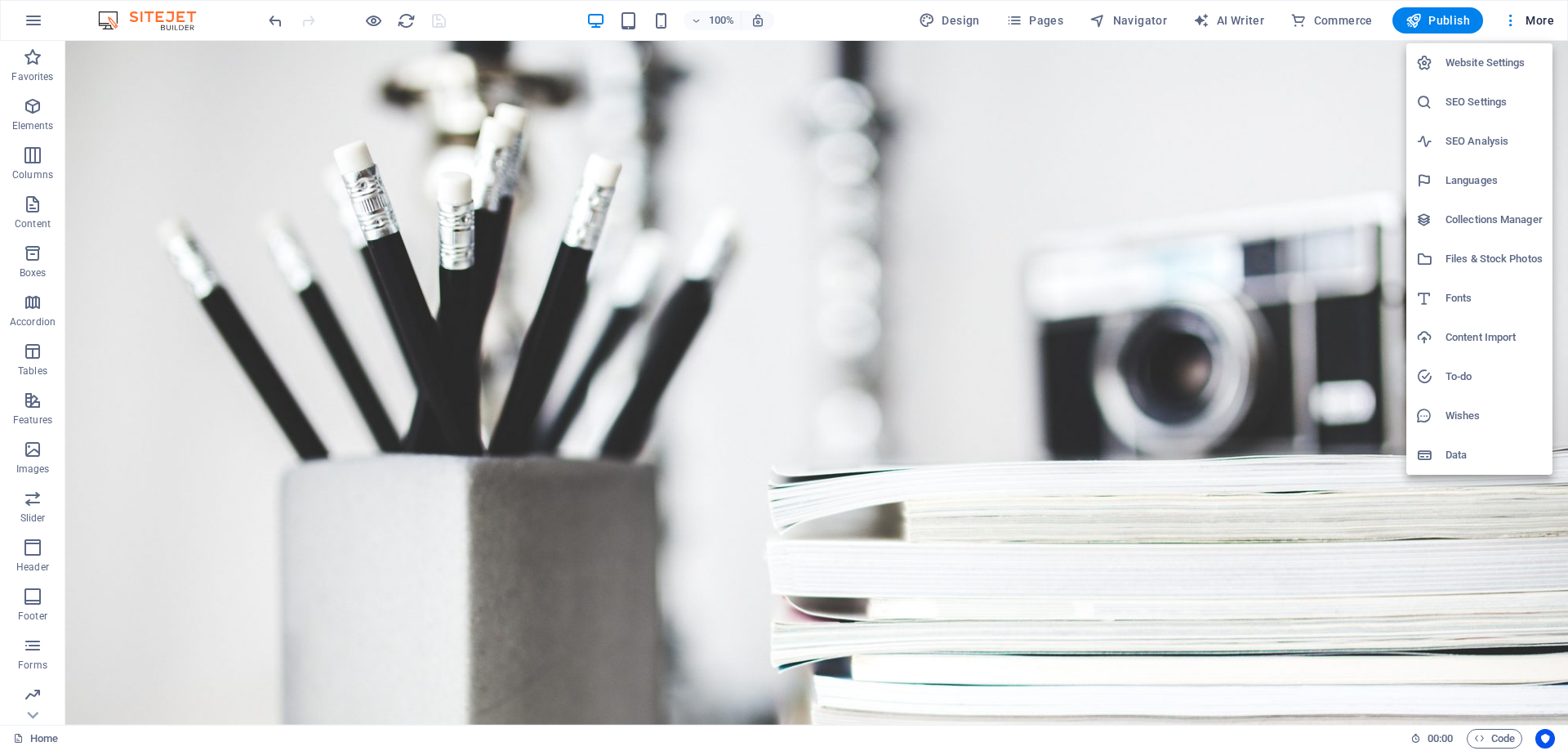
click at [1470, 104] on h6 "SEO Settings" at bounding box center [1494, 102] width 98 height 20
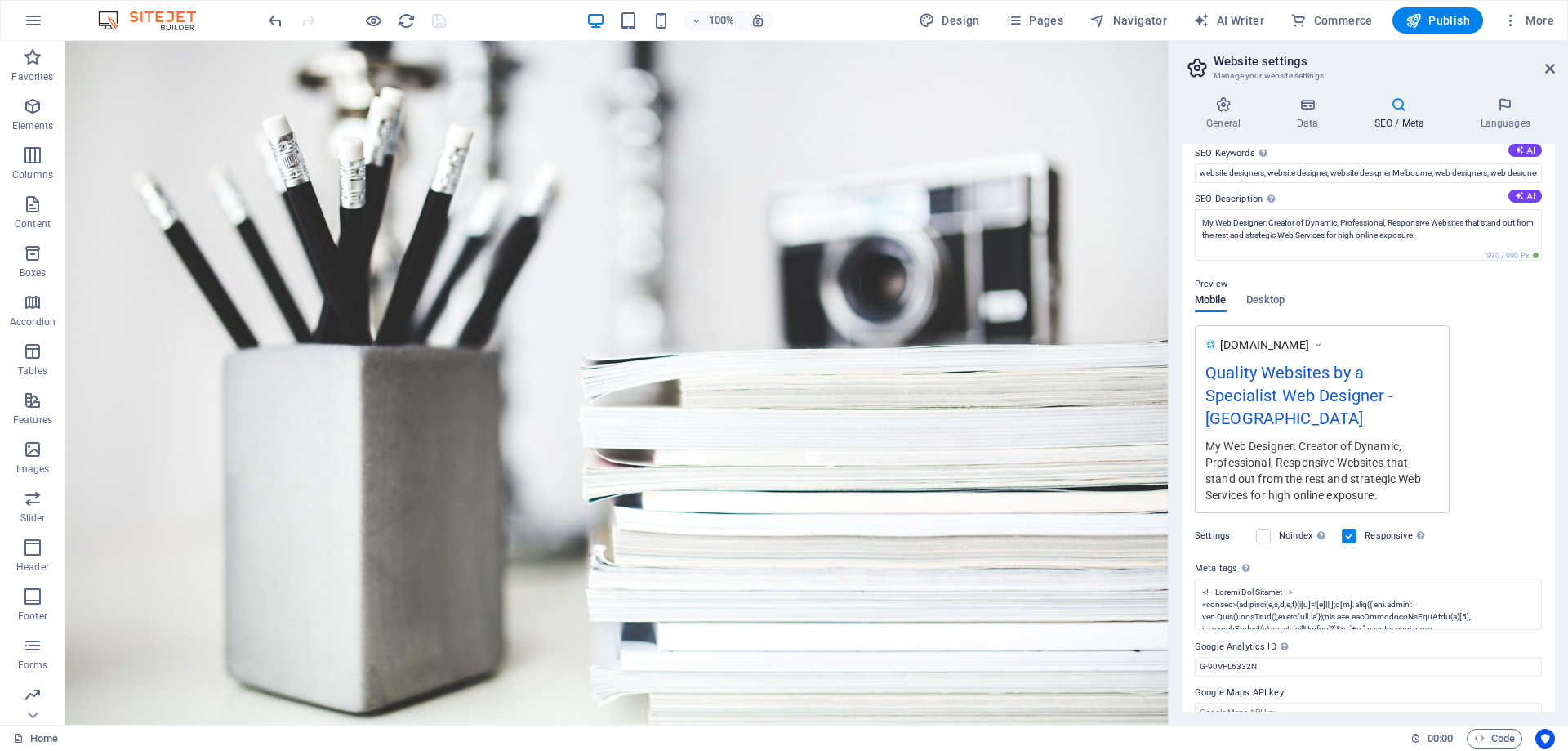
scroll to position [105, 0]
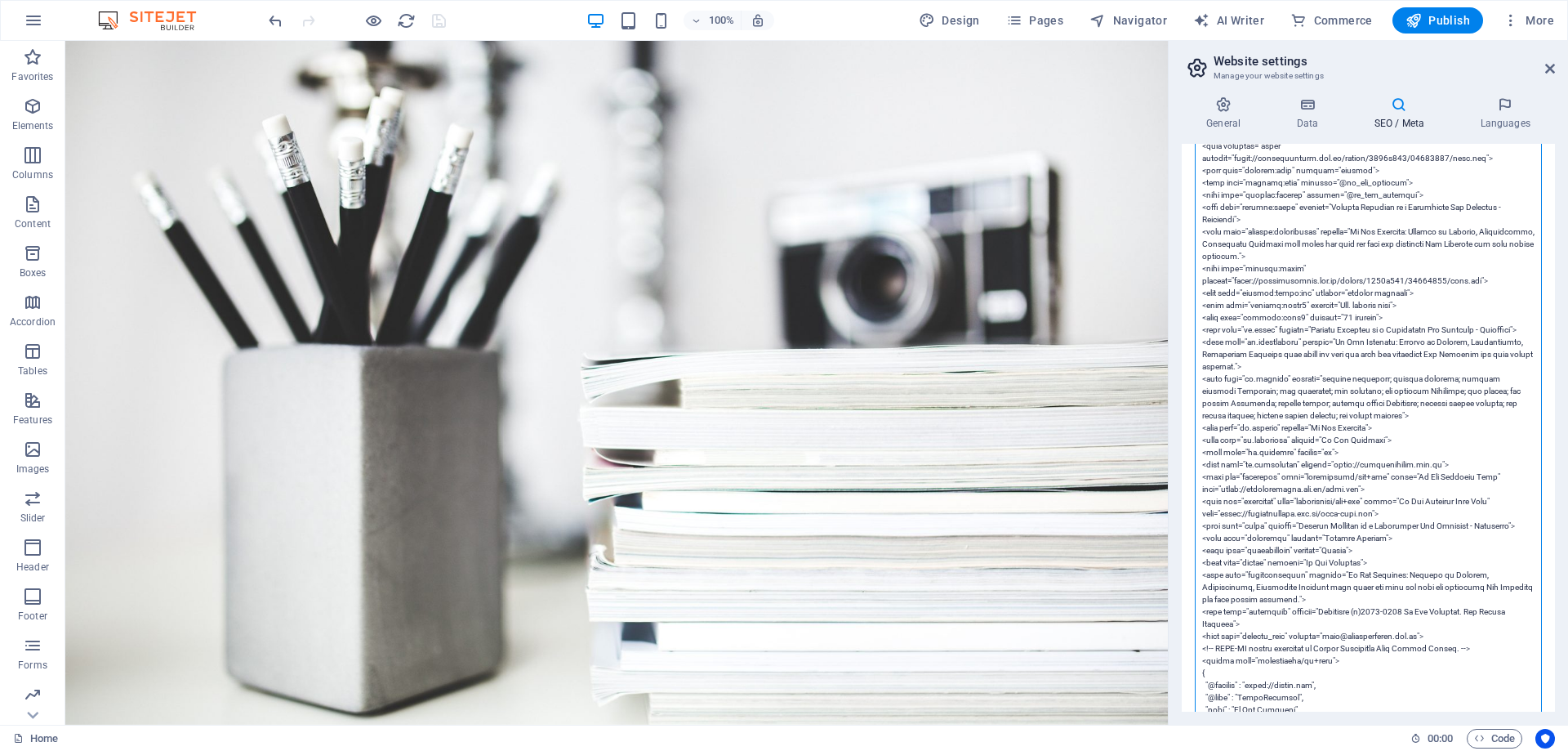
scroll to position [841, 0]
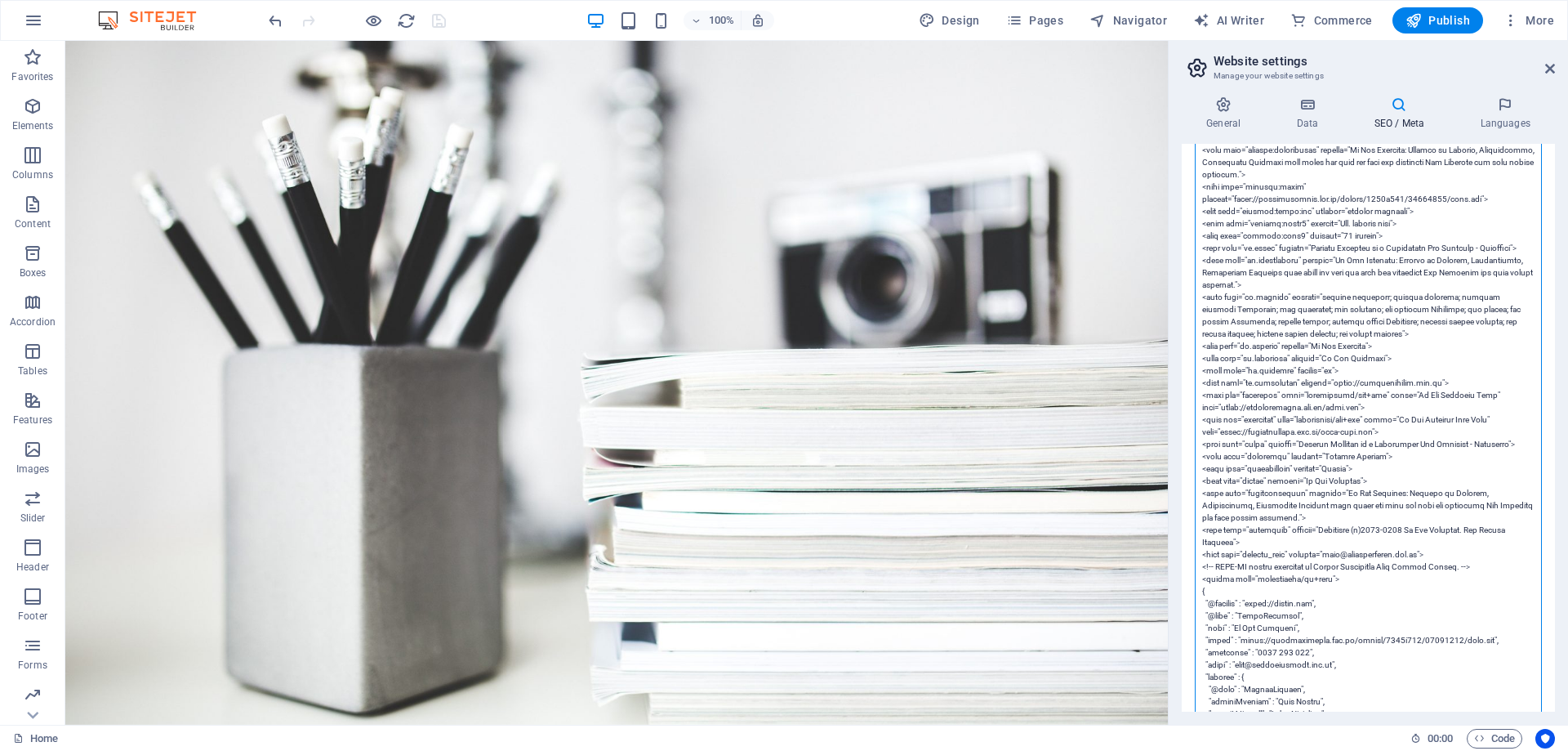
drag, startPoint x: 1529, startPoint y: 397, endPoint x: 1200, endPoint y: 399, distance: 329.0
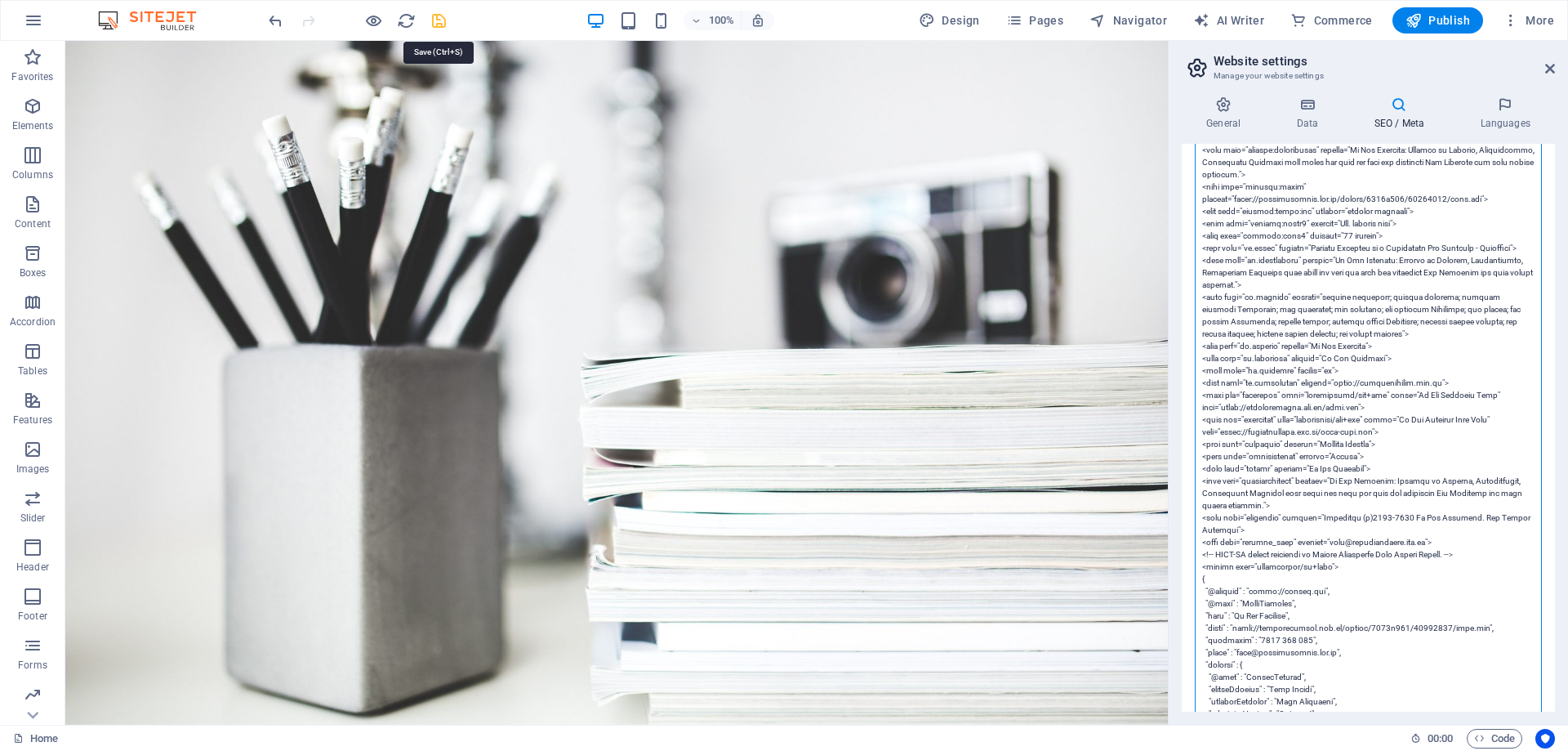
type textarea "<!-- Google Tag Manager --> <script>(function(w,d,s,l,i){w[l]=w[l]||[];w[l].pus…"
click at [432, 22] on icon "save" at bounding box center [439, 21] width 19 height 19
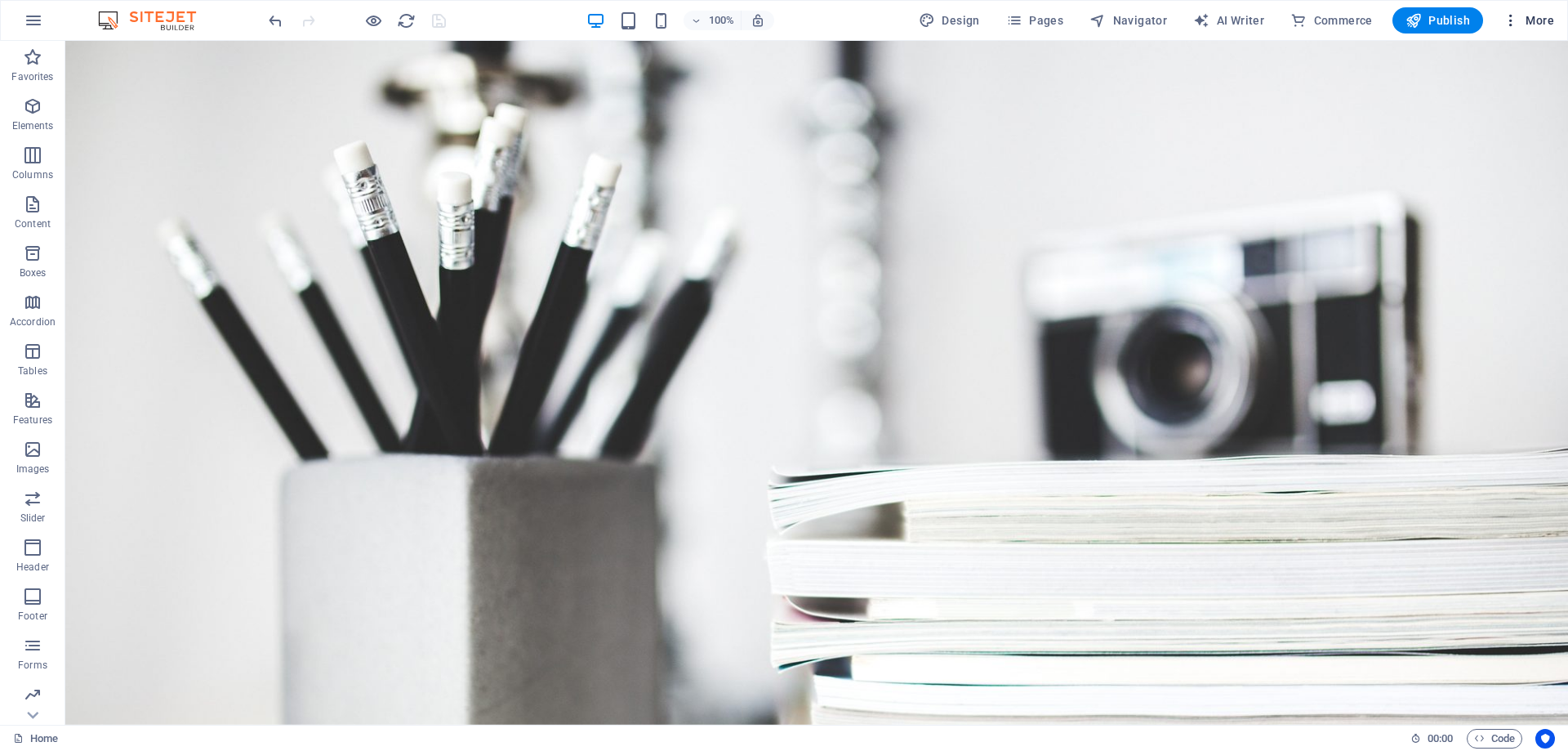
click at [1533, 22] on span "More" at bounding box center [1528, 20] width 52 height 16
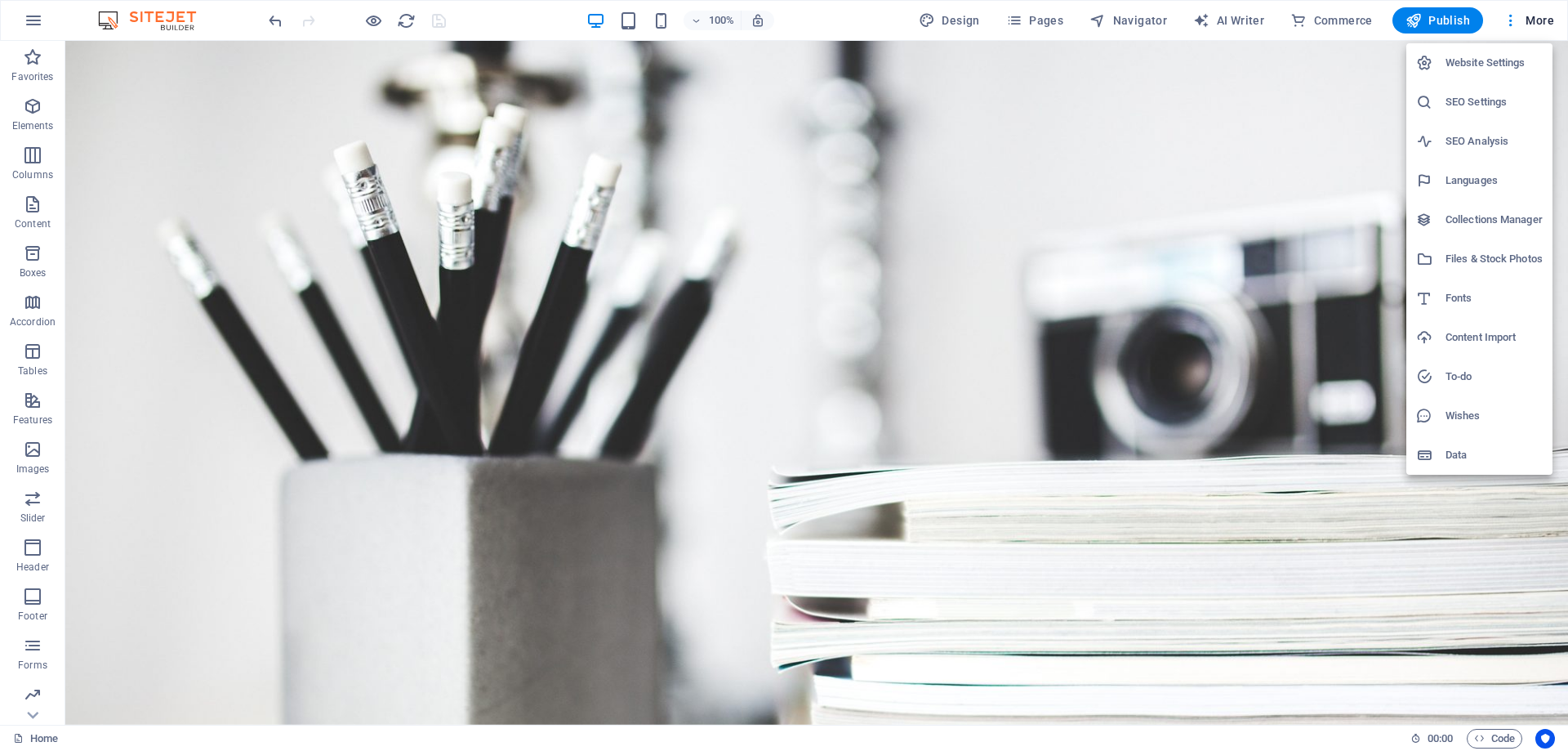
click at [1468, 99] on h6 "SEO Settings" at bounding box center [1494, 102] width 98 height 20
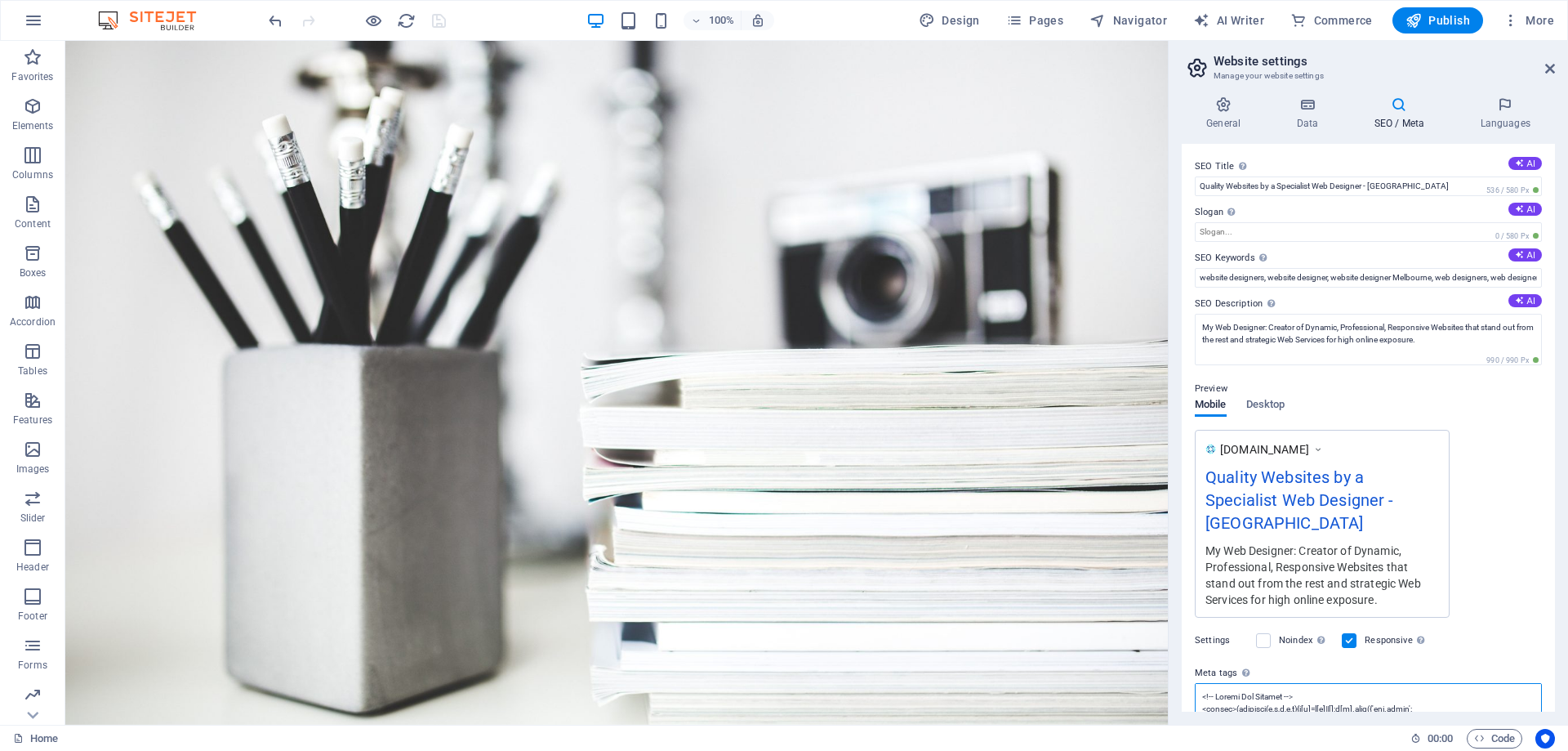
click at [1256, 687] on textarea "Meta tags Enter HTML code here that will be placed inside the tags of your webs…" at bounding box center [1368, 709] width 347 height 52
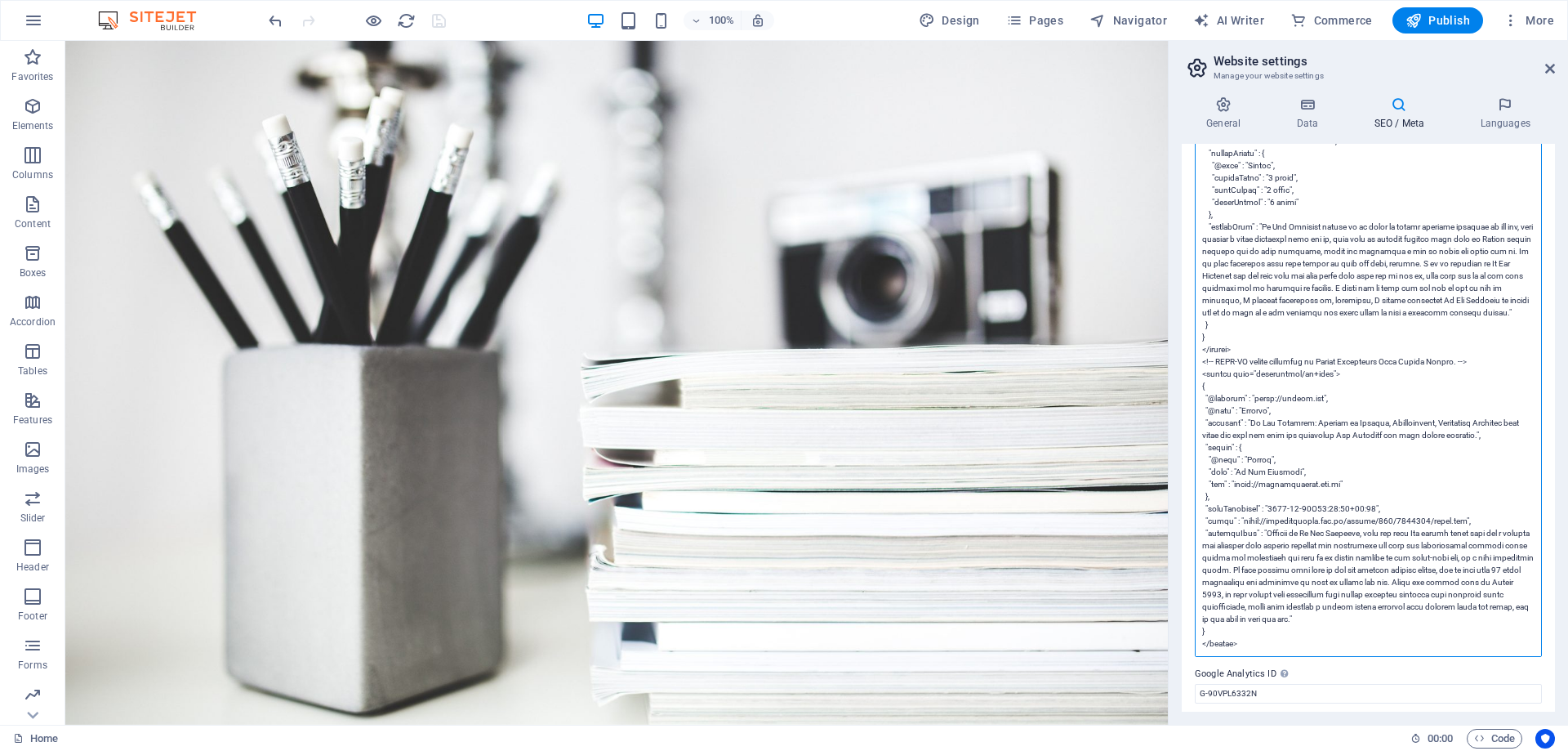
scroll to position [6072, 0]
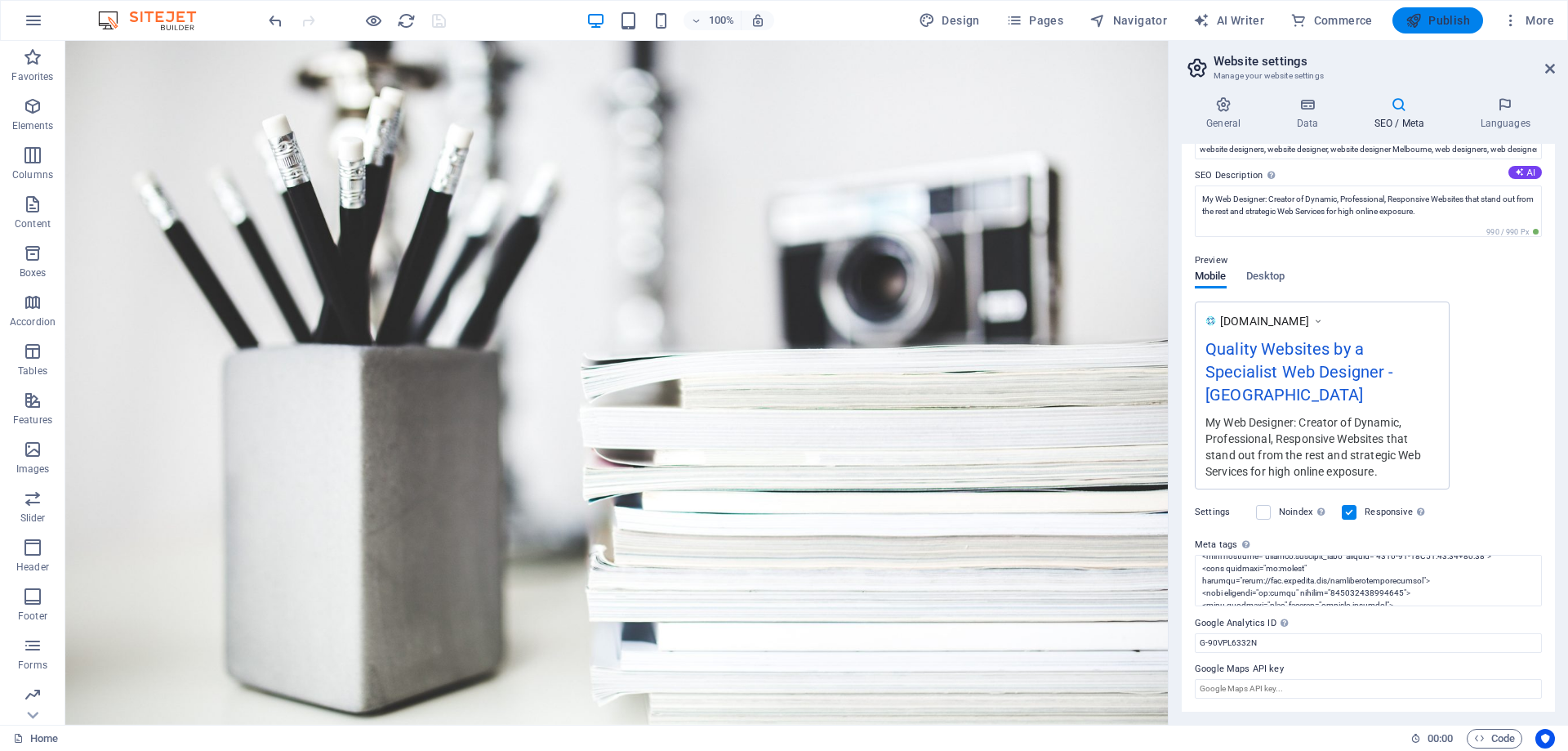
click at [1444, 19] on span "Publish" at bounding box center [1438, 20] width 65 height 16
